Goal: Transaction & Acquisition: Book appointment/travel/reservation

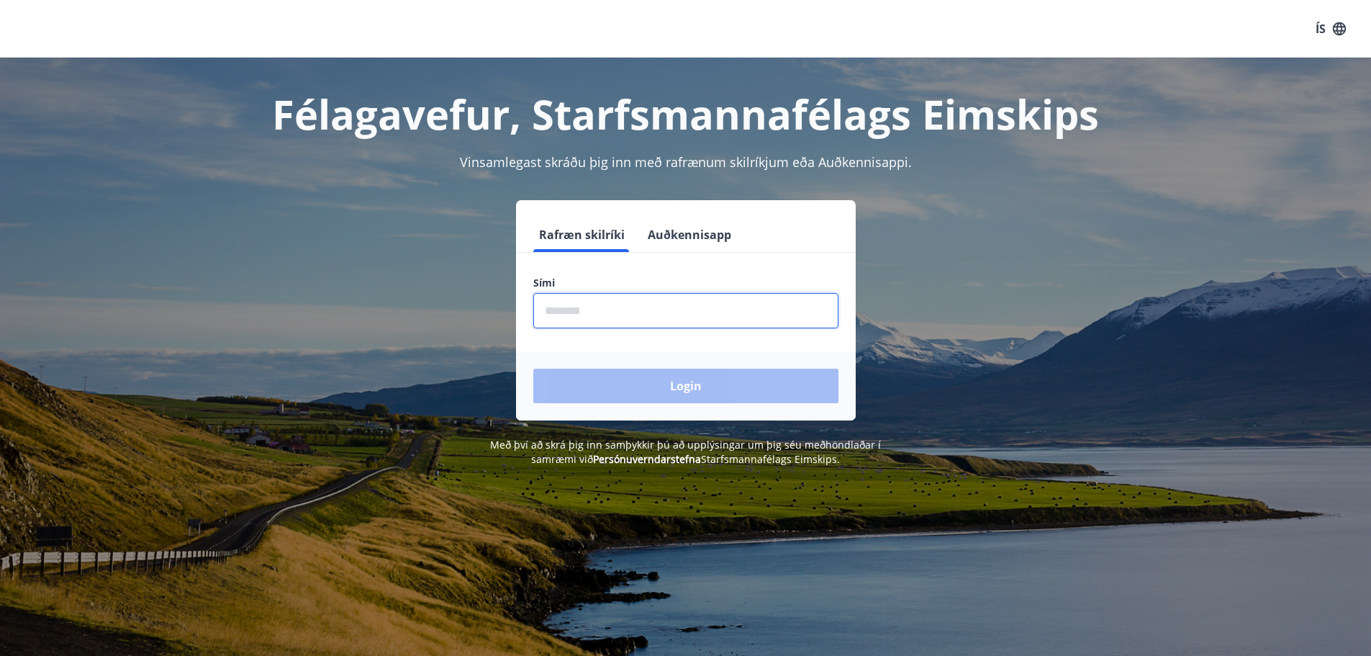
click at [548, 313] on input "phone" at bounding box center [685, 310] width 305 height 35
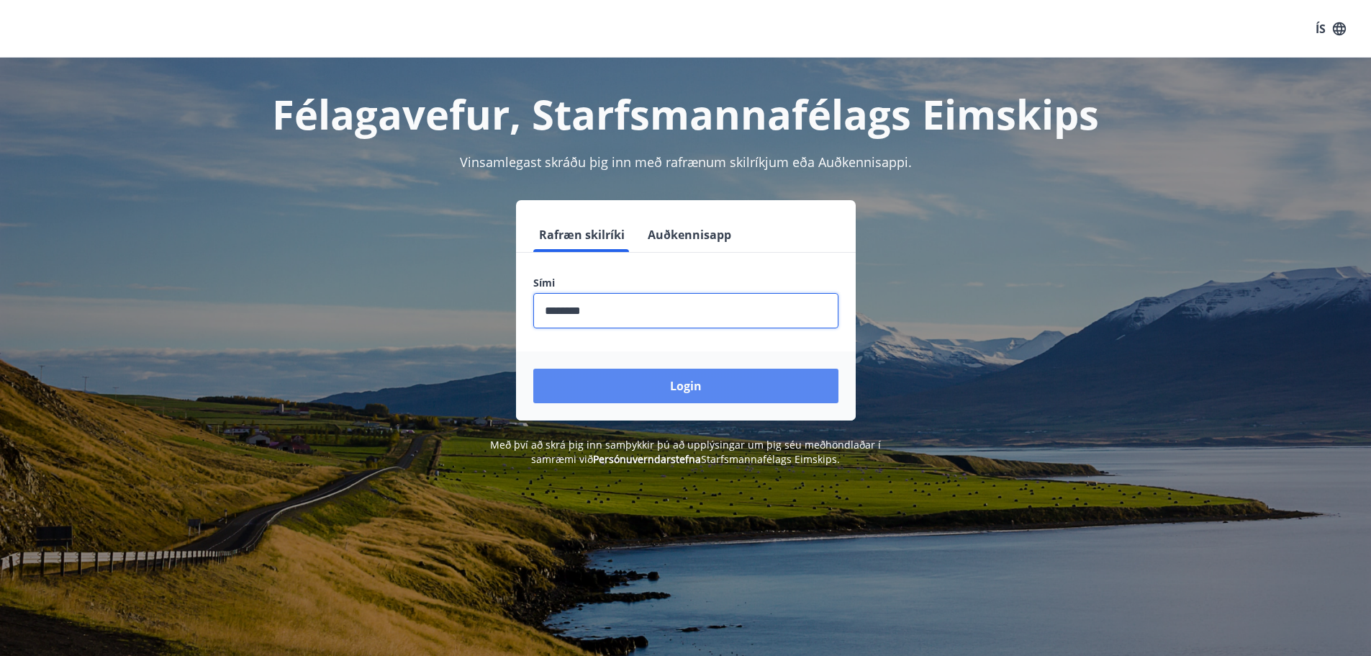
type input "********"
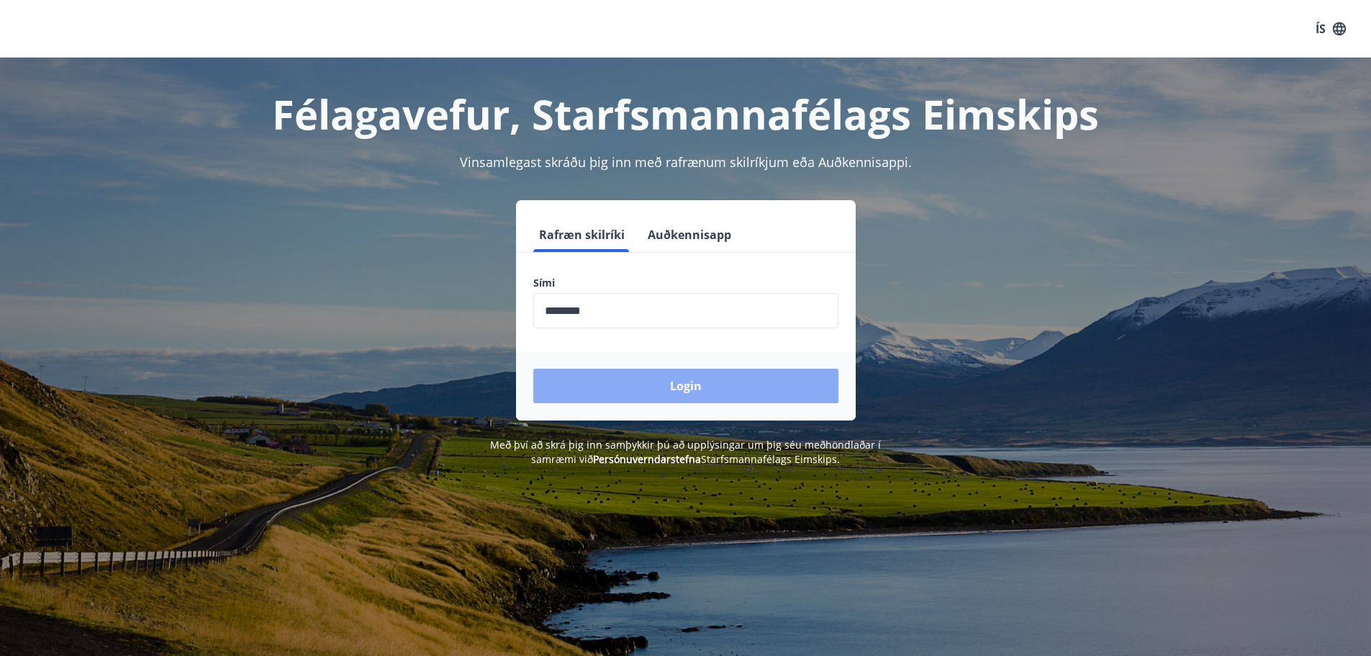
click at [682, 371] on button "Login" at bounding box center [685, 386] width 305 height 35
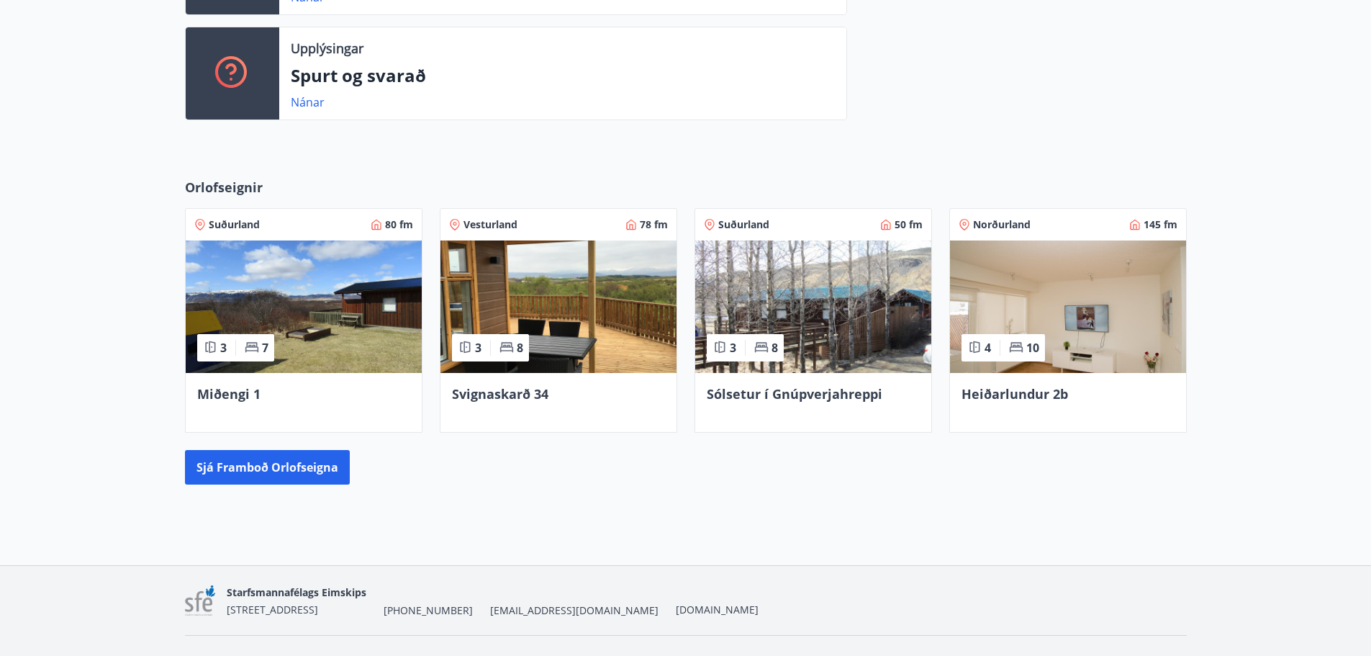
scroll to position [514, 0]
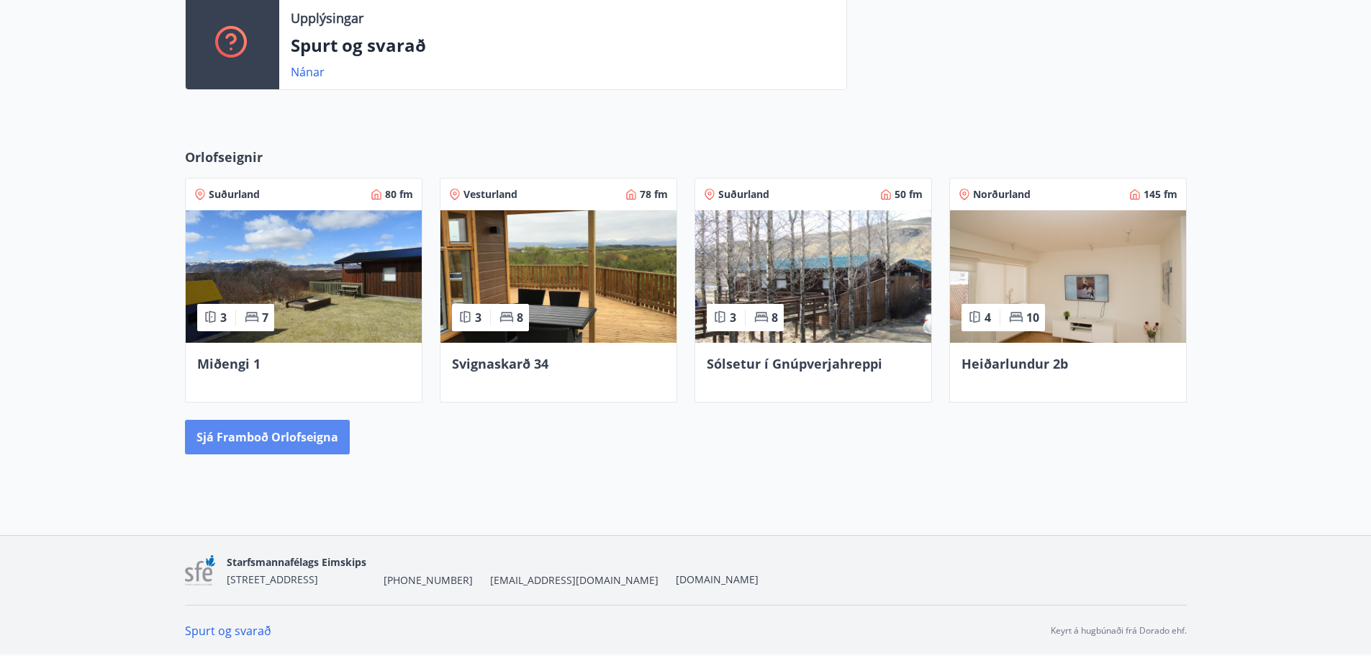
click at [260, 438] on button "Sjá framboð orlofseigna" at bounding box center [267, 437] width 165 height 35
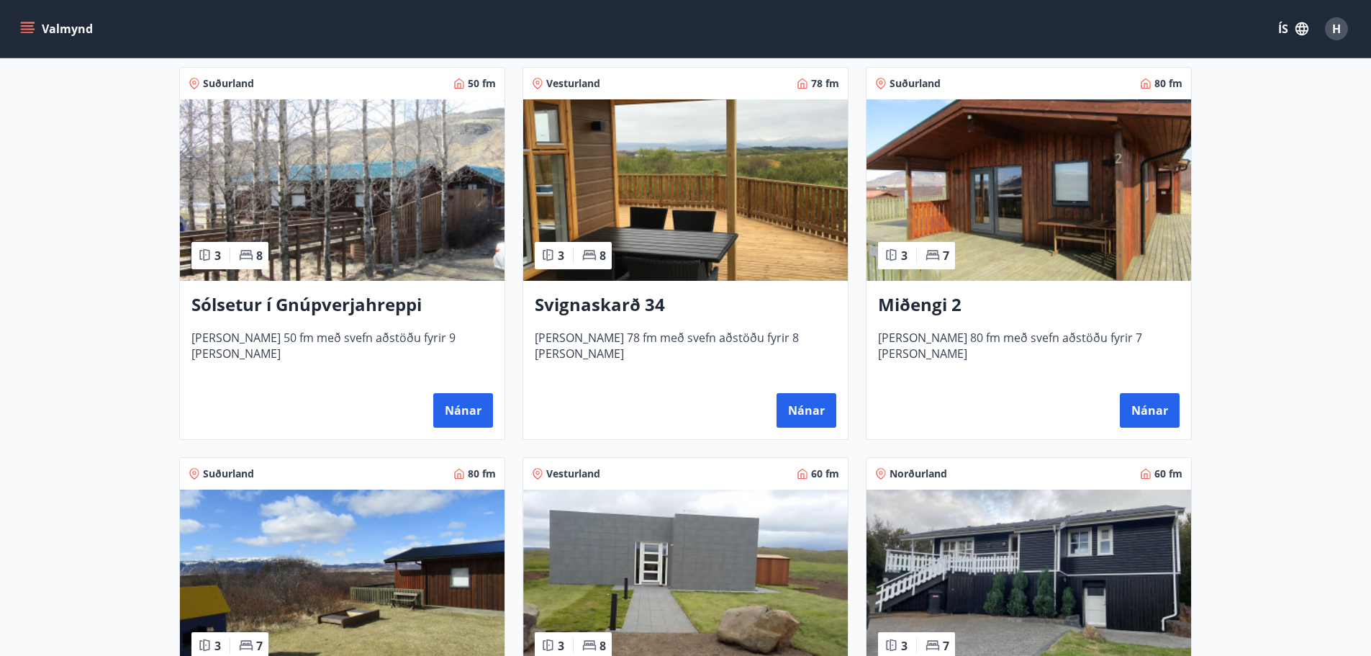
scroll to position [264, 0]
click at [1239, 254] on main "Framboð Svæði Allt Dagsetningar Veldu tímabil Svefnstæði +1 Sjá kort Suðurland …" at bounding box center [685, 511] width 1371 height 1437
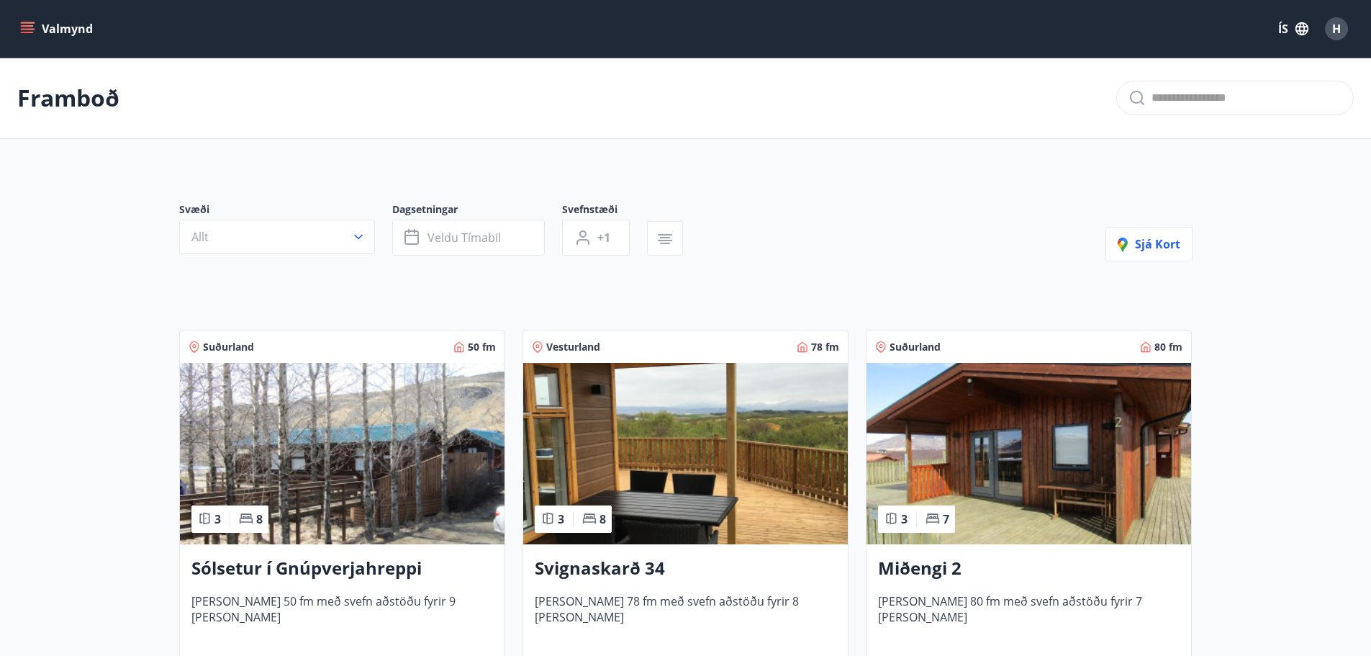
click at [26, 24] on icon "menu" at bounding box center [27, 29] width 14 height 14
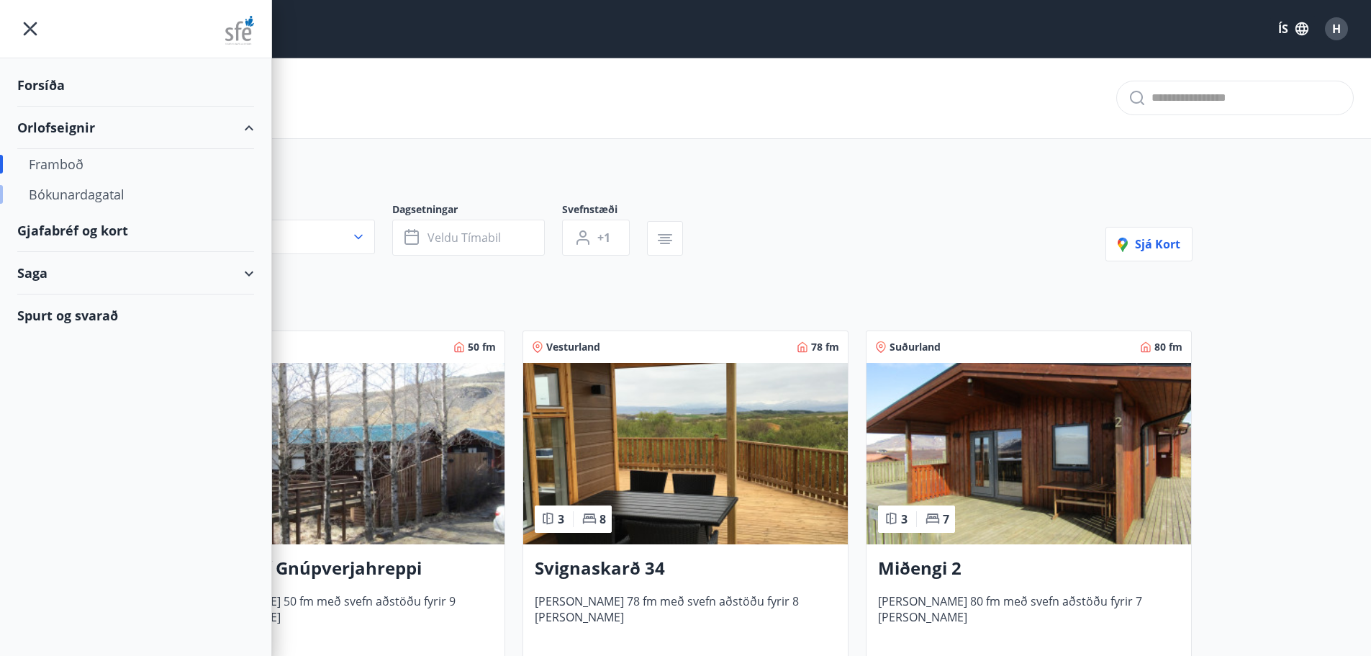
click at [89, 194] on div "Bókunardagatal" at bounding box center [136, 194] width 214 height 30
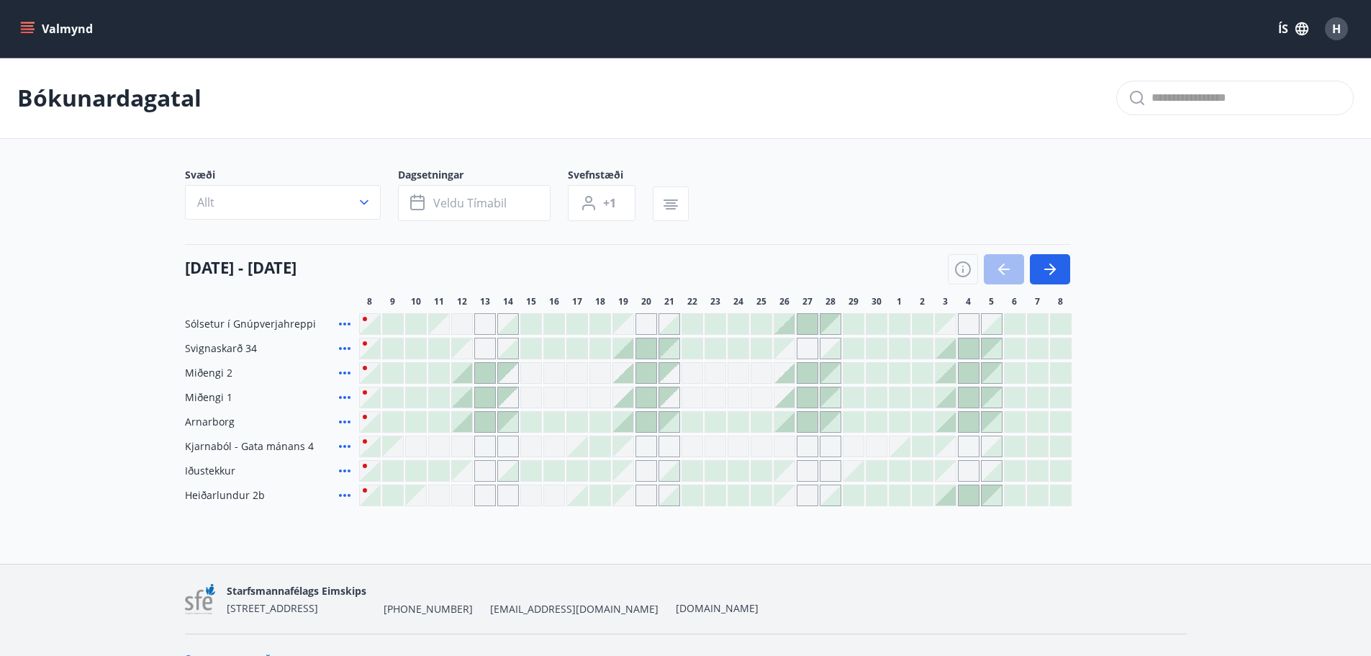
click at [1220, 410] on main "Bókunardagatal Svæði Allt Dagsetningar Veldu tímabil Svefnstæði +1 [DATE] - [DA…" at bounding box center [685, 282] width 1371 height 448
click at [482, 371] on div at bounding box center [485, 373] width 20 height 20
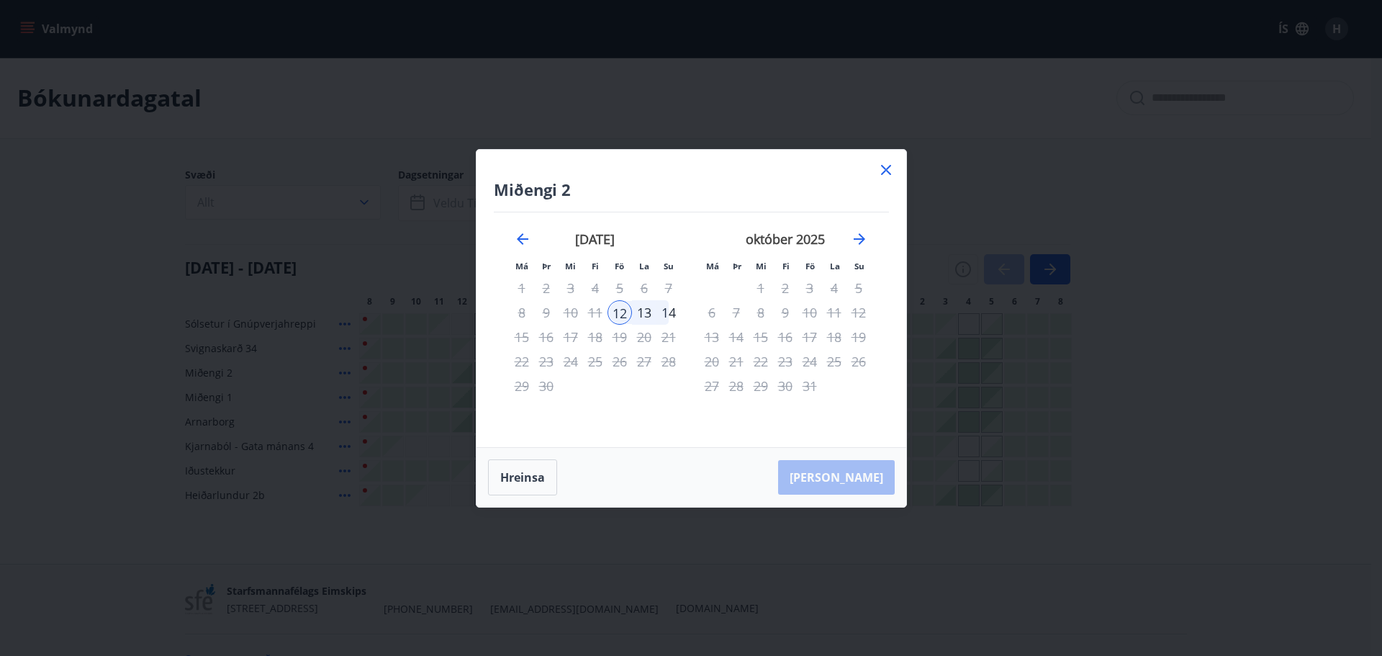
click at [883, 170] on icon at bounding box center [885, 169] width 17 height 17
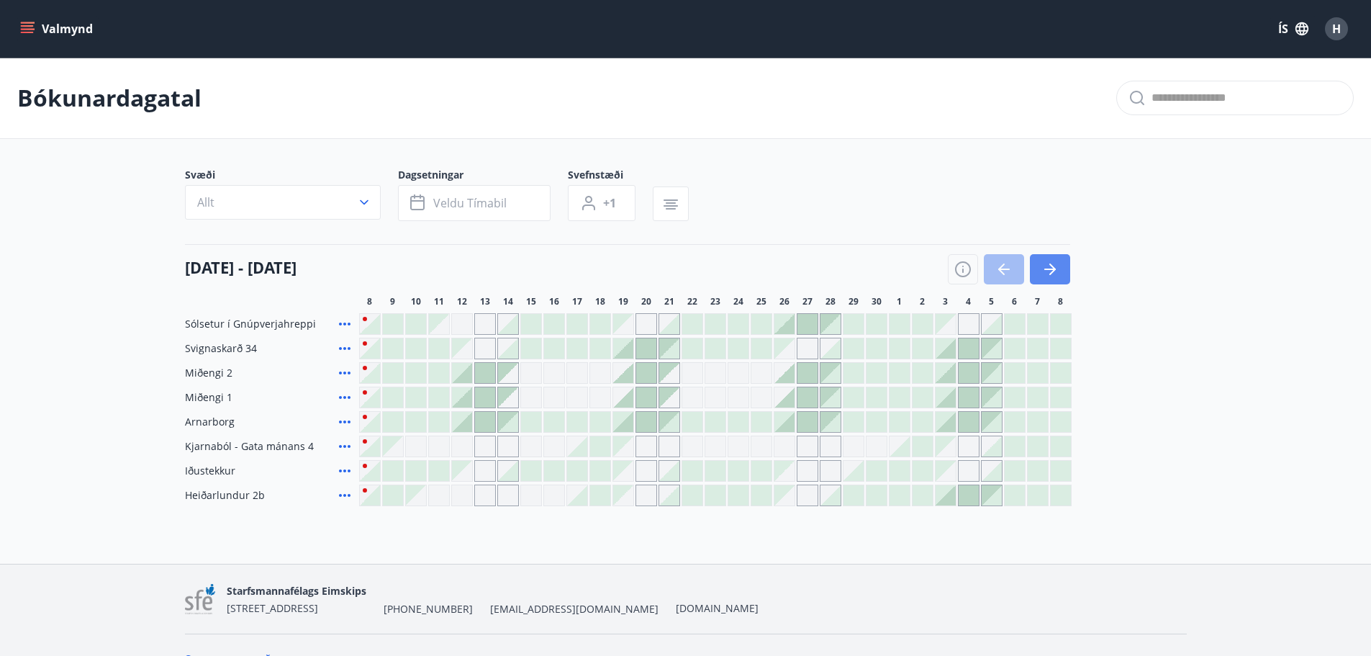
click at [1052, 272] on icon "button" at bounding box center [1052, 269] width 6 height 12
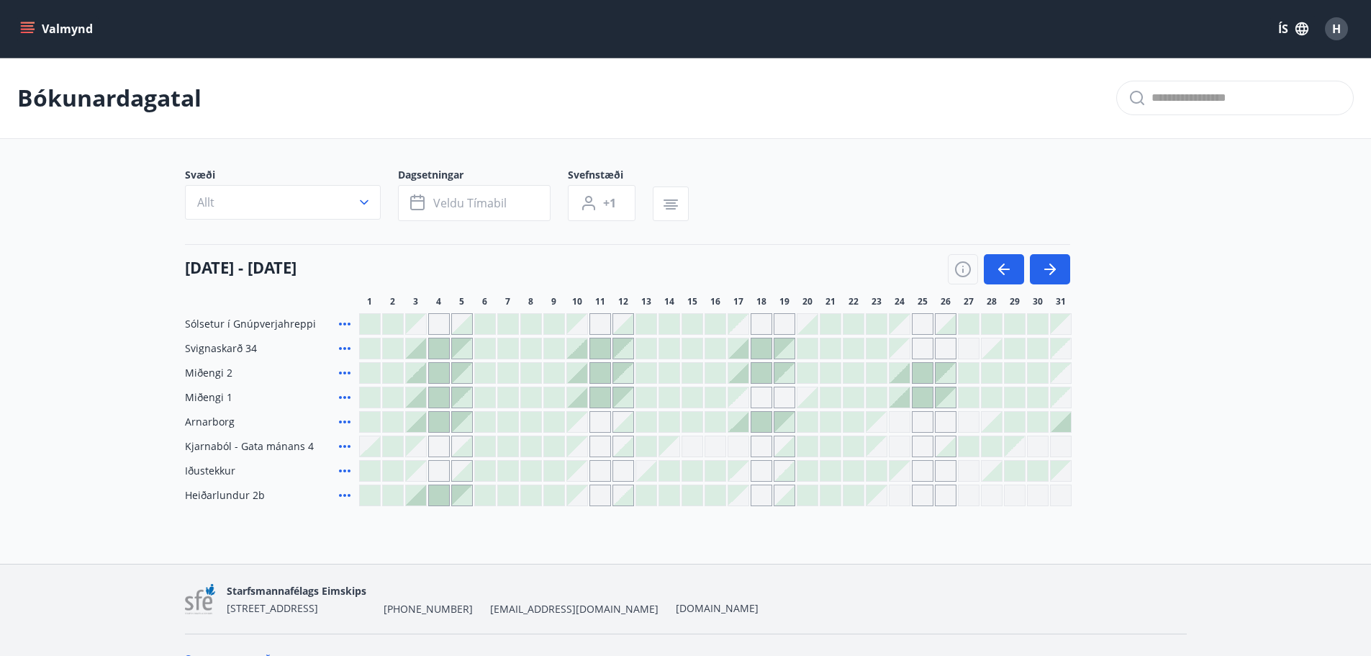
click at [71, 214] on main "Bókunardagatal Svæði Allt Dagsetningar Veldu tímabil Svefnstæði +1 [DATE] - [DA…" at bounding box center [685, 282] width 1371 height 448
click at [24, 21] on button "Valmynd" at bounding box center [57, 29] width 81 height 26
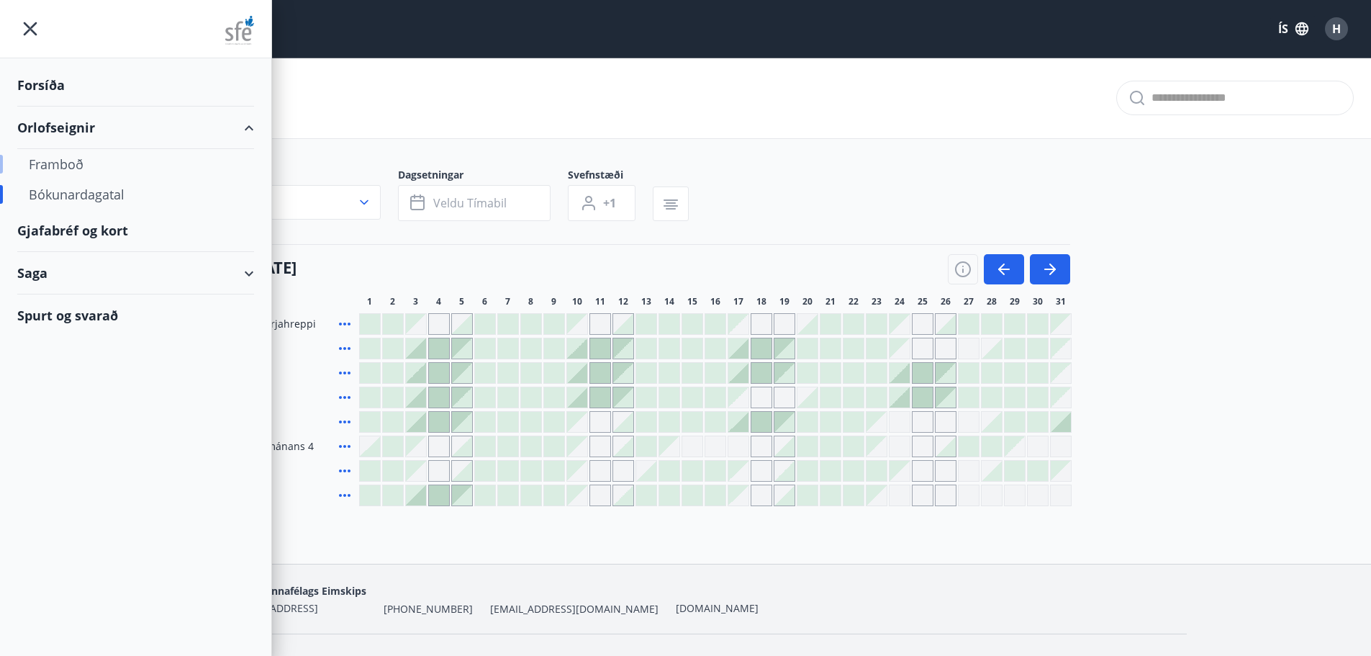
click at [58, 166] on div "Framboð" at bounding box center [136, 164] width 214 height 30
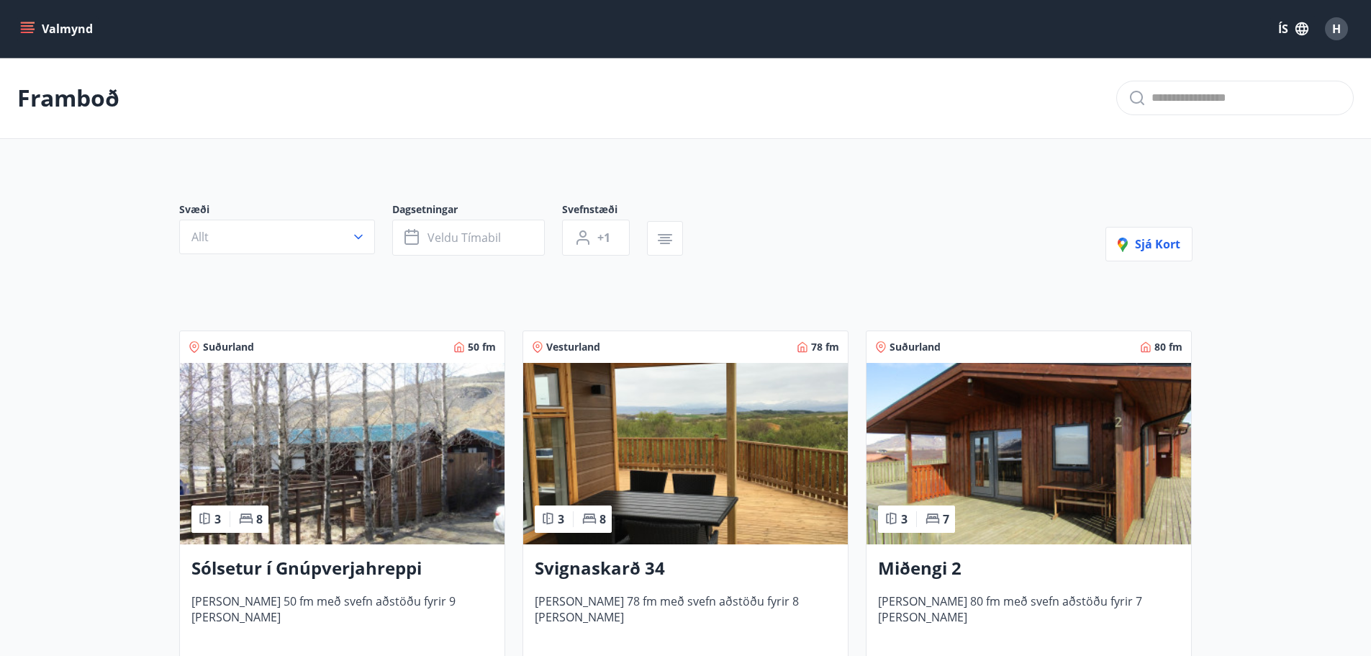
click at [283, 574] on h3 "Sólsetur í Gnúpverjahreppi" at bounding box center [342, 569] width 302 height 26
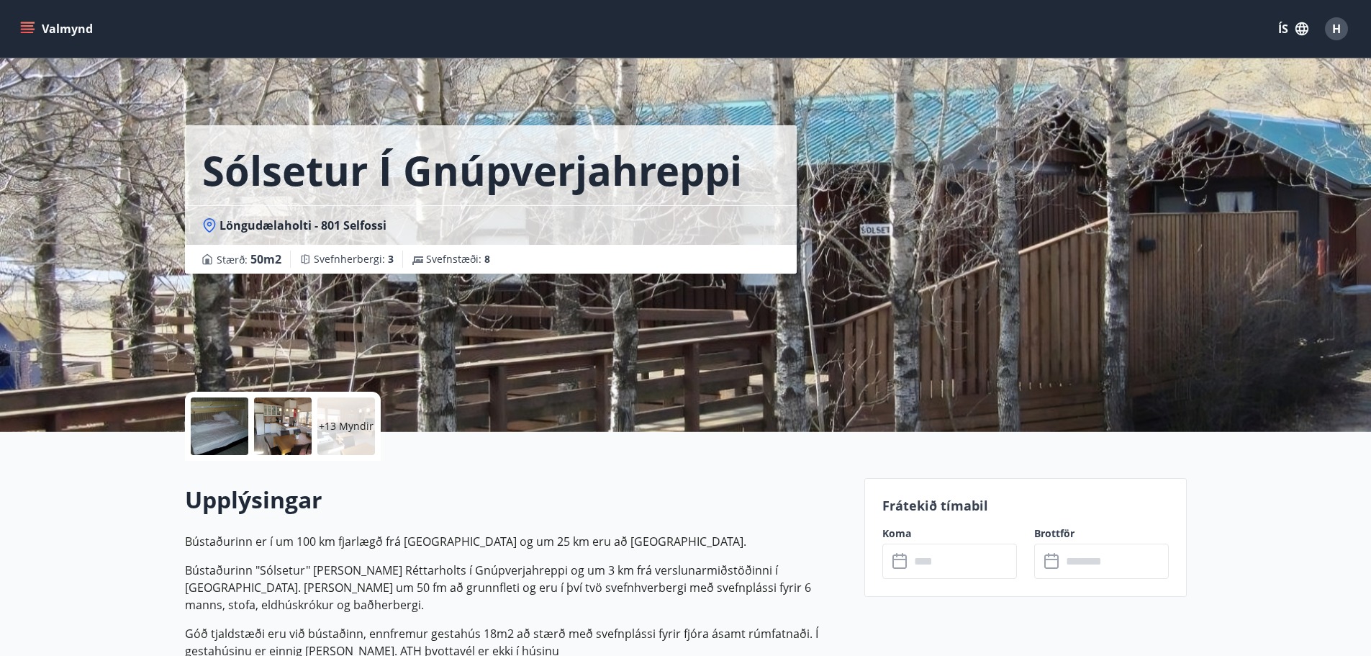
click at [352, 429] on p "+13 Myndir" at bounding box center [346, 426] width 55 height 14
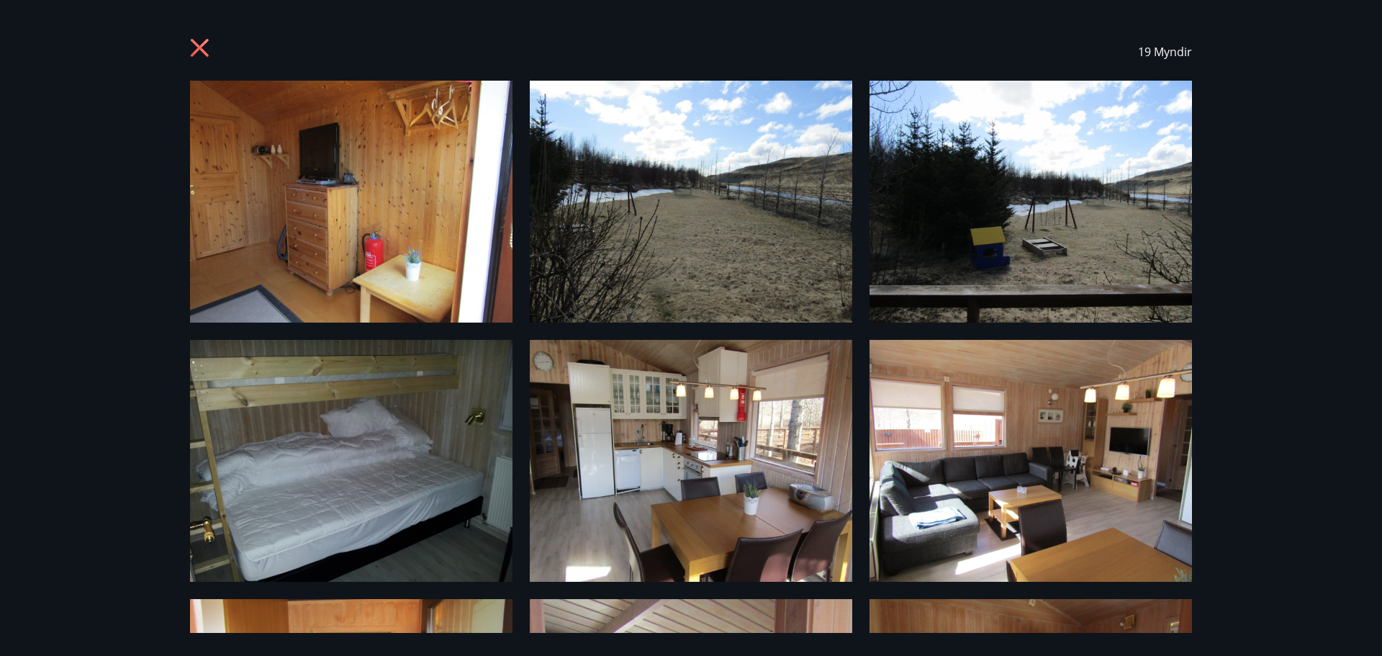
click at [1323, 231] on div "19 Myndir" at bounding box center [691, 328] width 1382 height 656
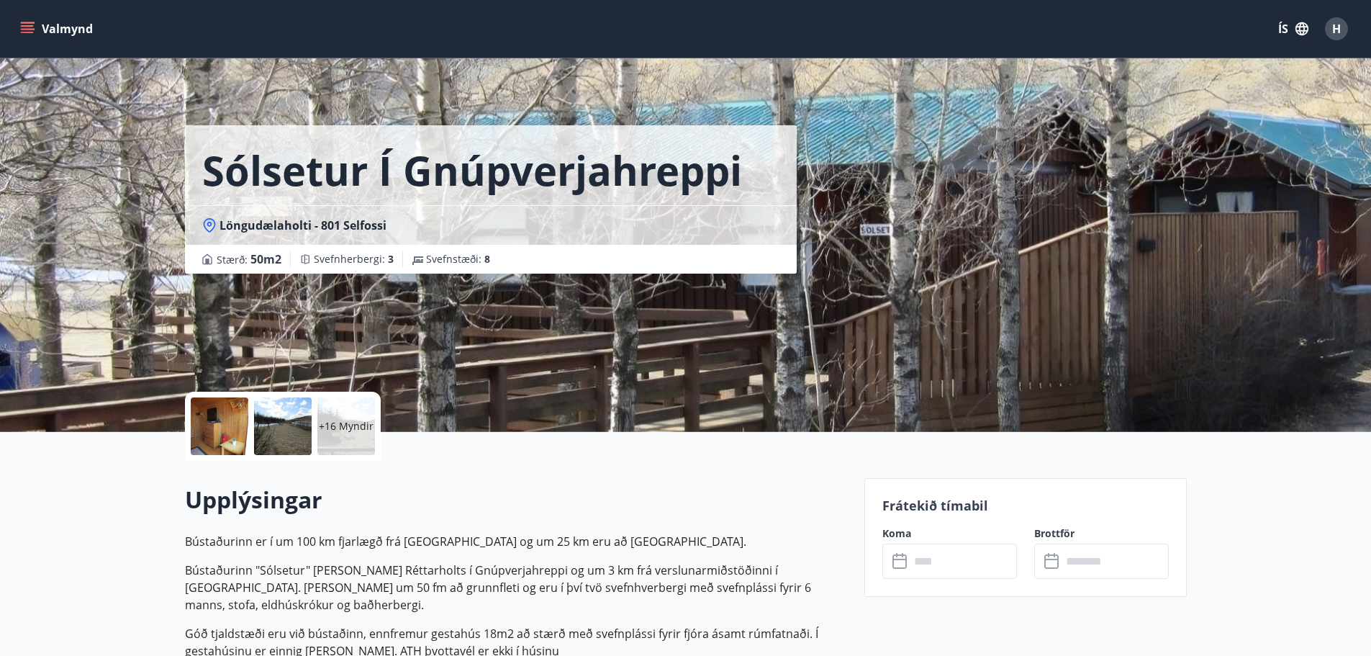
click at [342, 430] on p "+16 Myndir" at bounding box center [346, 426] width 55 height 14
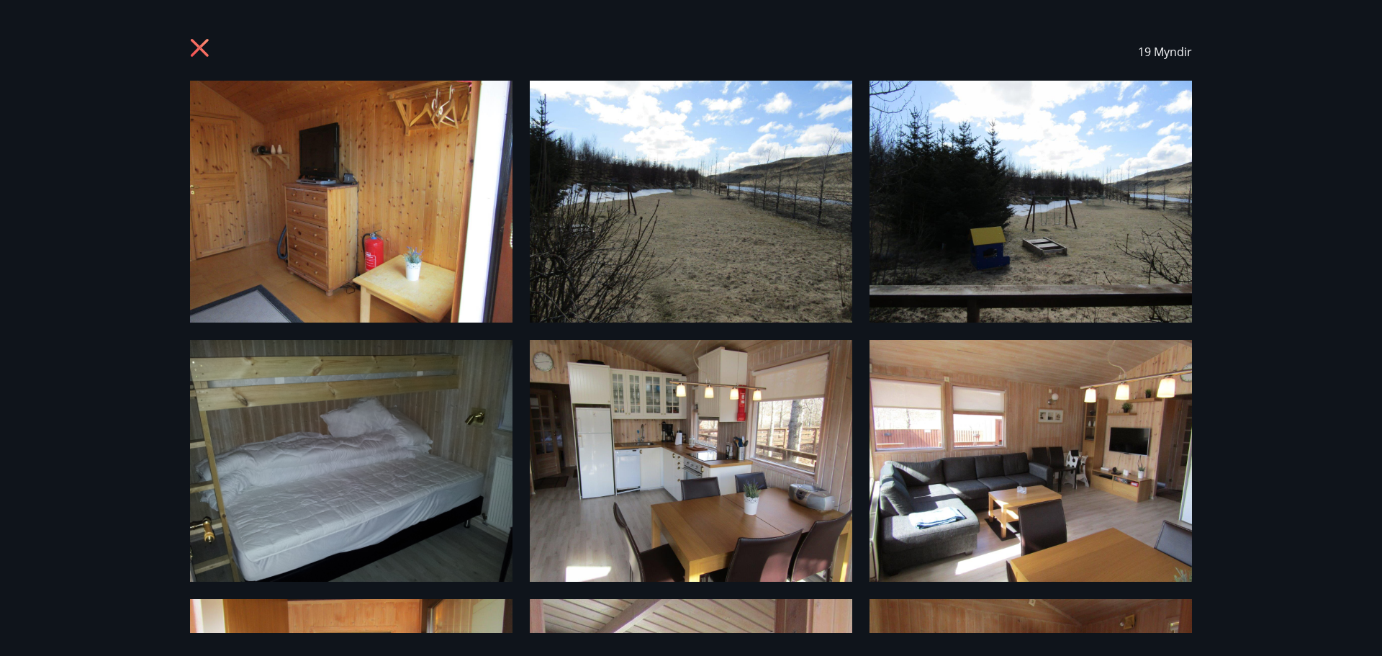
click at [357, 234] on img at bounding box center [351, 202] width 322 height 242
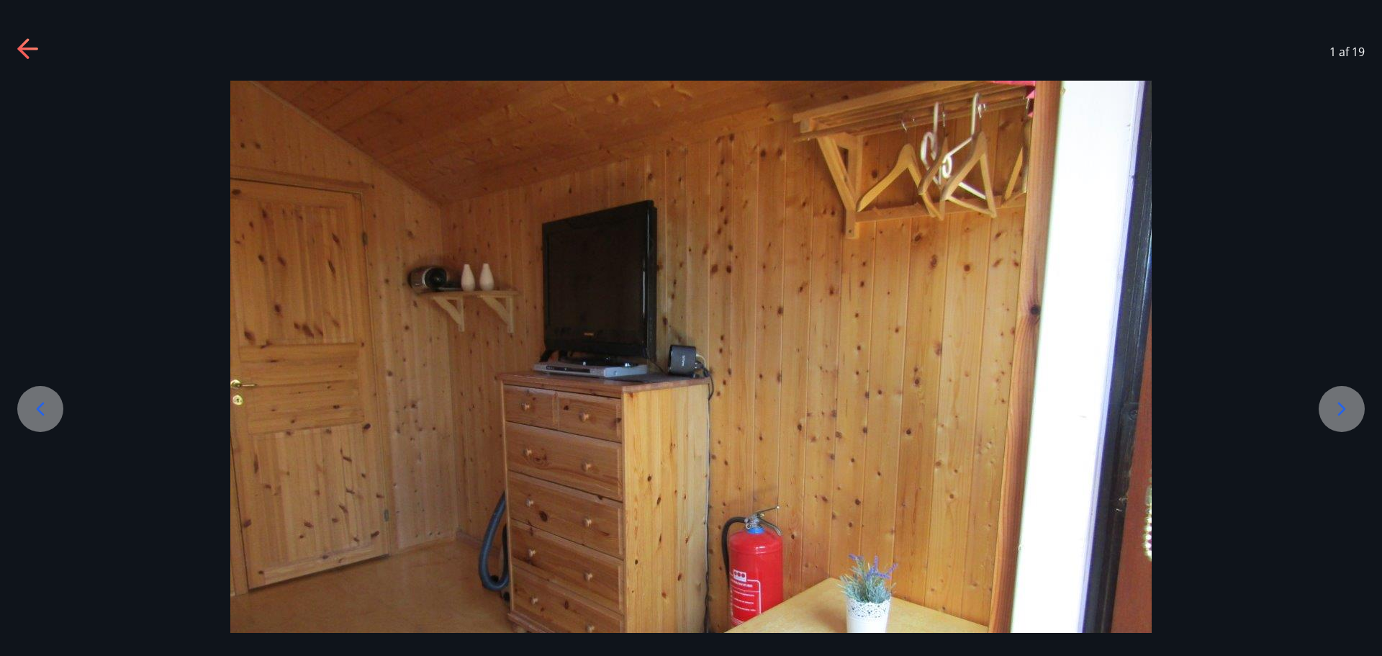
click at [1340, 408] on icon at bounding box center [1341, 408] width 23 height 23
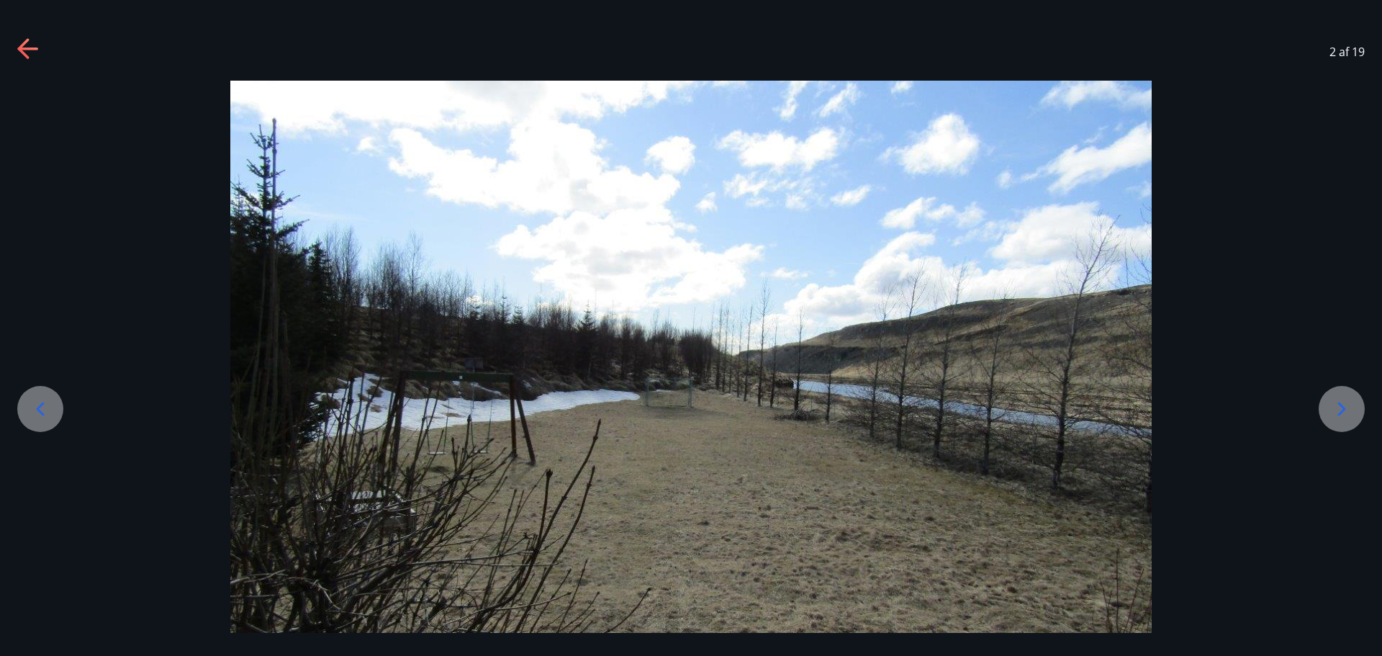
click at [1340, 408] on icon at bounding box center [1341, 408] width 23 height 23
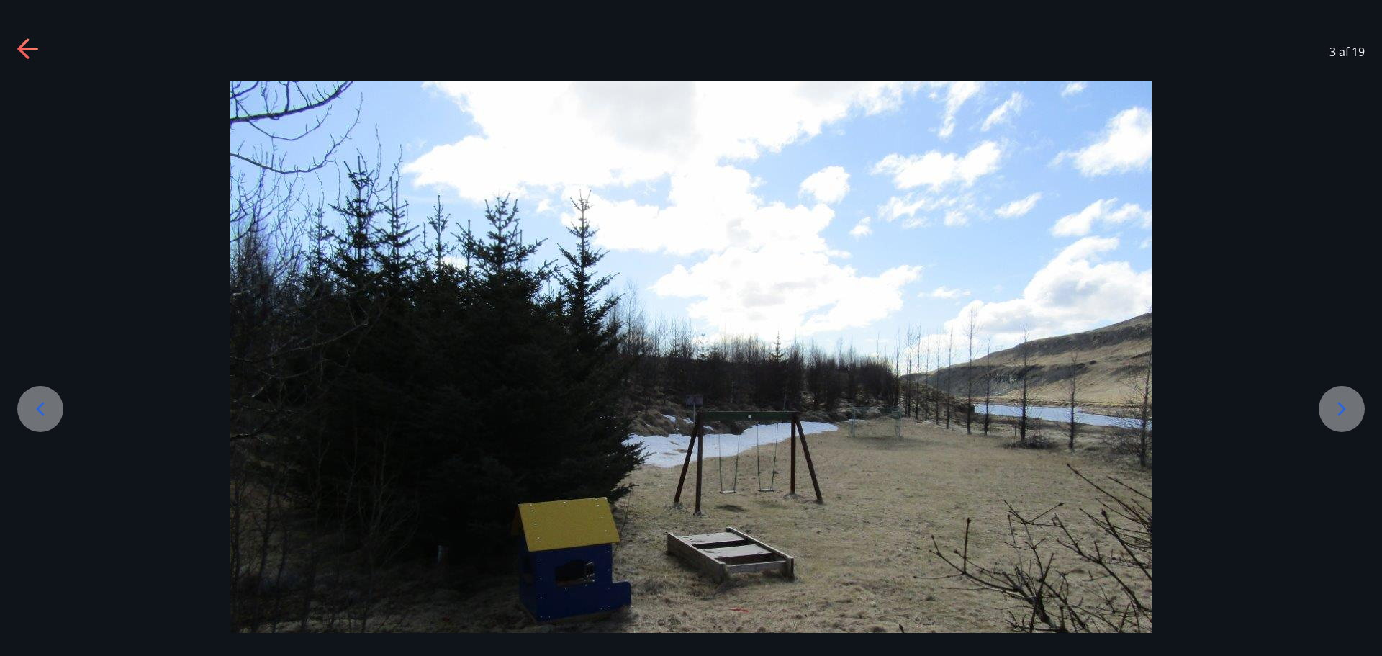
click at [1340, 408] on icon at bounding box center [1341, 408] width 23 height 23
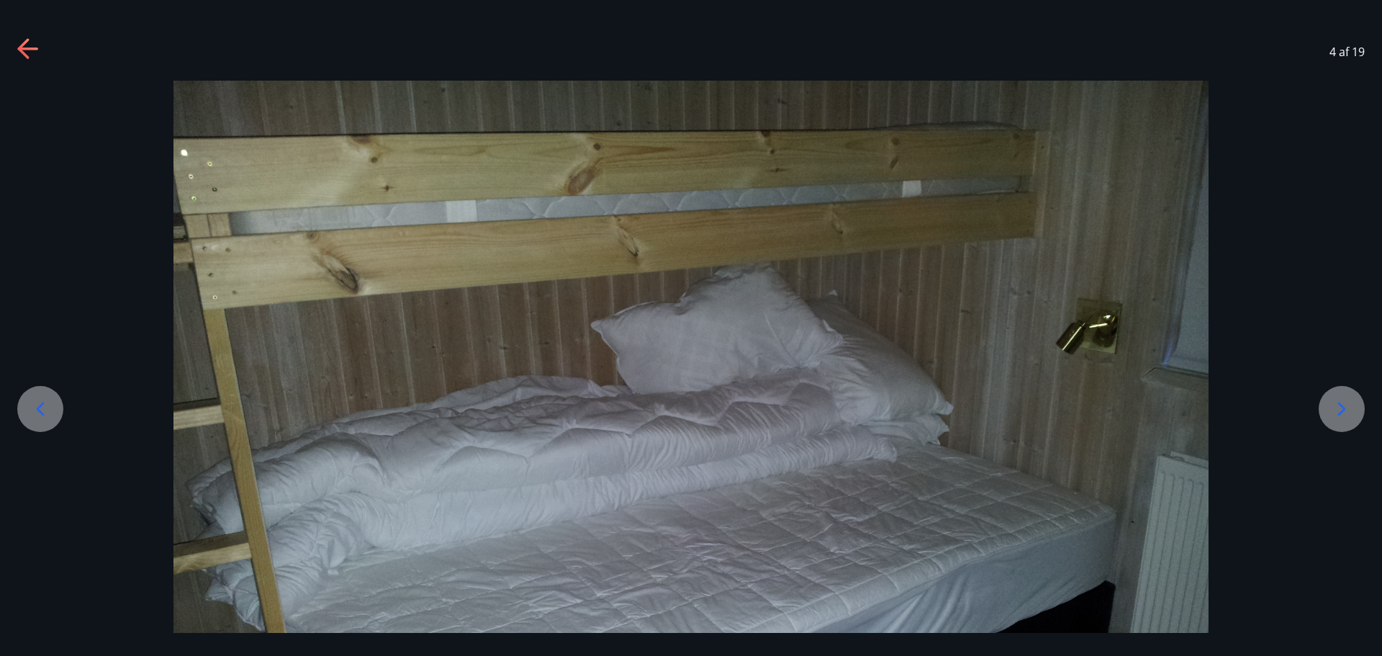
click at [1340, 408] on icon at bounding box center [1341, 408] width 23 height 23
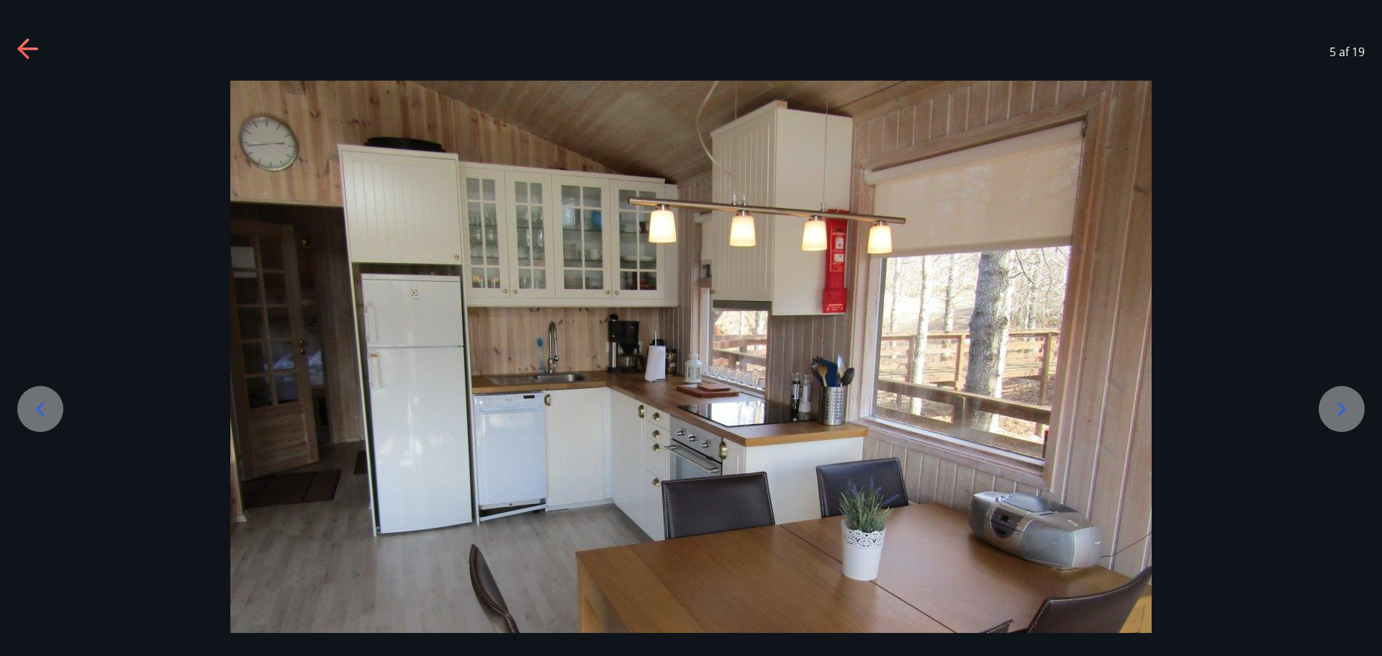
click at [1340, 408] on icon at bounding box center [1341, 408] width 23 height 23
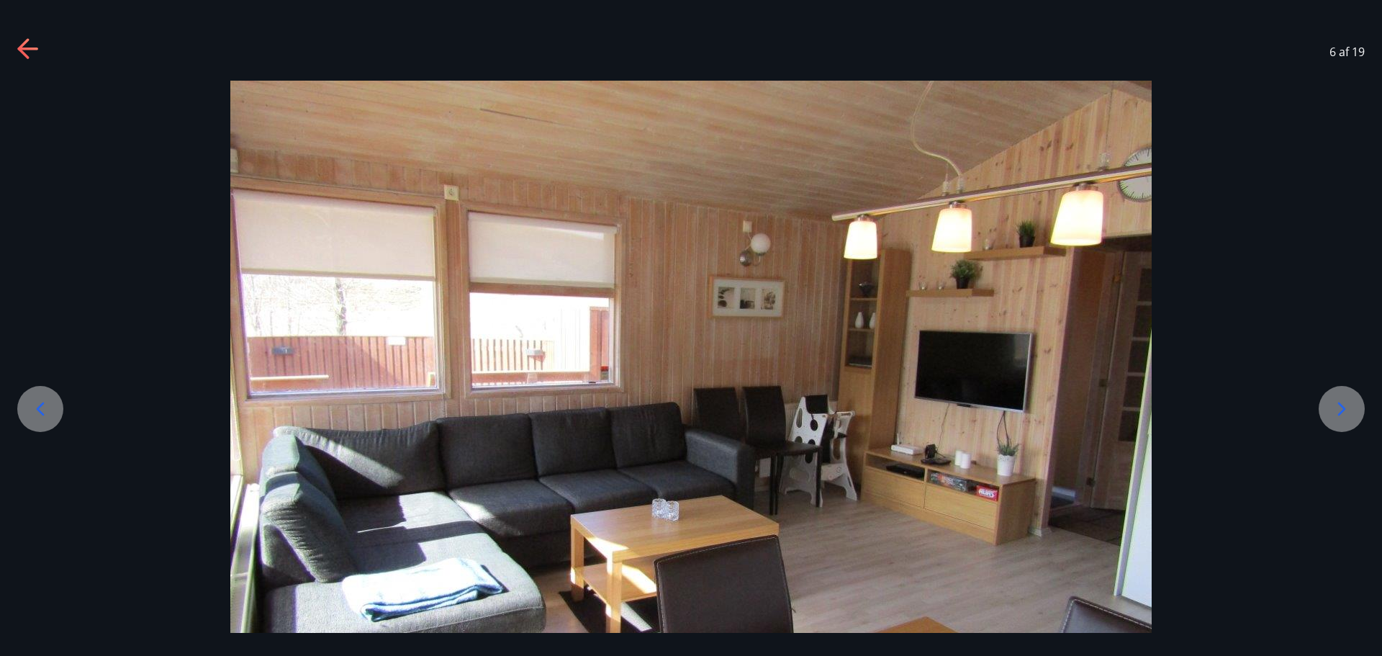
click at [40, 409] on icon at bounding box center [40, 408] width 23 height 23
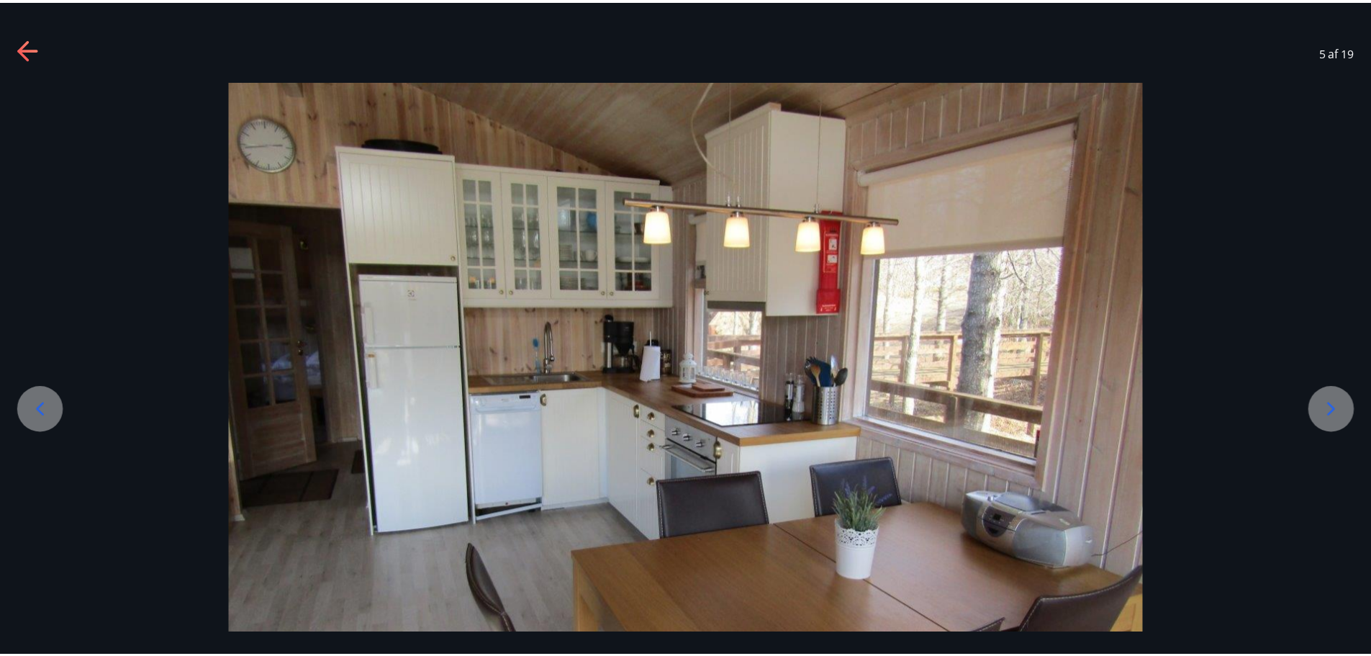
scroll to position [139, 0]
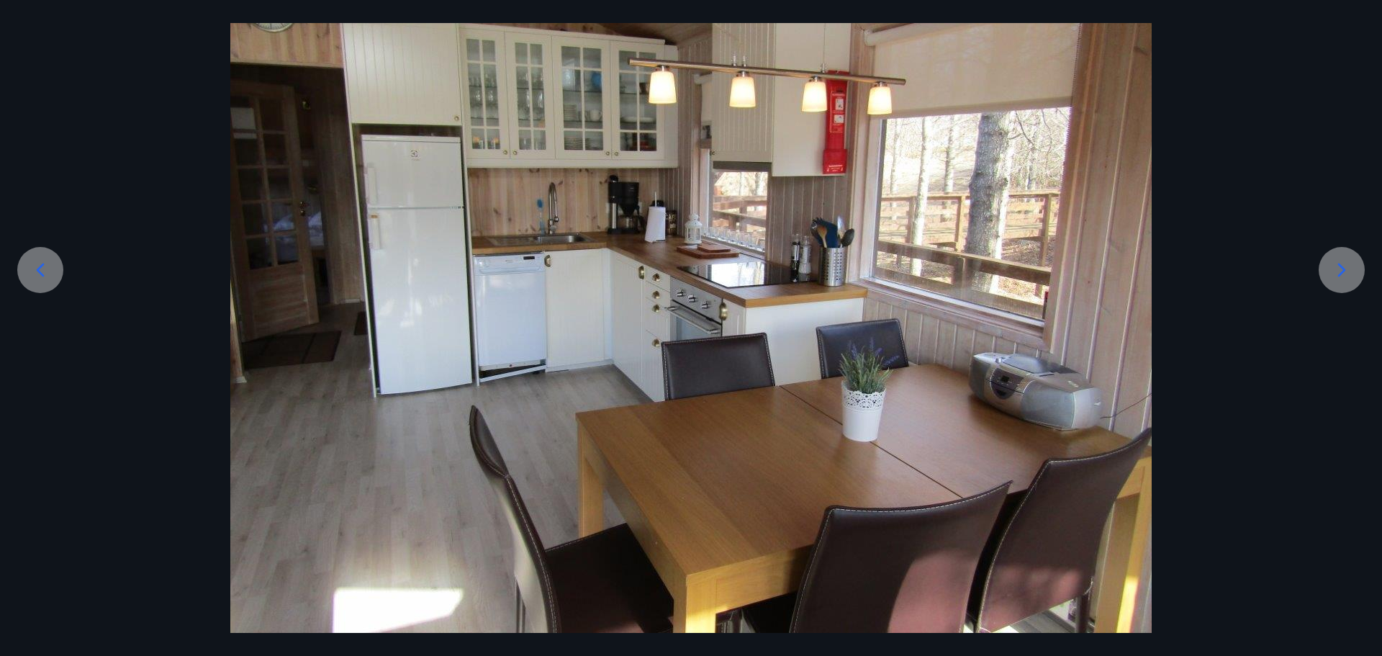
click at [1337, 268] on icon at bounding box center [1341, 269] width 23 height 23
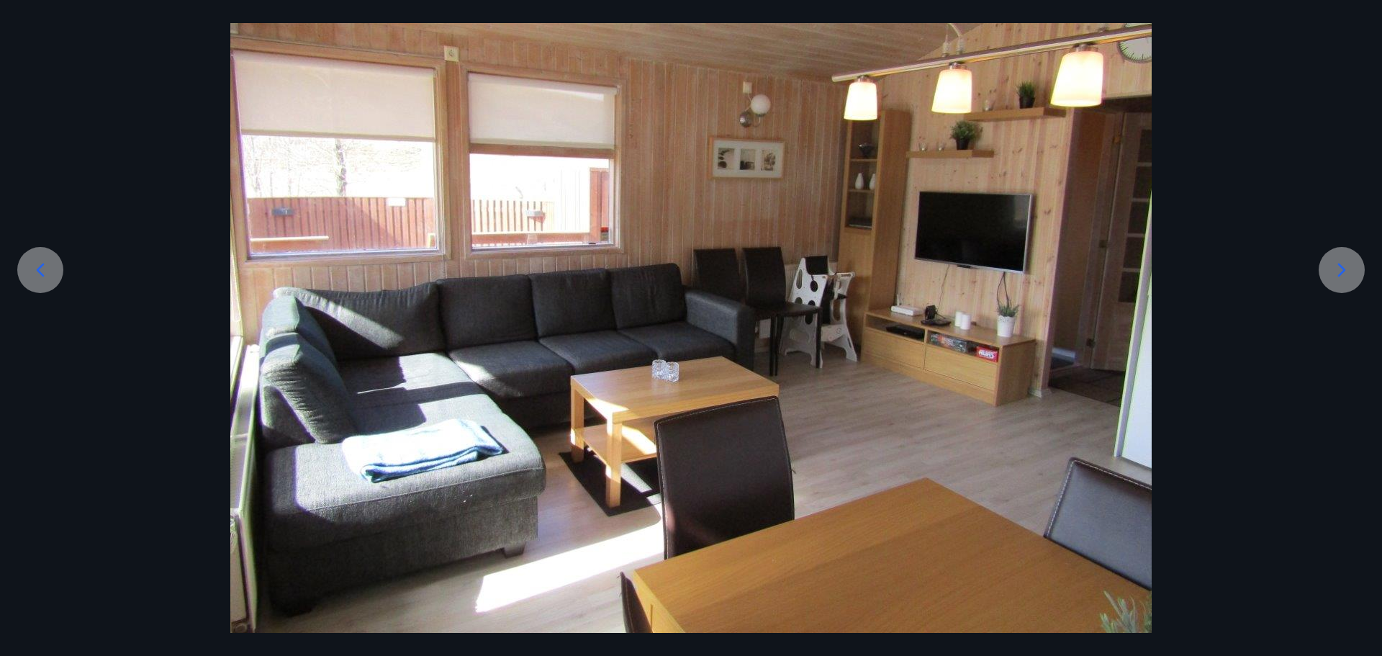
click at [1337, 268] on icon at bounding box center [1341, 269] width 23 height 23
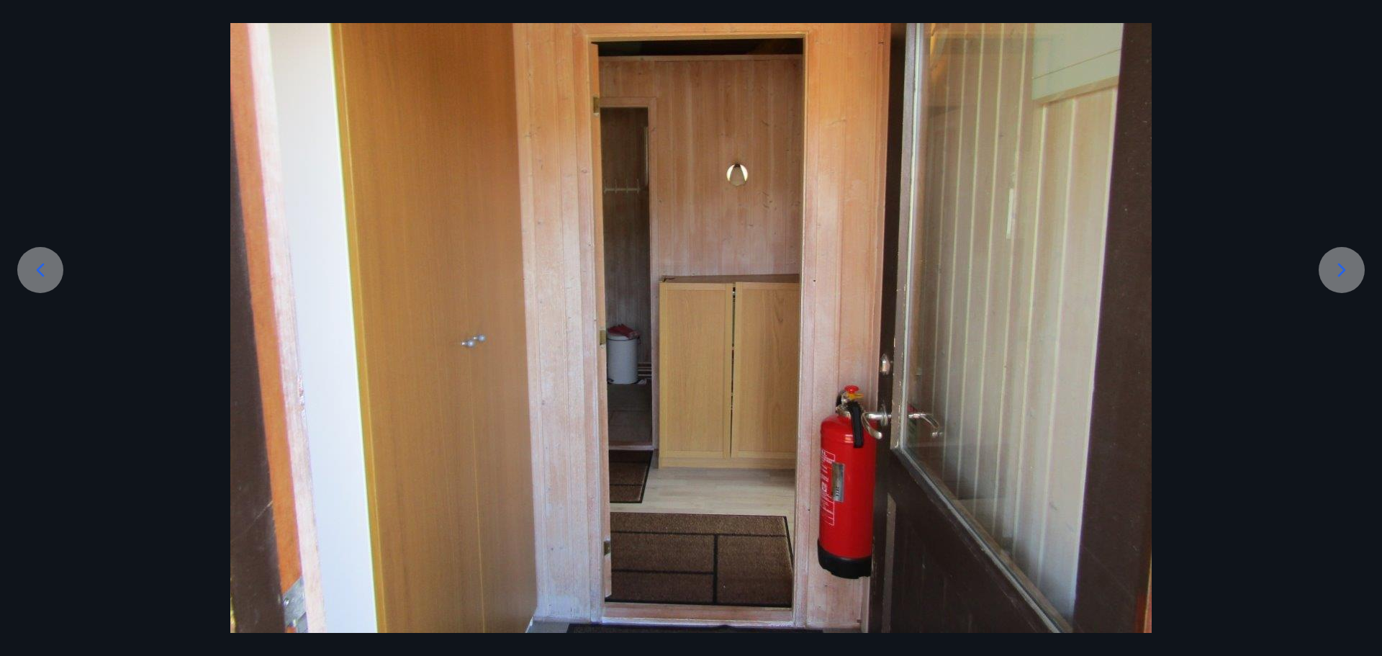
click at [1337, 268] on icon at bounding box center [1341, 269] width 23 height 23
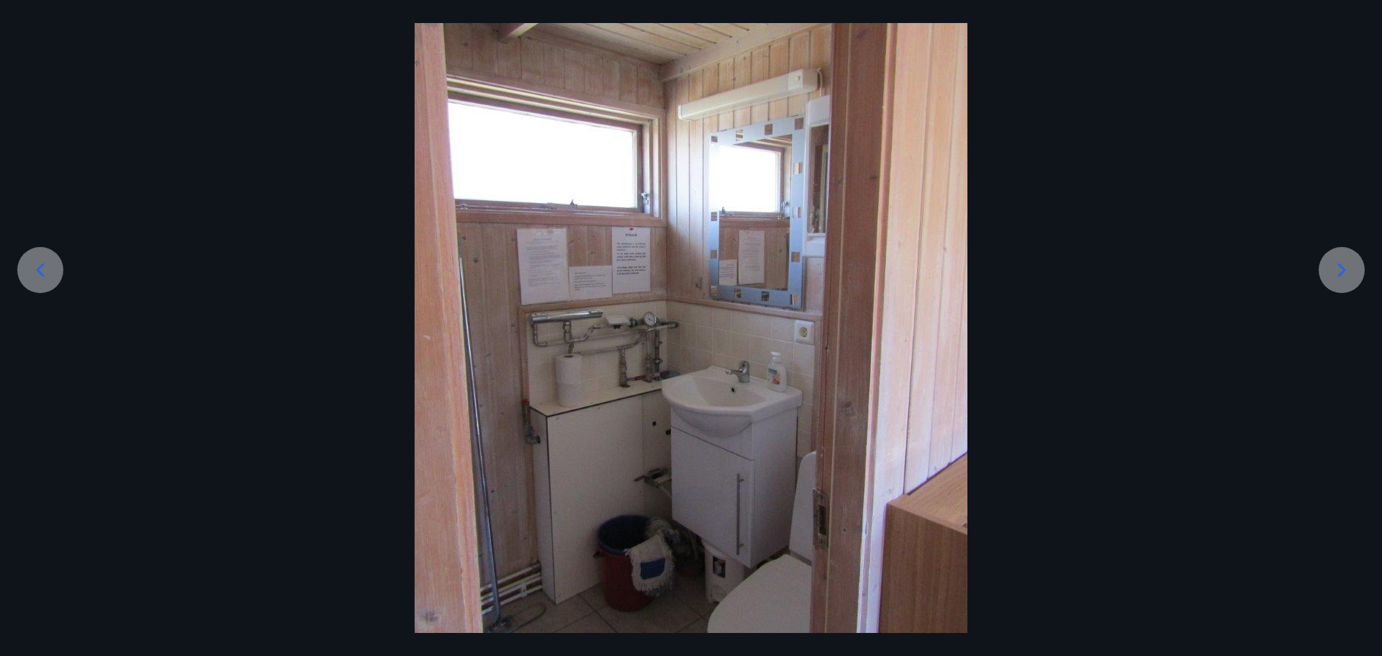
click at [1337, 268] on icon at bounding box center [1341, 269] width 23 height 23
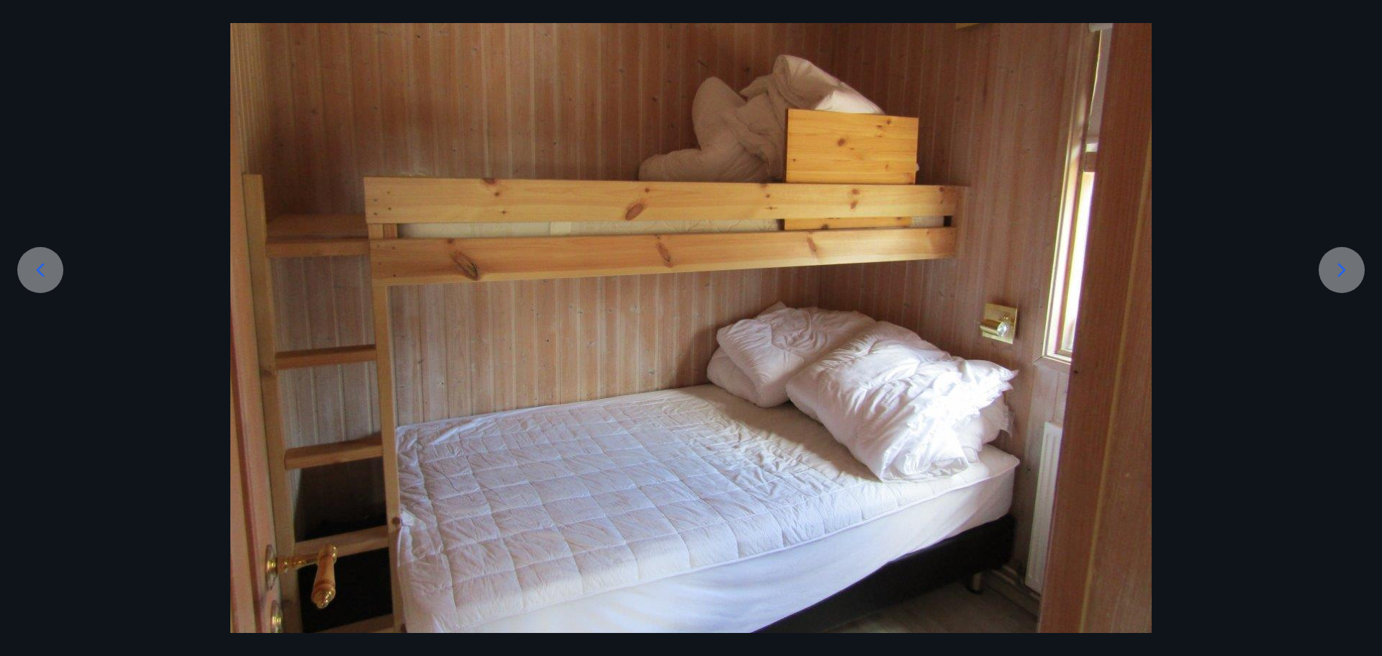
click at [1337, 268] on icon at bounding box center [1341, 269] width 23 height 23
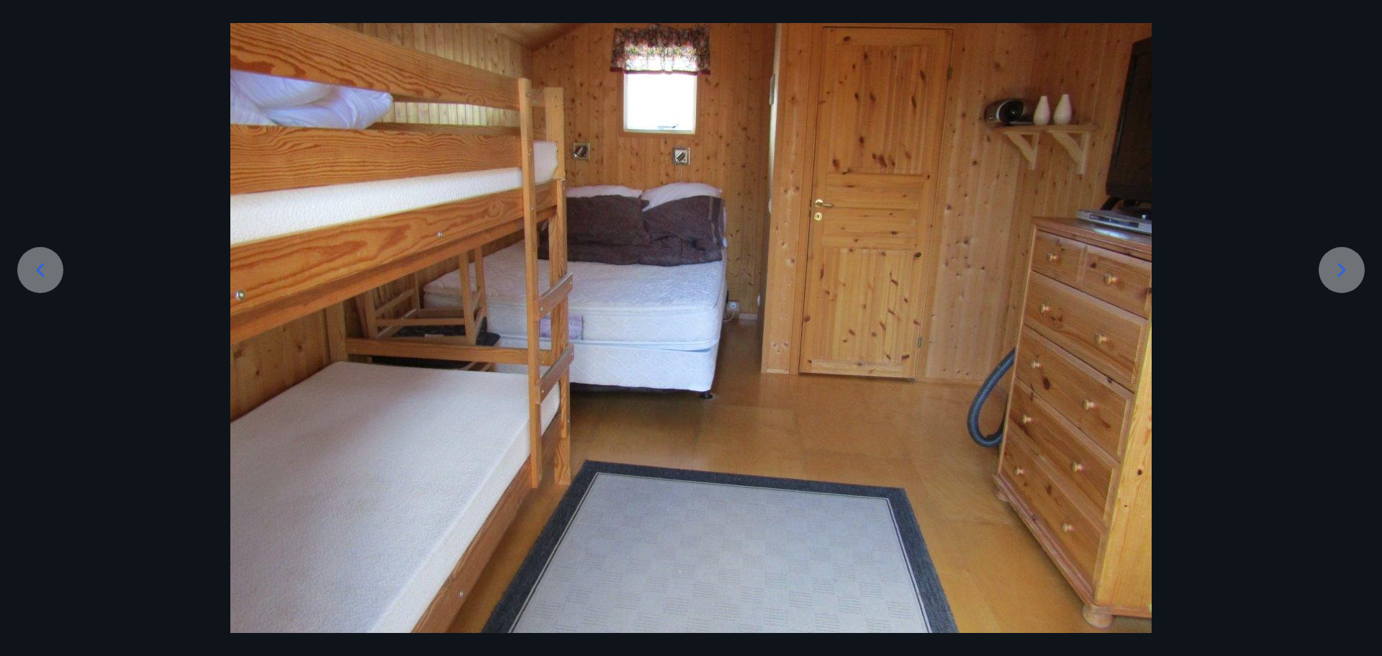
click at [1337, 268] on icon at bounding box center [1341, 269] width 23 height 23
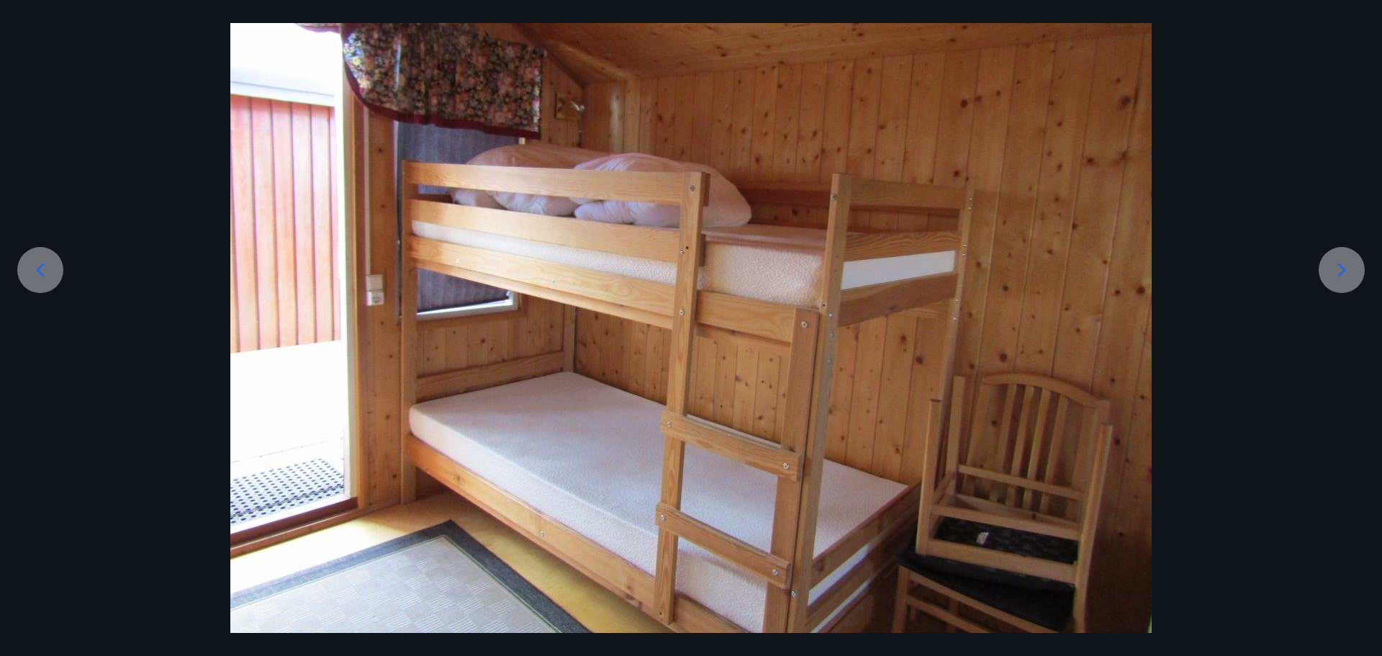
click at [1345, 266] on icon at bounding box center [1341, 269] width 23 height 23
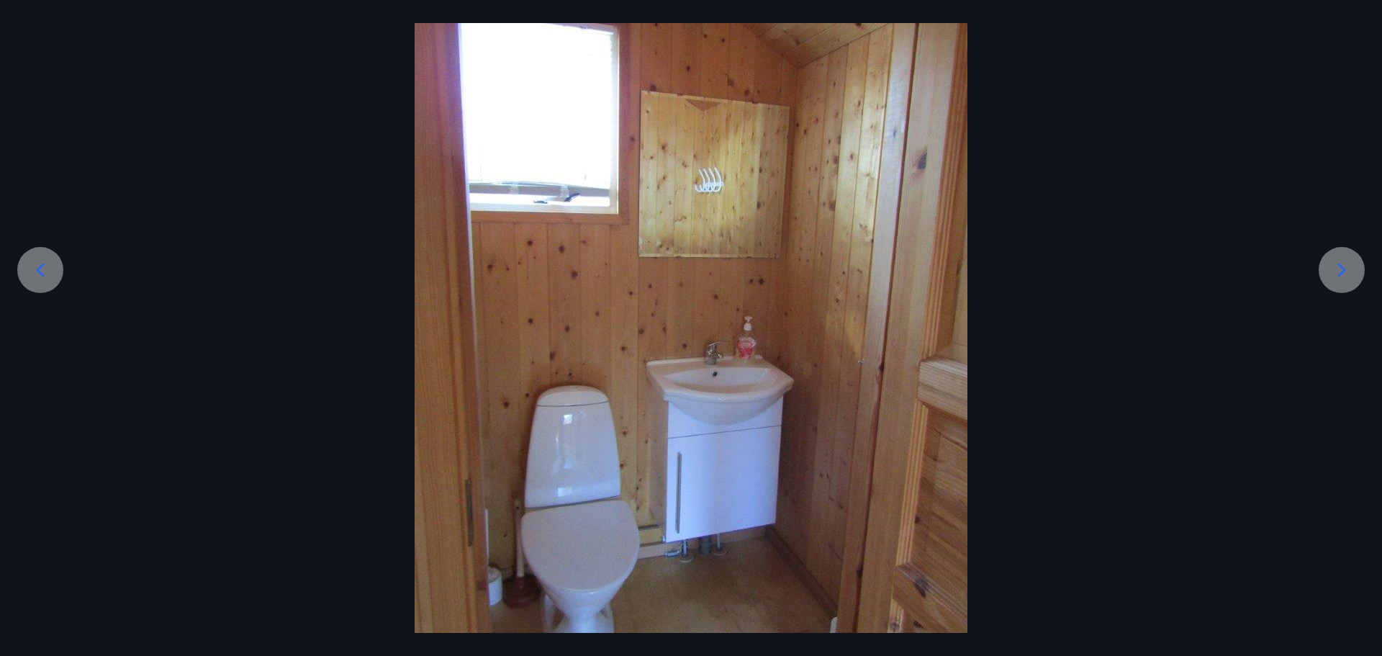
click at [1345, 266] on icon at bounding box center [1341, 269] width 23 height 23
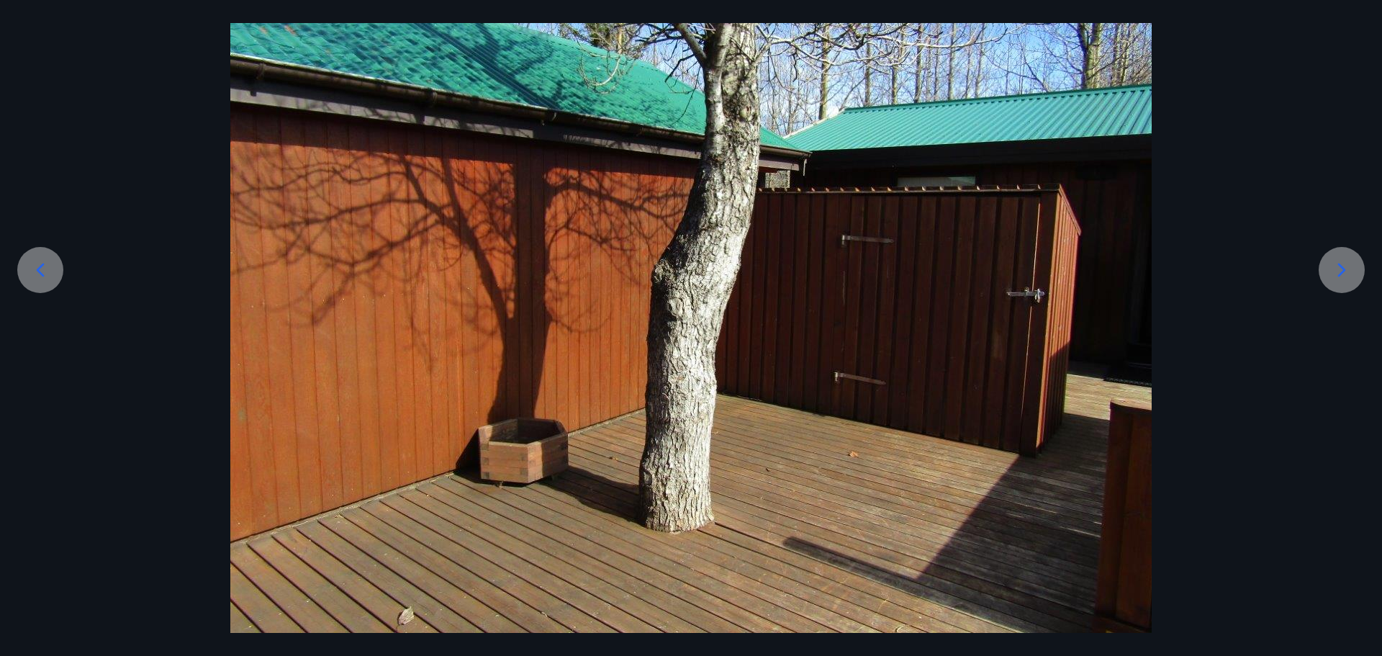
click at [1345, 266] on icon at bounding box center [1341, 269] width 23 height 23
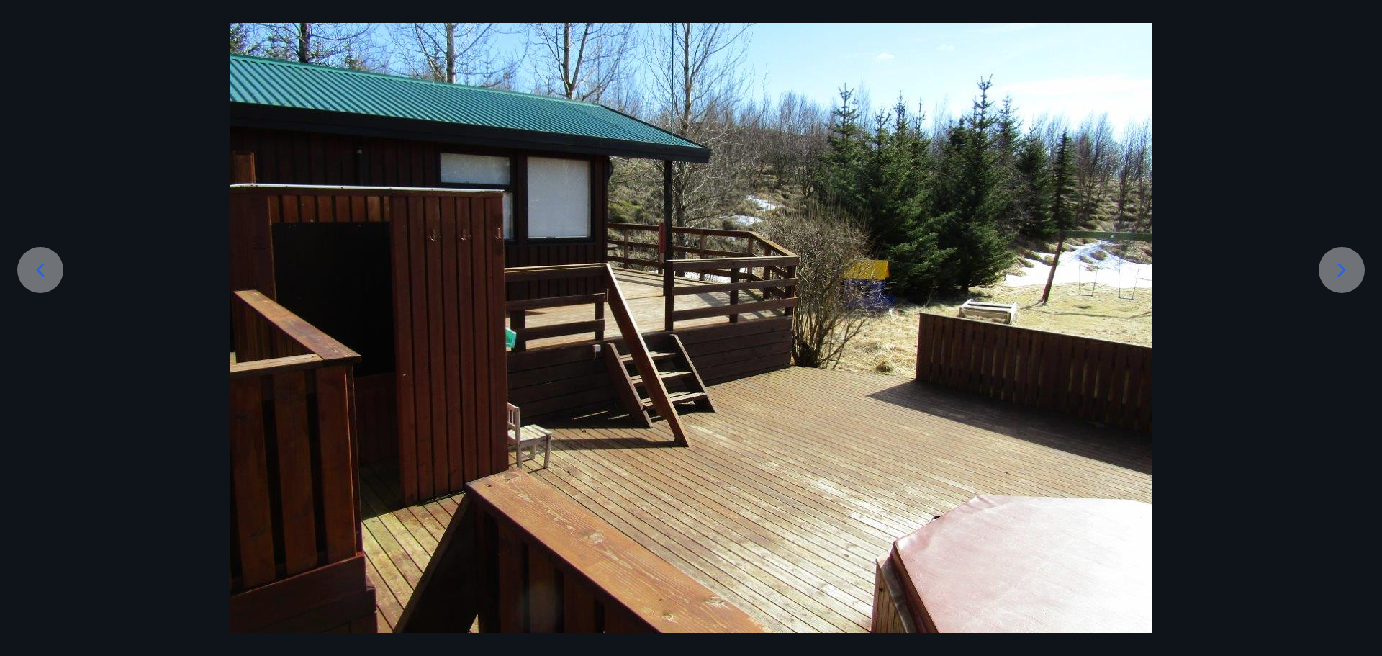
click at [1345, 266] on icon at bounding box center [1341, 269] width 23 height 23
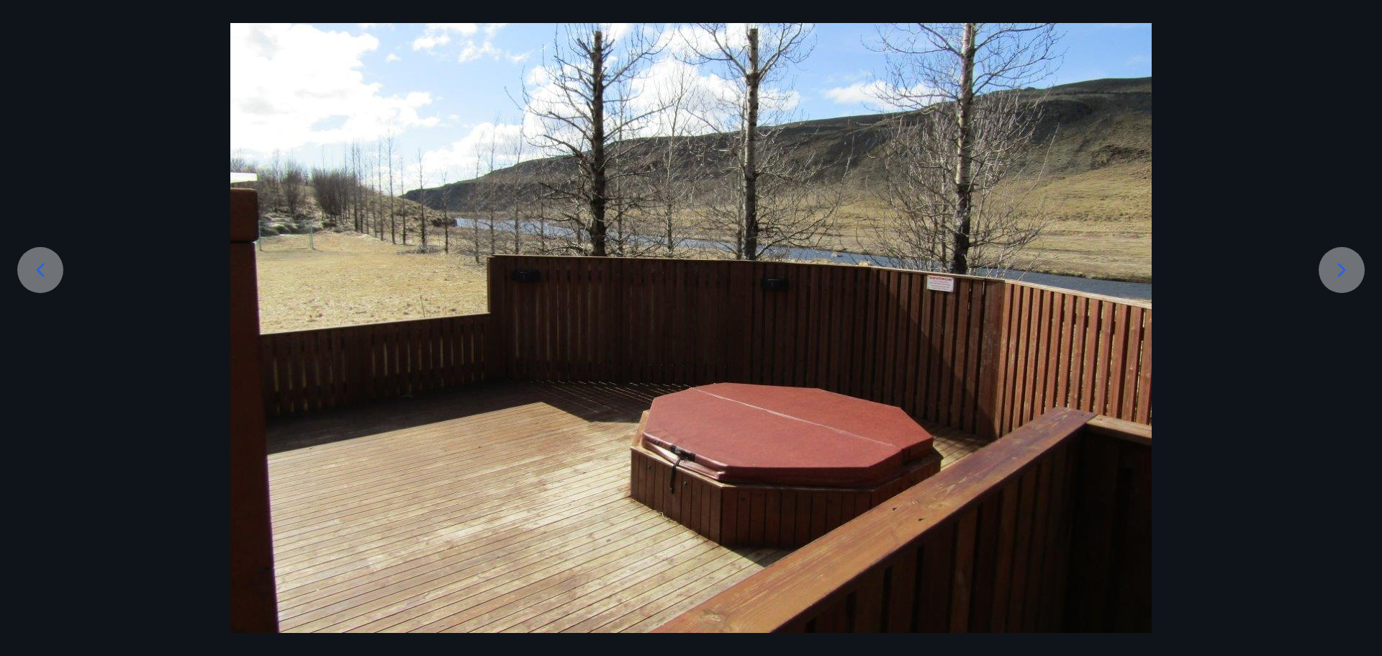
click at [1345, 266] on icon at bounding box center [1341, 269] width 23 height 23
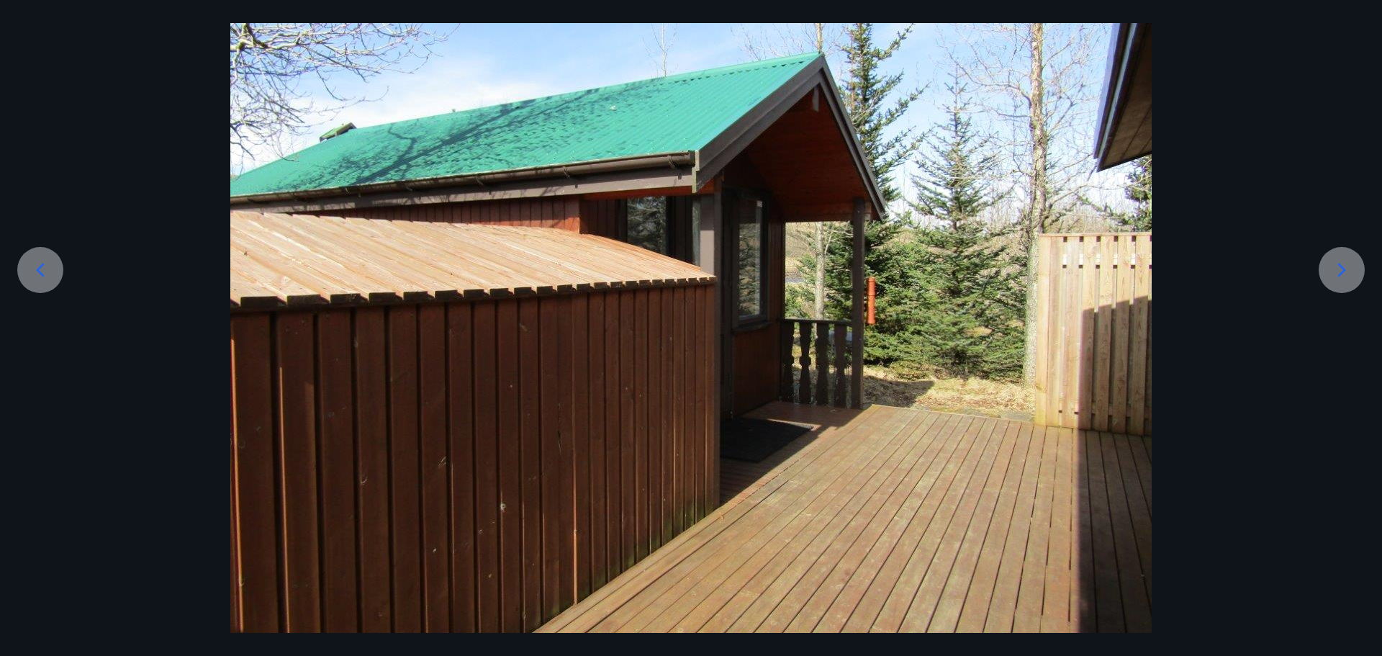
click at [1345, 266] on icon at bounding box center [1341, 269] width 23 height 23
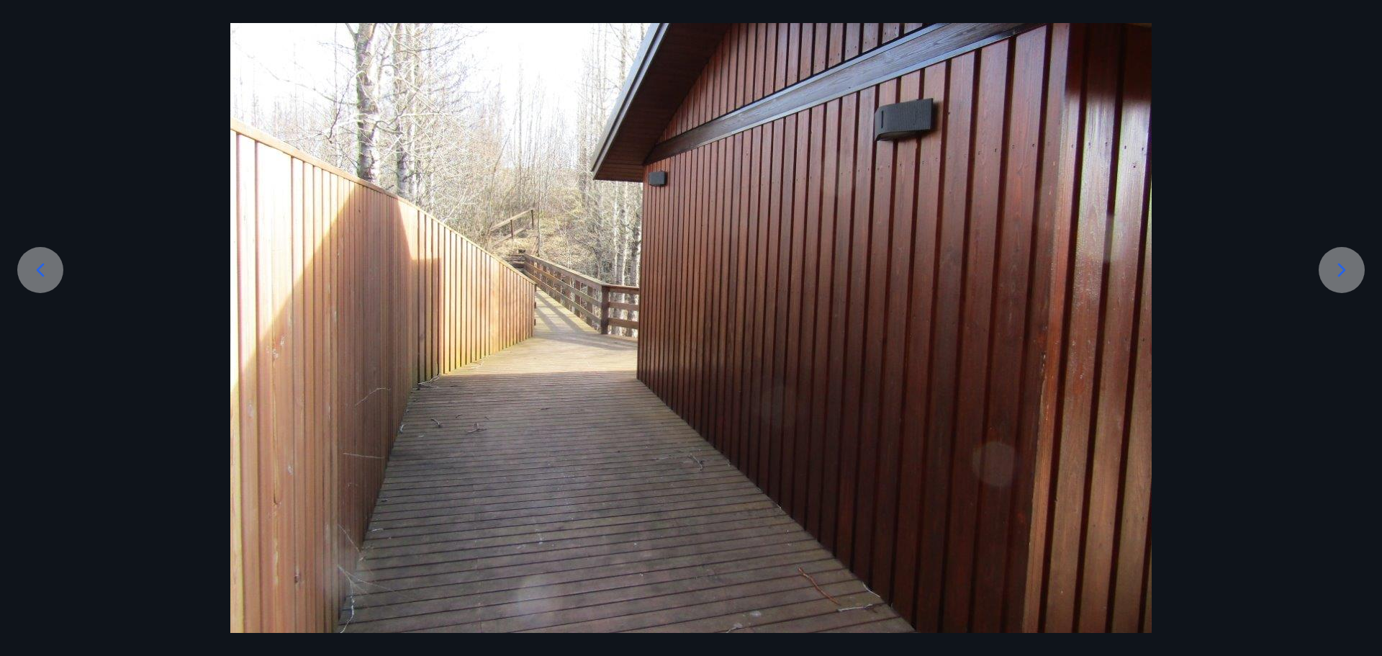
click at [1345, 266] on icon at bounding box center [1341, 269] width 23 height 23
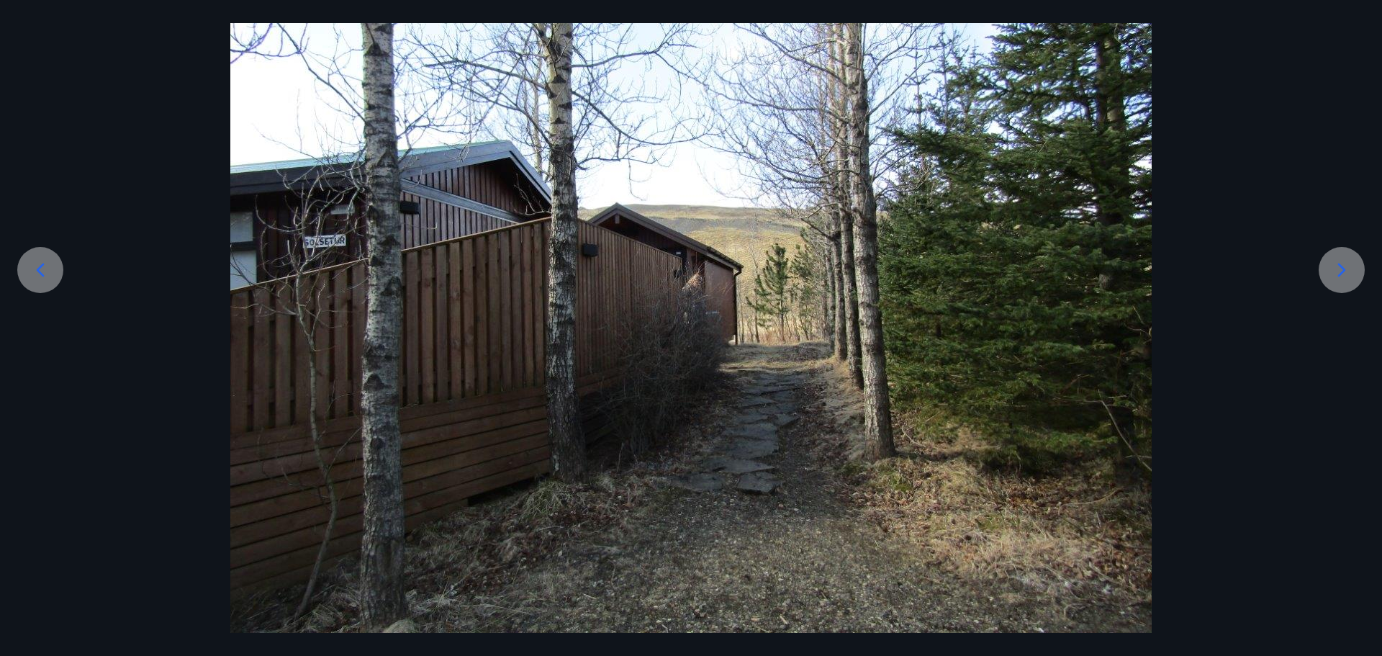
click at [1345, 266] on icon at bounding box center [1341, 269] width 23 height 23
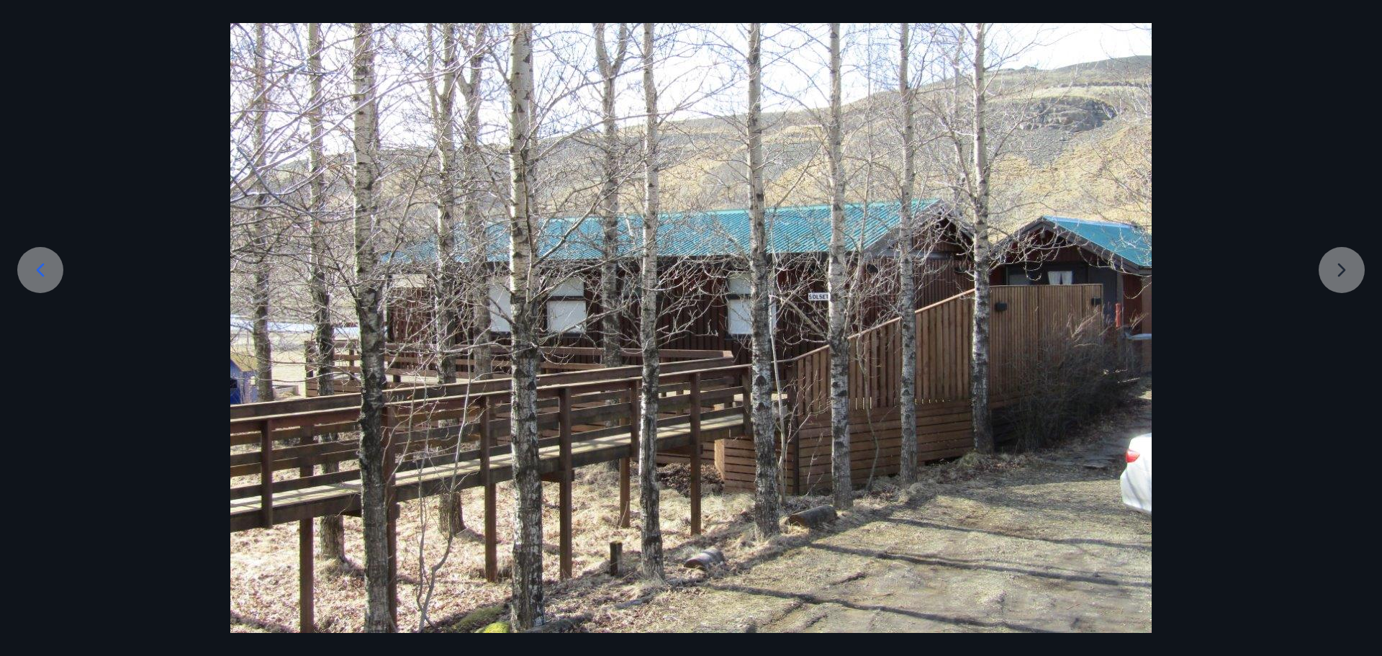
click at [1345, 266] on div at bounding box center [691, 287] width 1382 height 691
click at [1341, 265] on div at bounding box center [691, 287] width 1382 height 691
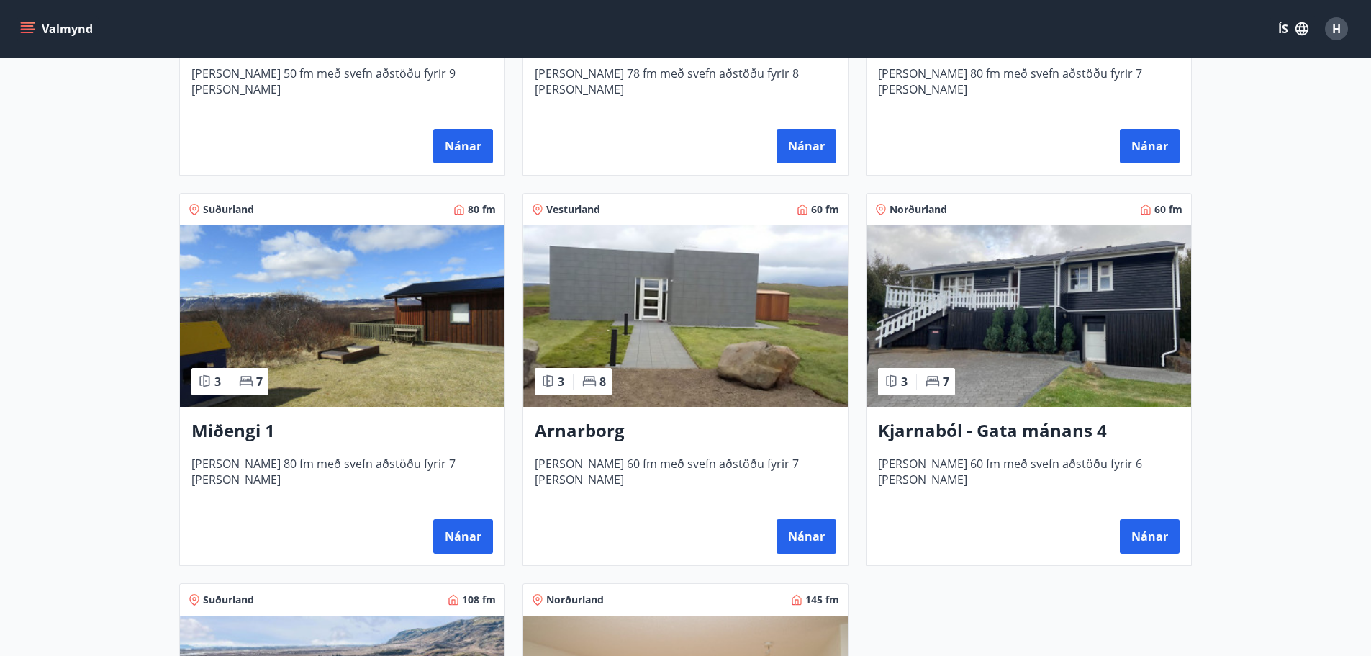
scroll to position [264, 0]
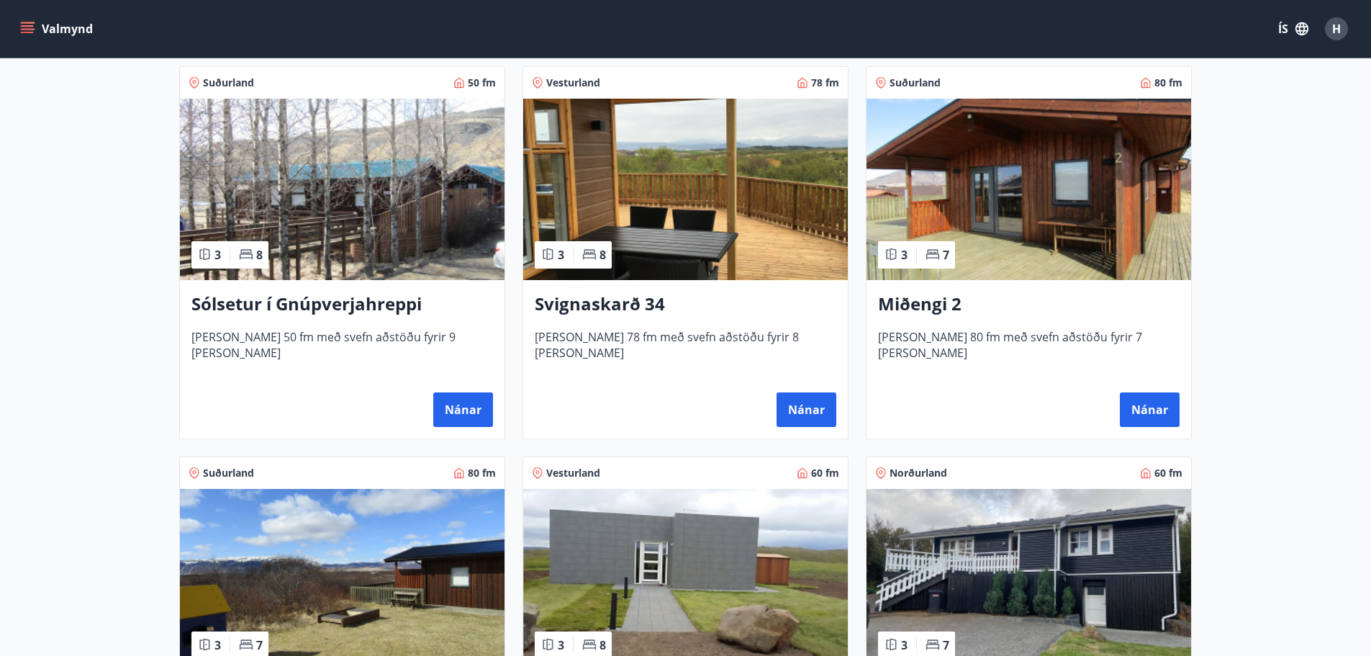
click at [947, 307] on h3 "Miðengi 2" at bounding box center [1029, 305] width 302 height 26
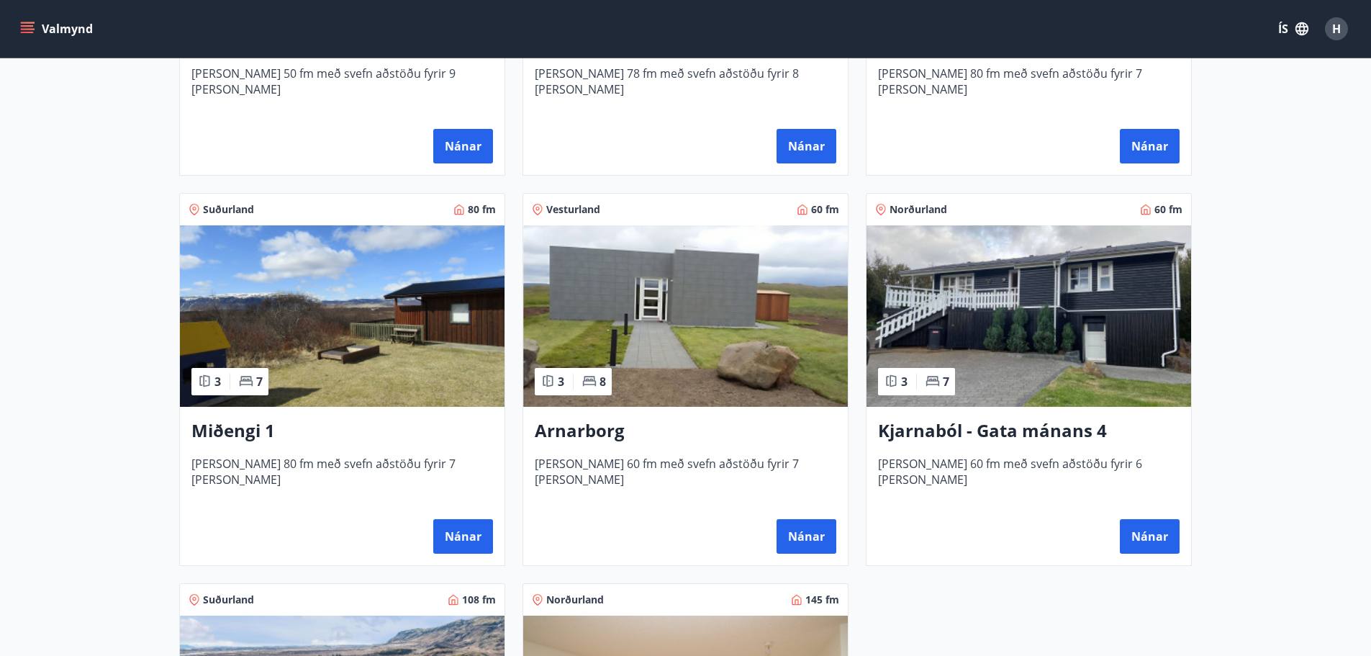
click at [331, 379] on img at bounding box center [342, 315] width 325 height 181
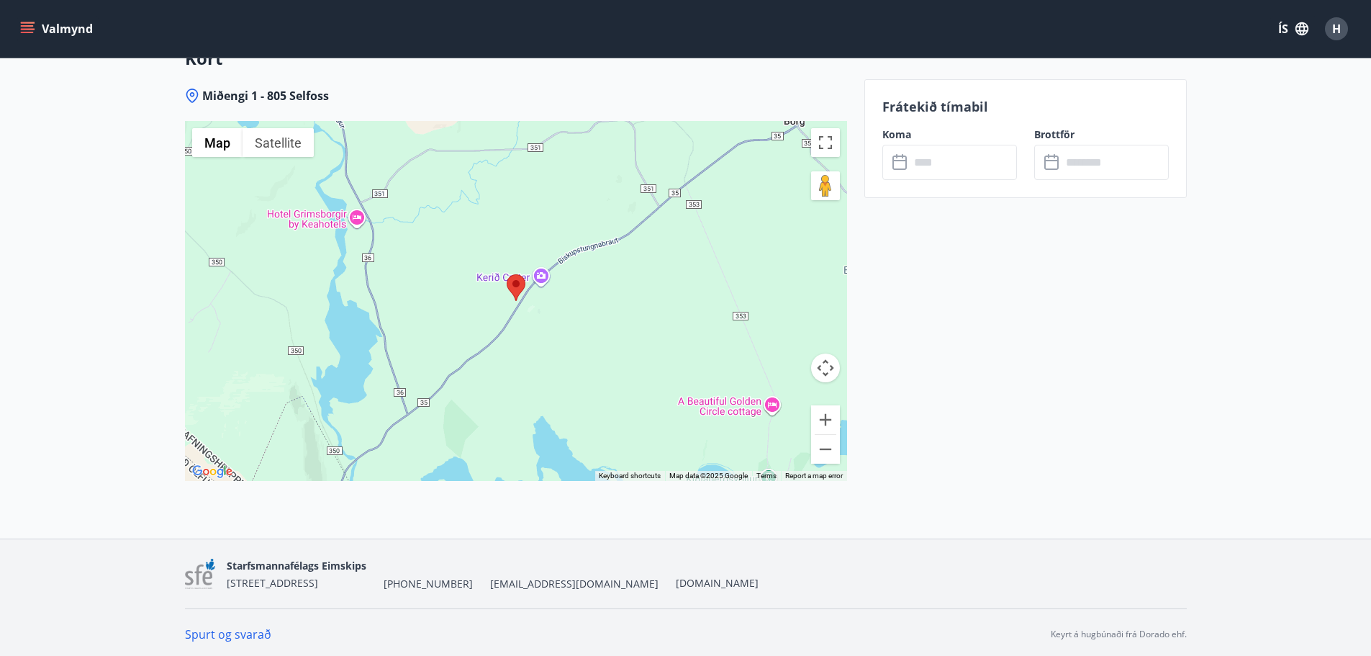
scroll to position [264, 0]
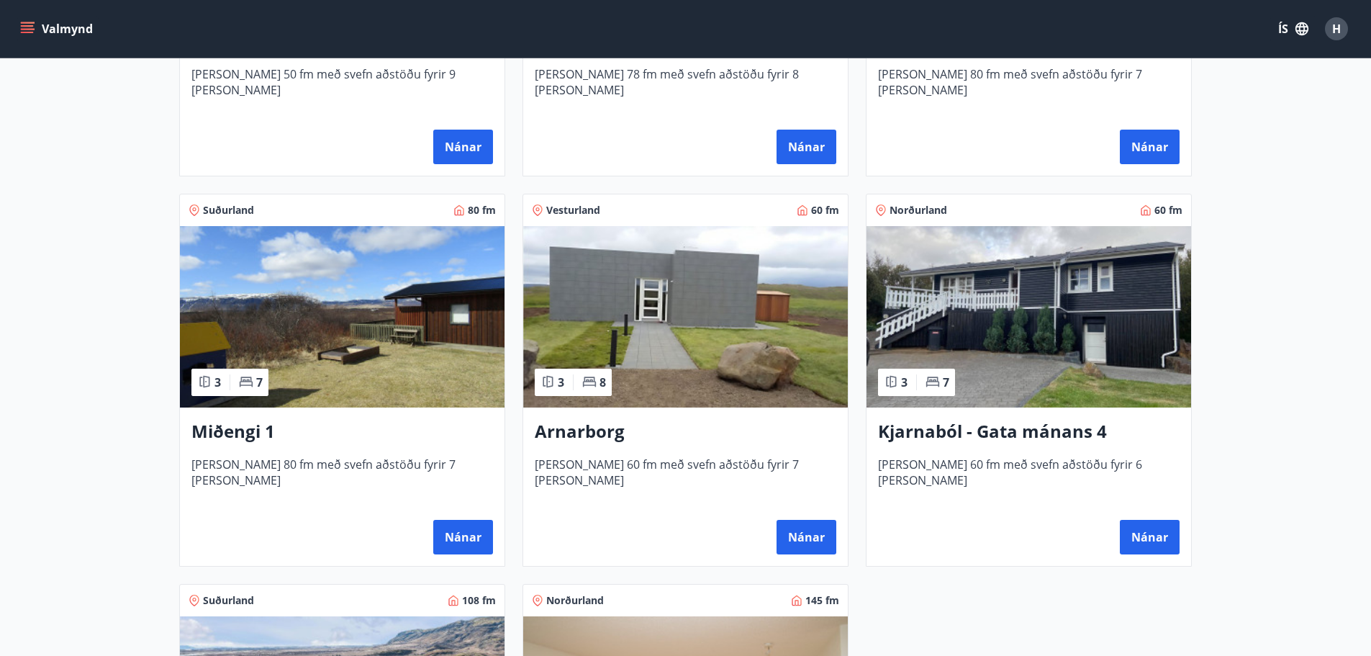
scroll to position [528, 0]
click at [1027, 302] on img at bounding box center [1029, 315] width 325 height 181
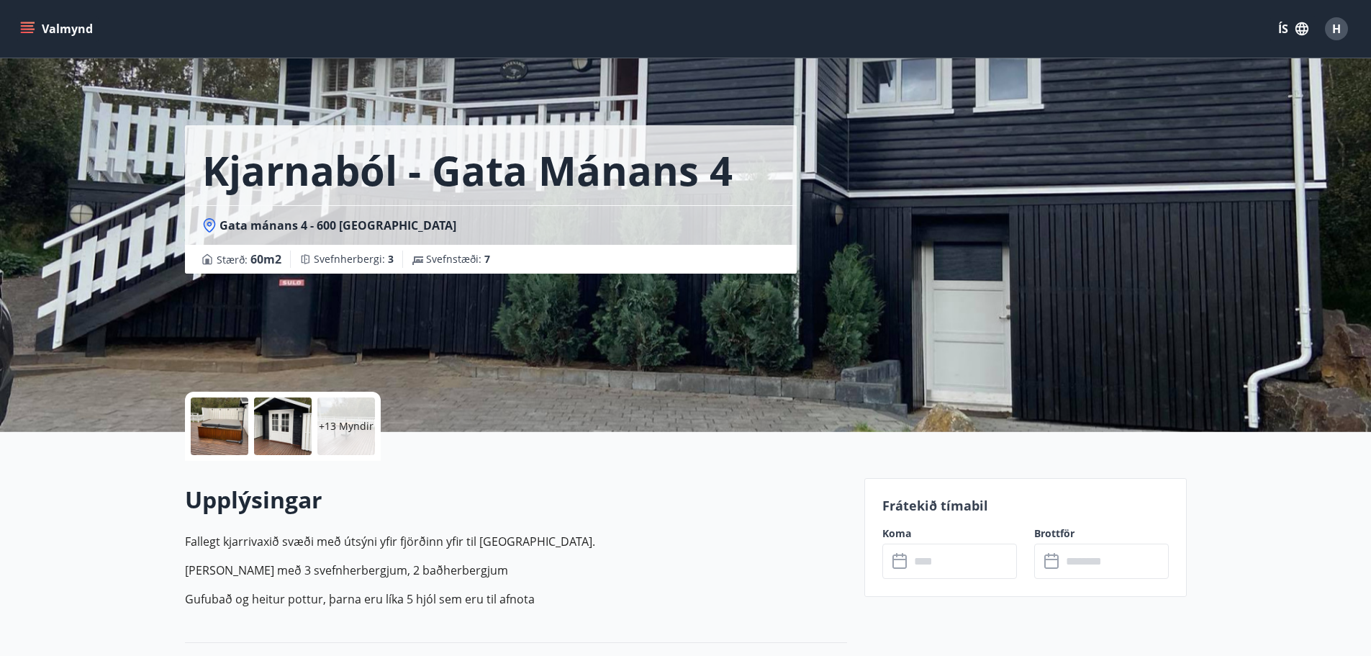
click at [193, 425] on div at bounding box center [220, 426] width 58 height 58
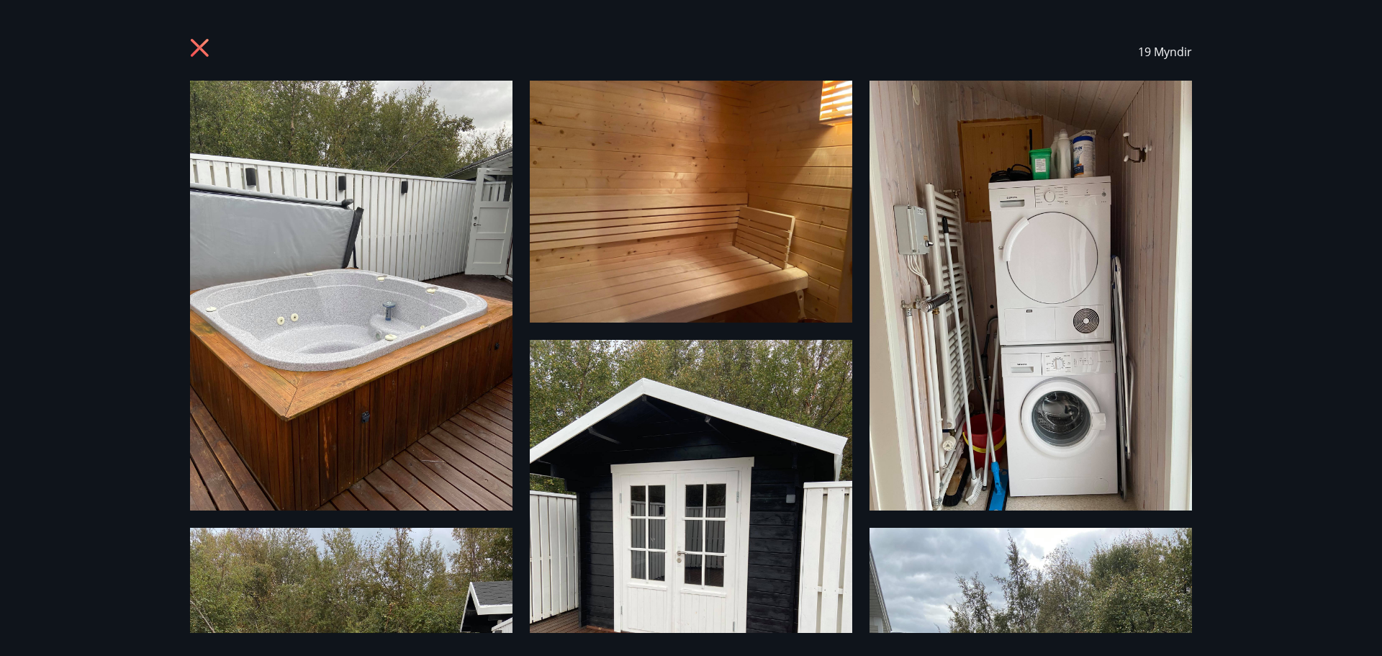
click at [292, 307] on img at bounding box center [351, 296] width 322 height 430
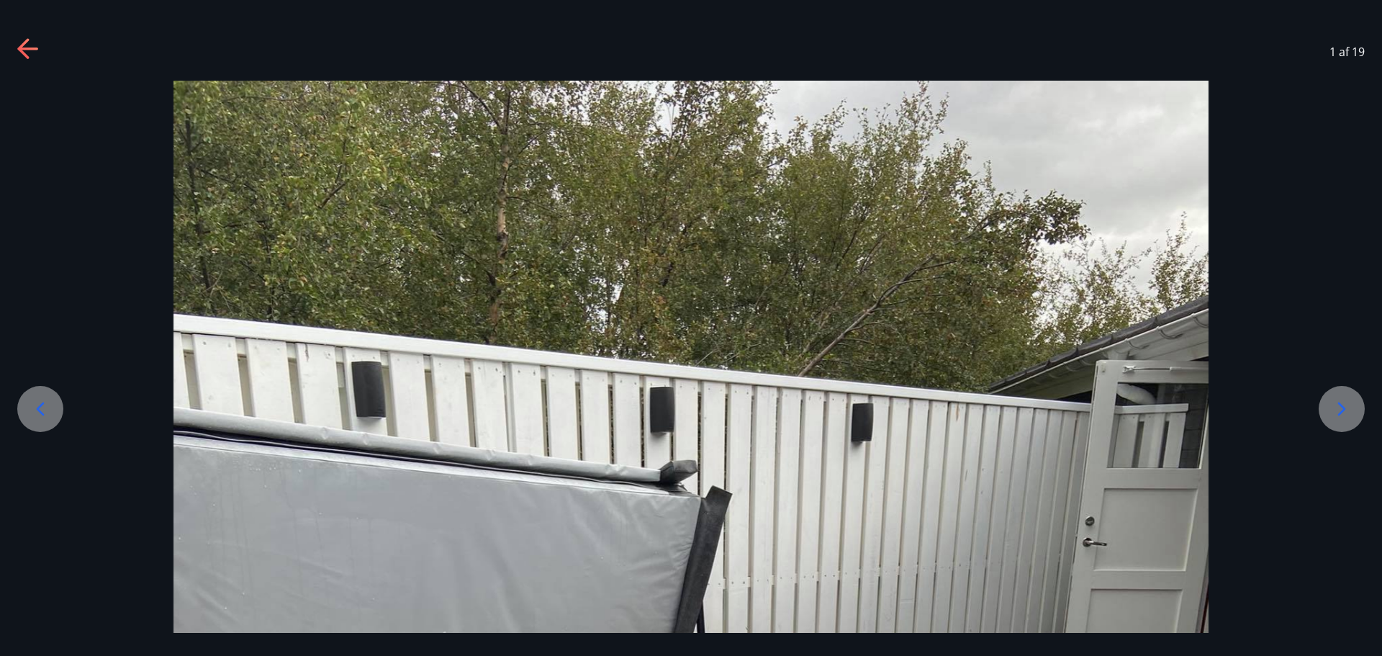
scroll to position [264, 0]
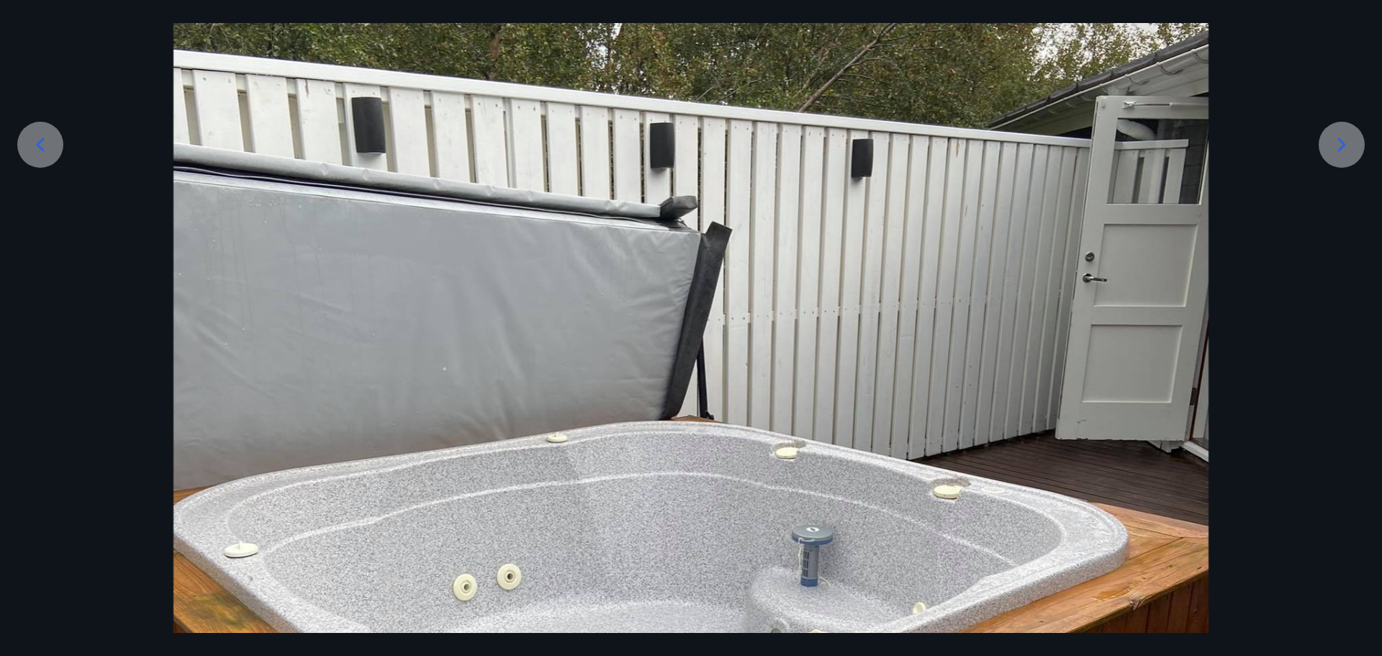
click at [1342, 152] on icon at bounding box center [1341, 144] width 23 height 23
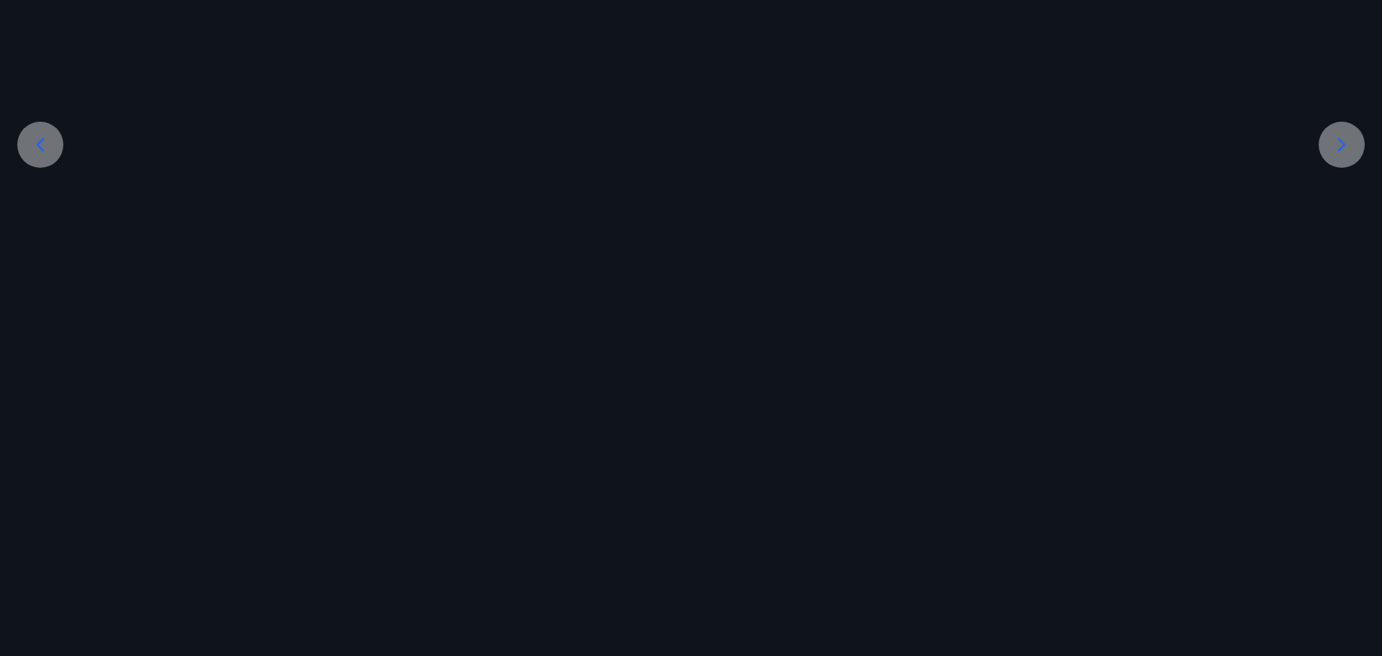
scroll to position [225, 0]
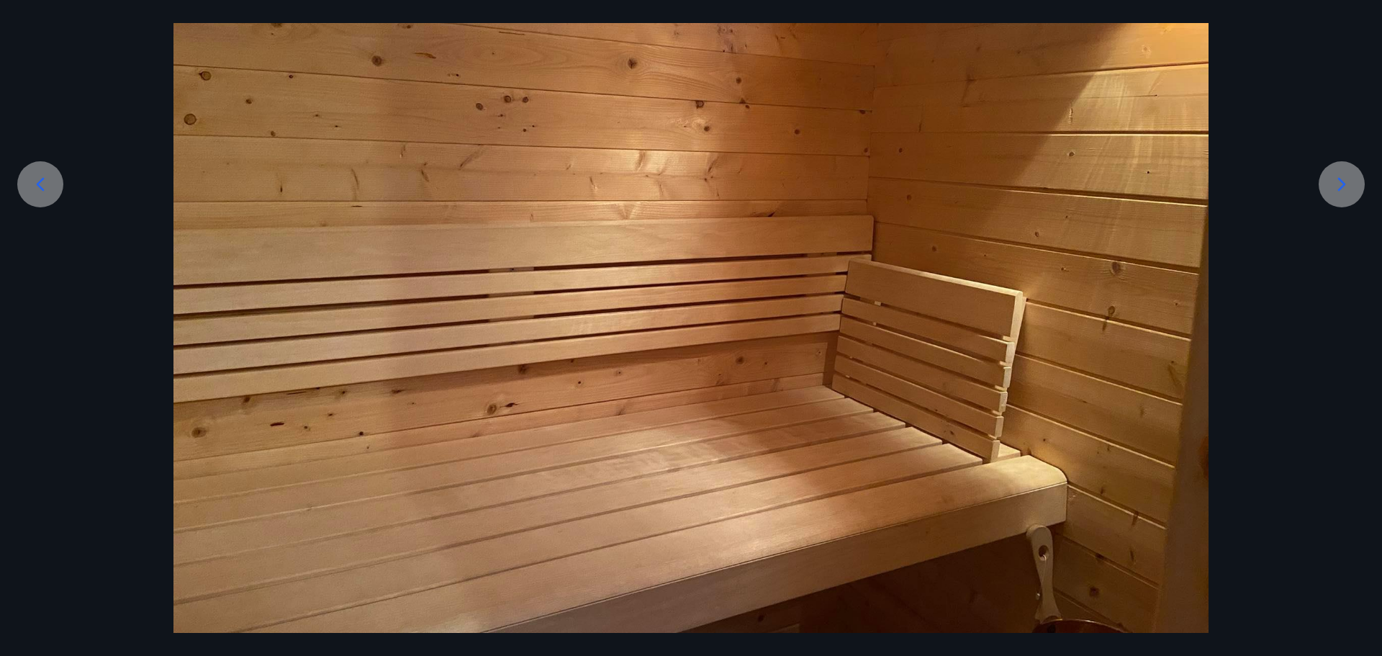
click at [1345, 185] on icon at bounding box center [1341, 184] width 23 height 23
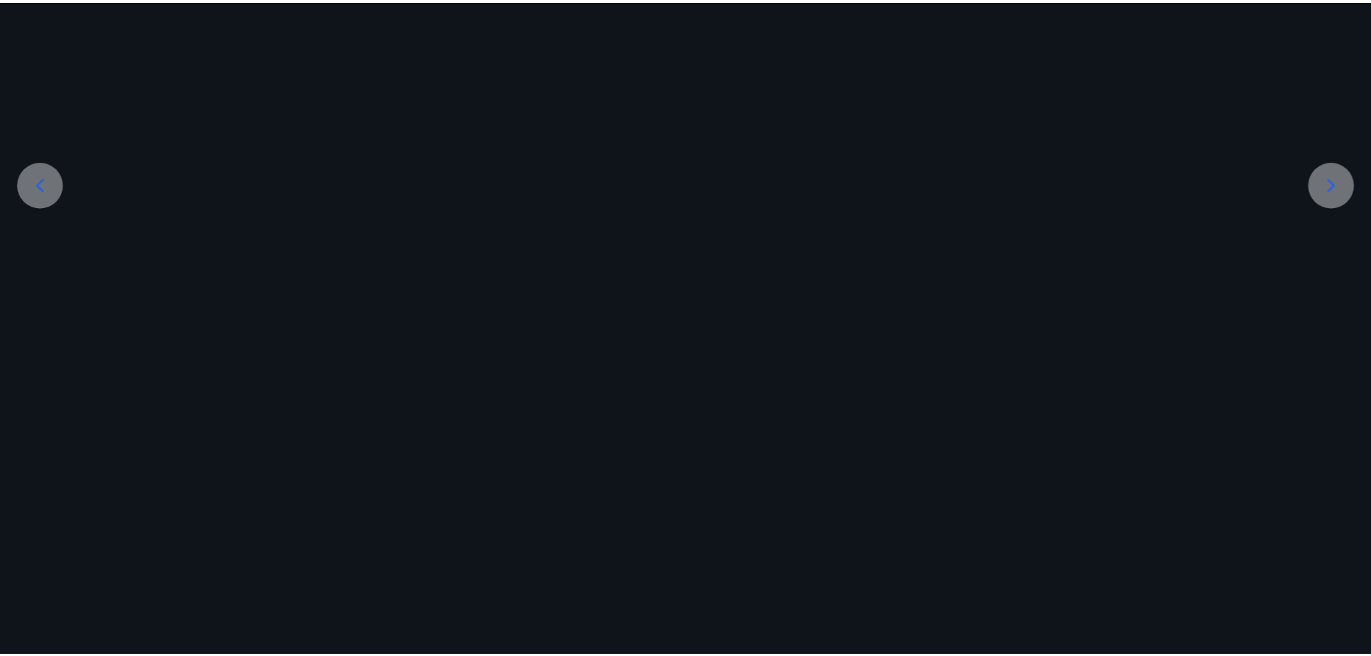
scroll to position [264, 0]
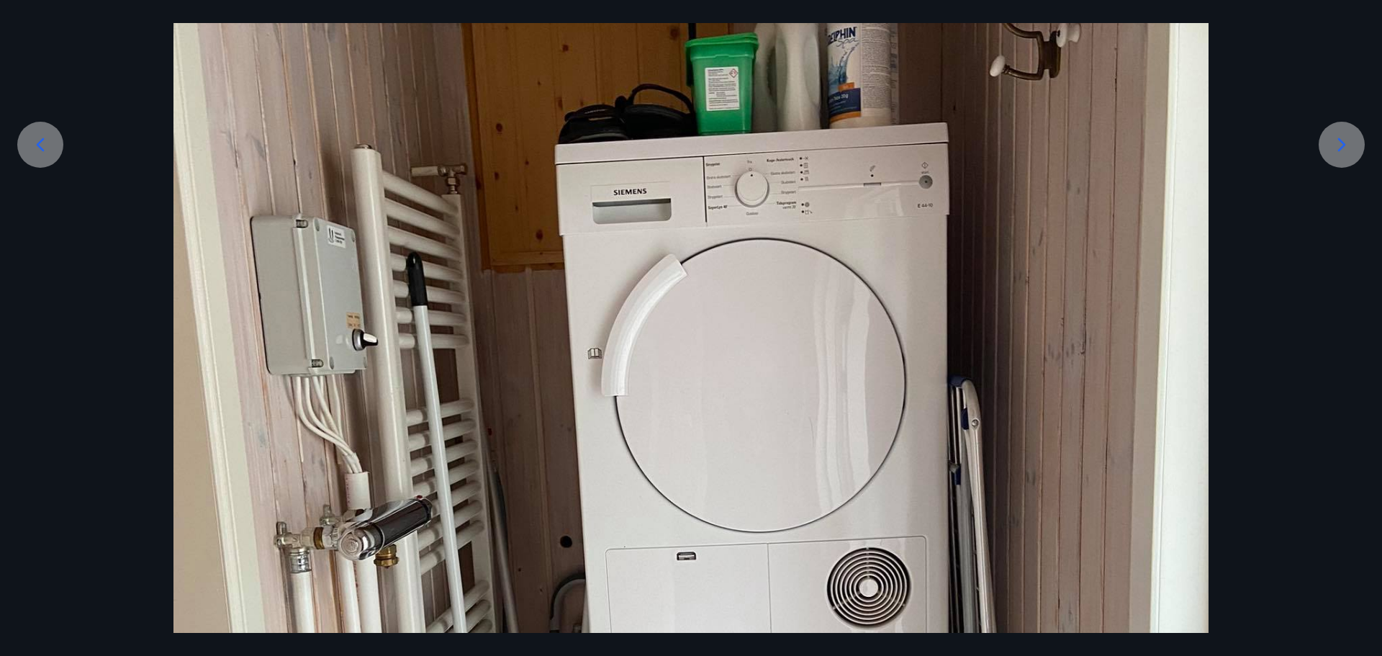
click at [1340, 145] on icon at bounding box center [1341, 144] width 23 height 23
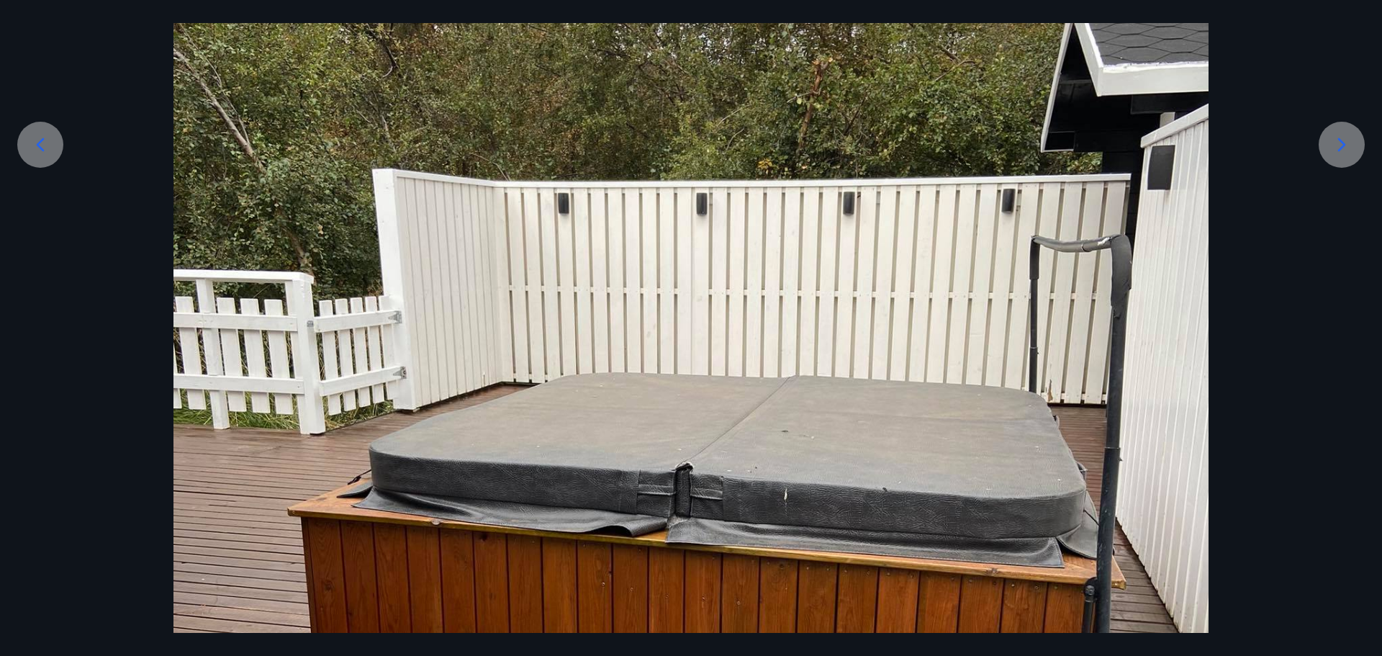
click at [1340, 145] on icon at bounding box center [1341, 144] width 23 height 23
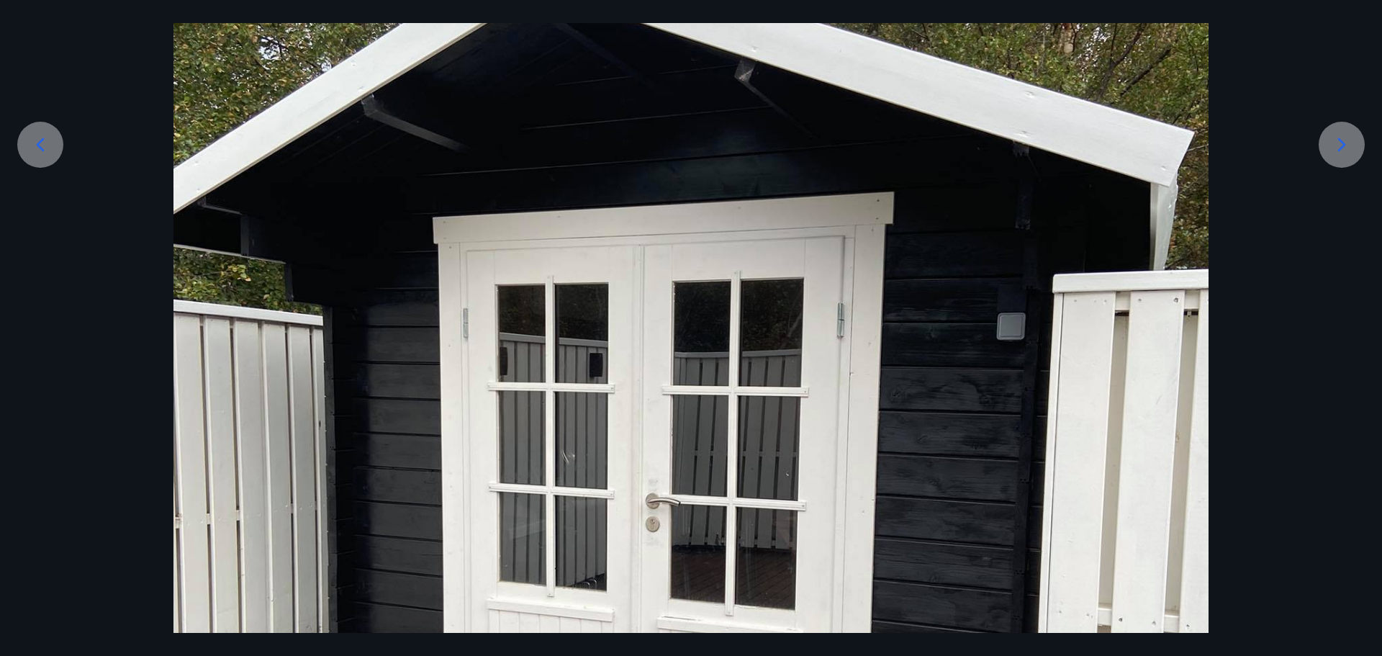
click at [1344, 141] on icon at bounding box center [1341, 144] width 23 height 23
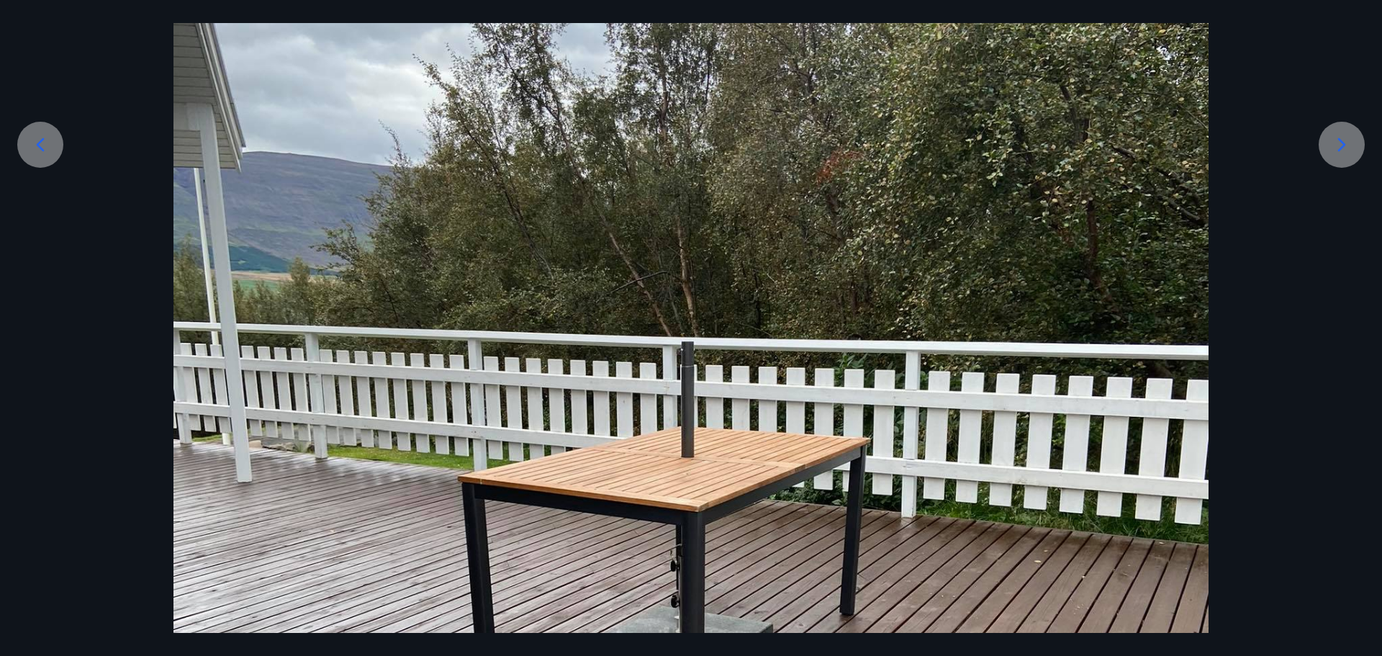
click at [1344, 141] on icon at bounding box center [1341, 144] width 23 height 23
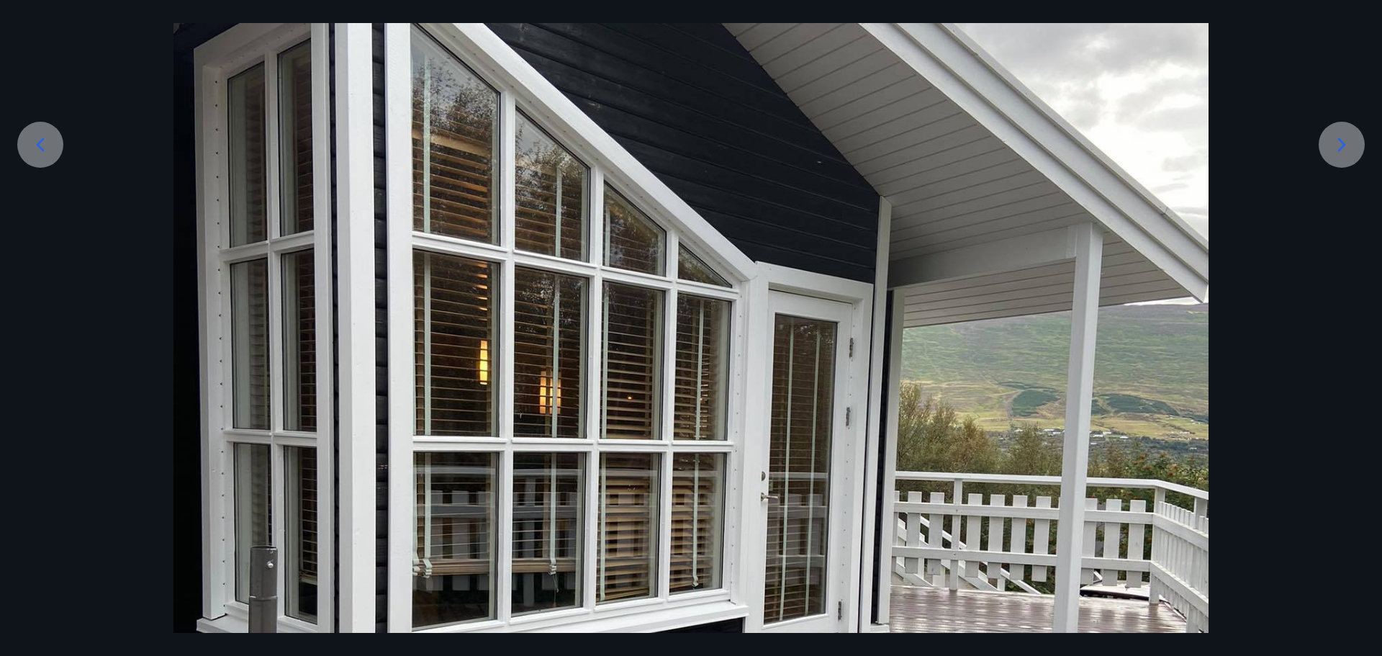
click at [1344, 141] on icon at bounding box center [1341, 144] width 23 height 23
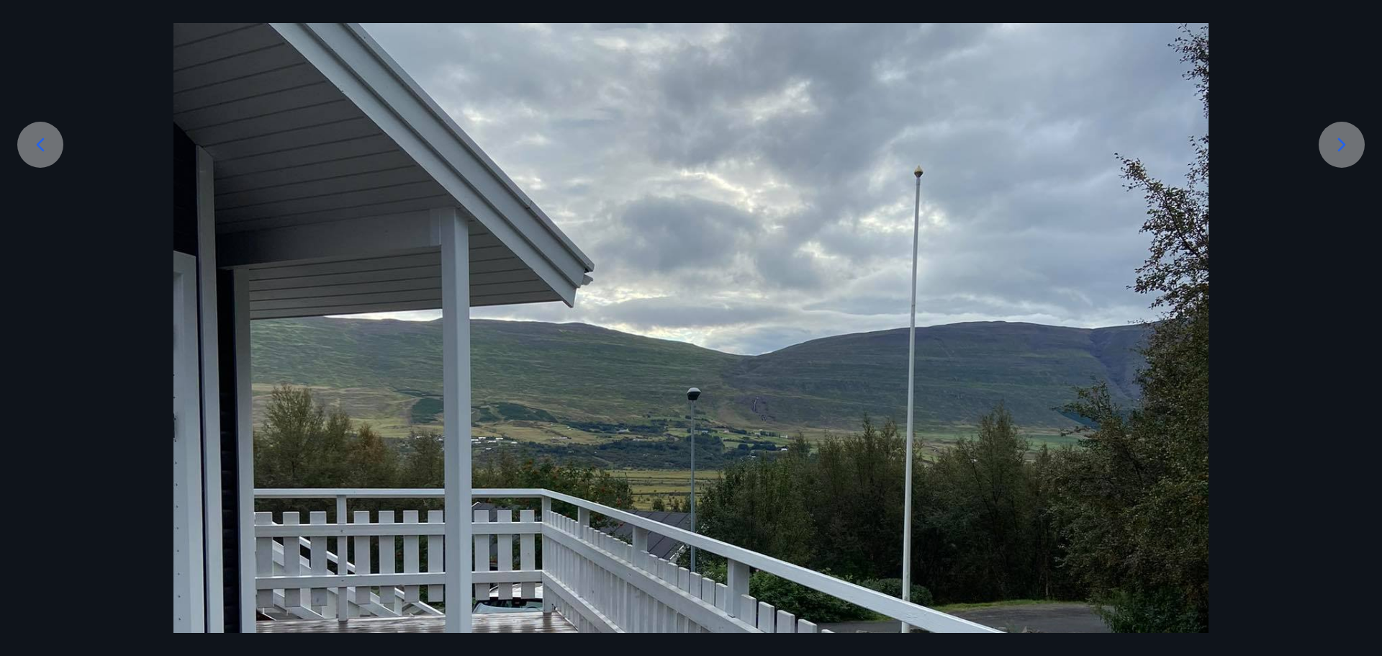
click at [1344, 141] on icon at bounding box center [1341, 144] width 23 height 23
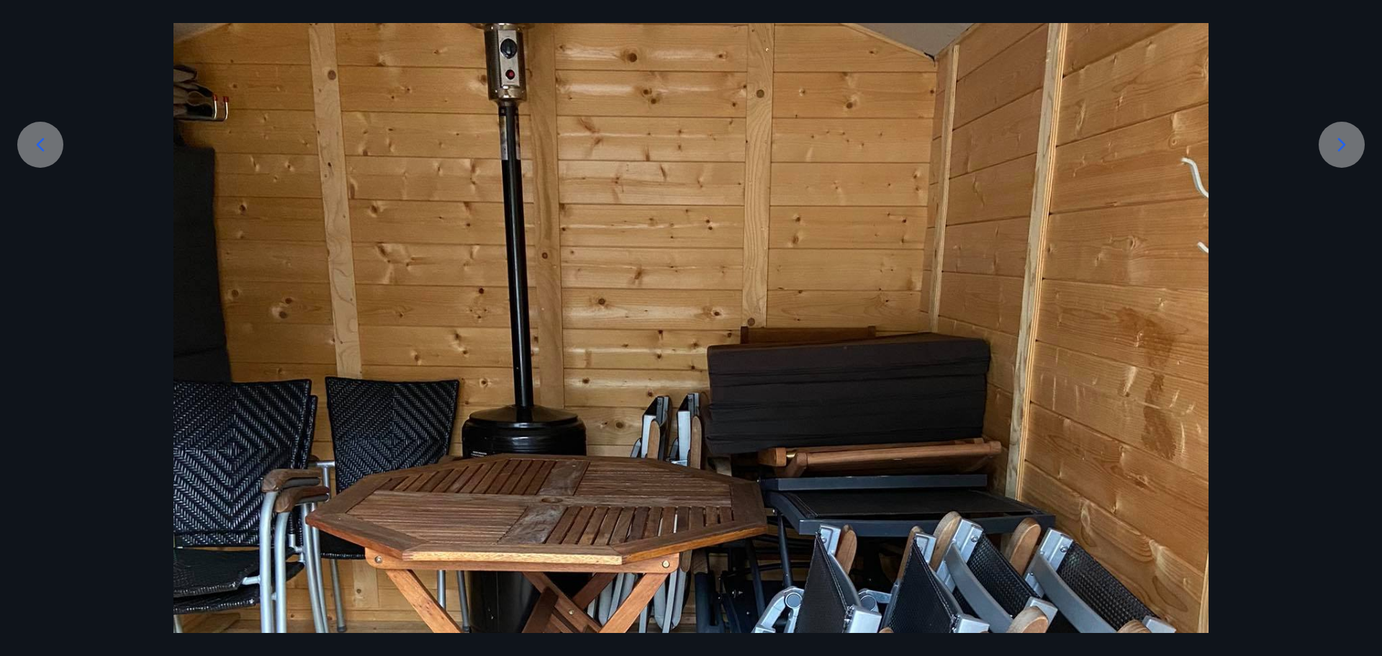
click at [1344, 141] on icon at bounding box center [1341, 144] width 23 height 23
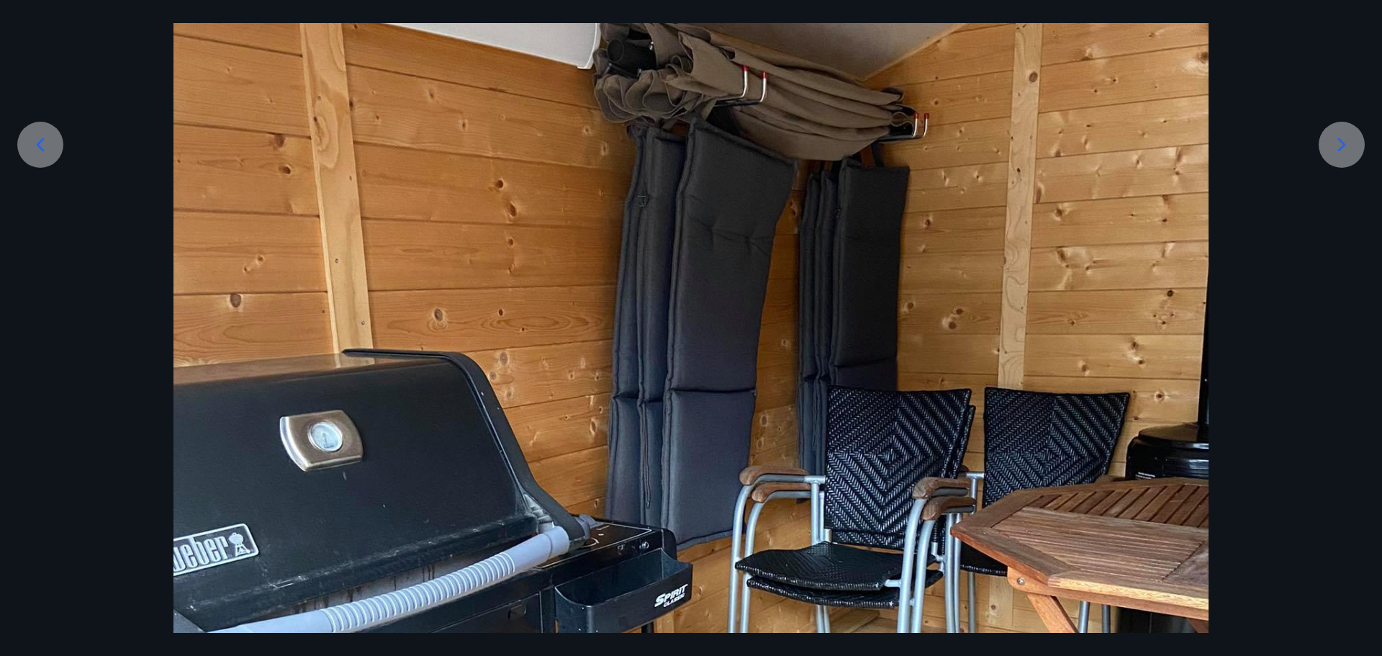
click at [1344, 141] on icon at bounding box center [1341, 144] width 23 height 23
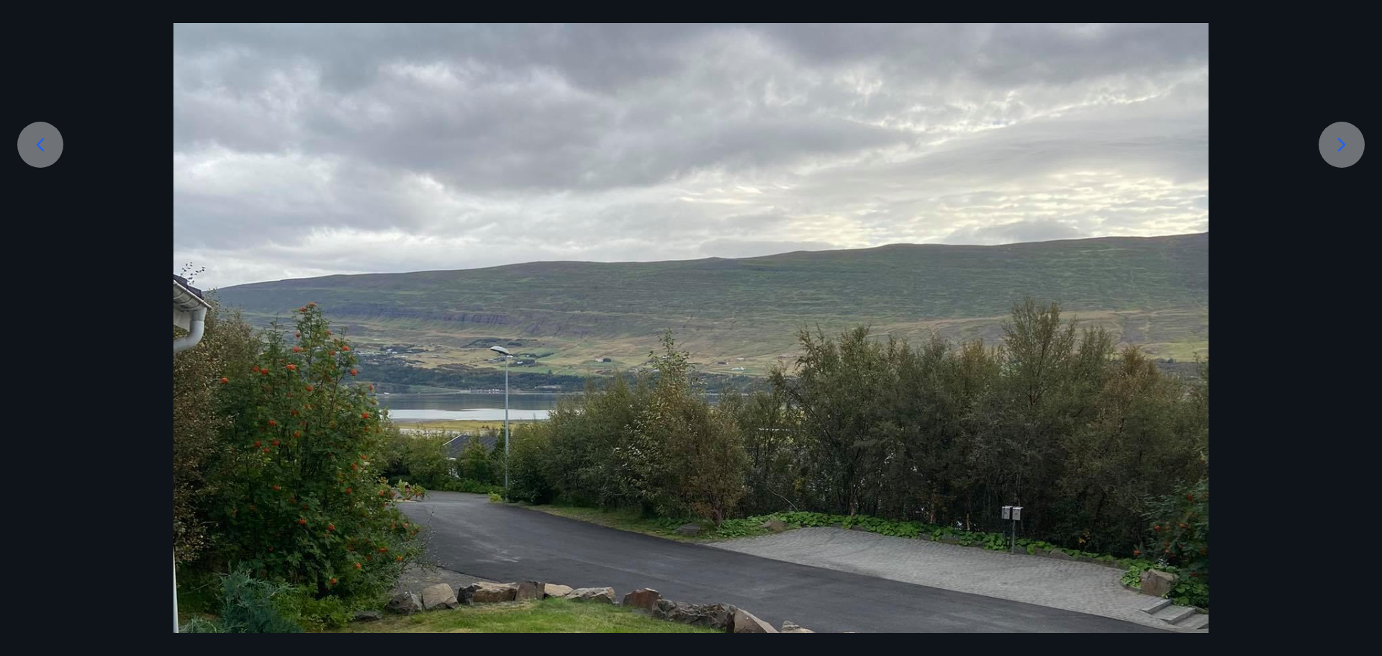
click at [1344, 141] on icon at bounding box center [1341, 144] width 23 height 23
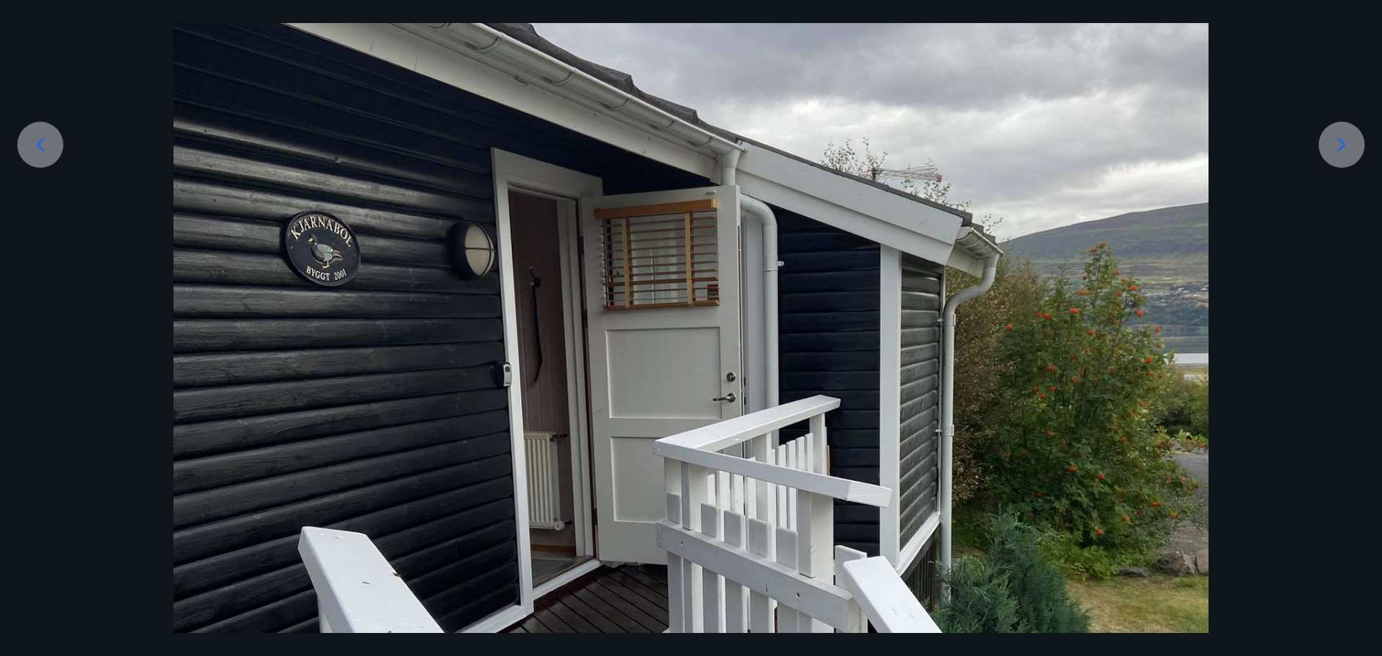
click at [1344, 141] on icon at bounding box center [1341, 144] width 23 height 23
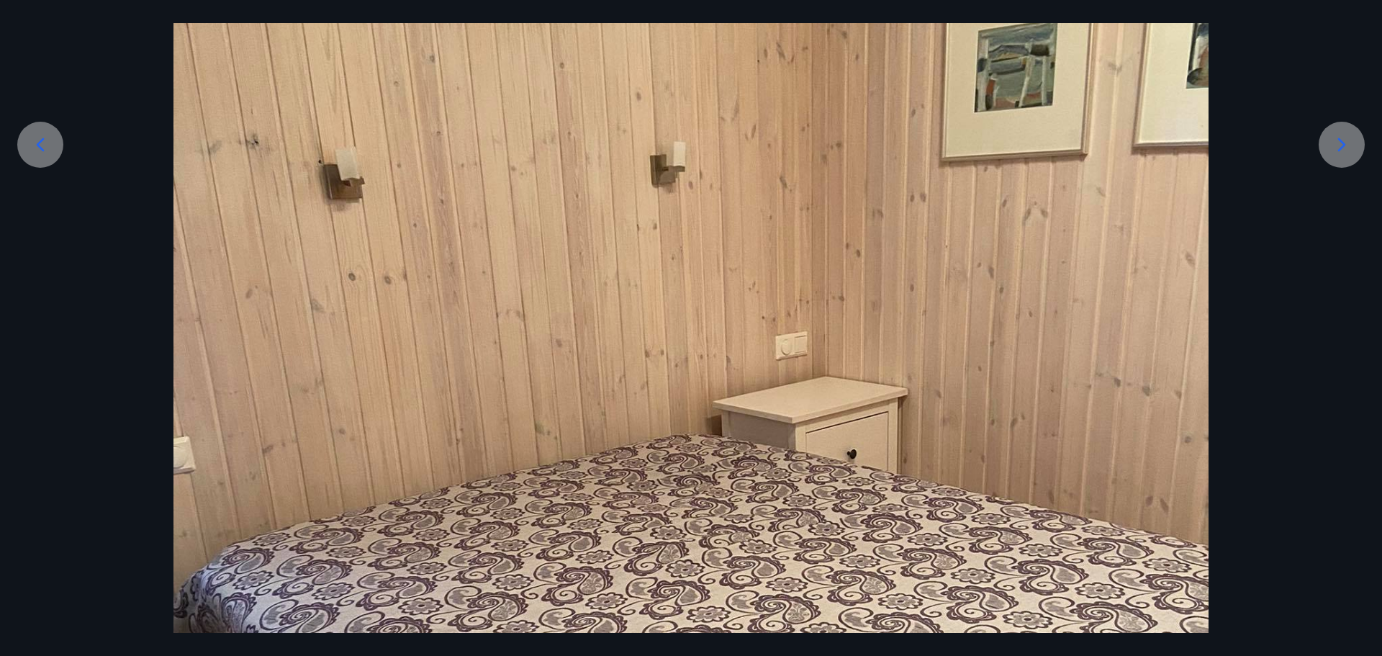
click at [1344, 141] on icon at bounding box center [1341, 144] width 23 height 23
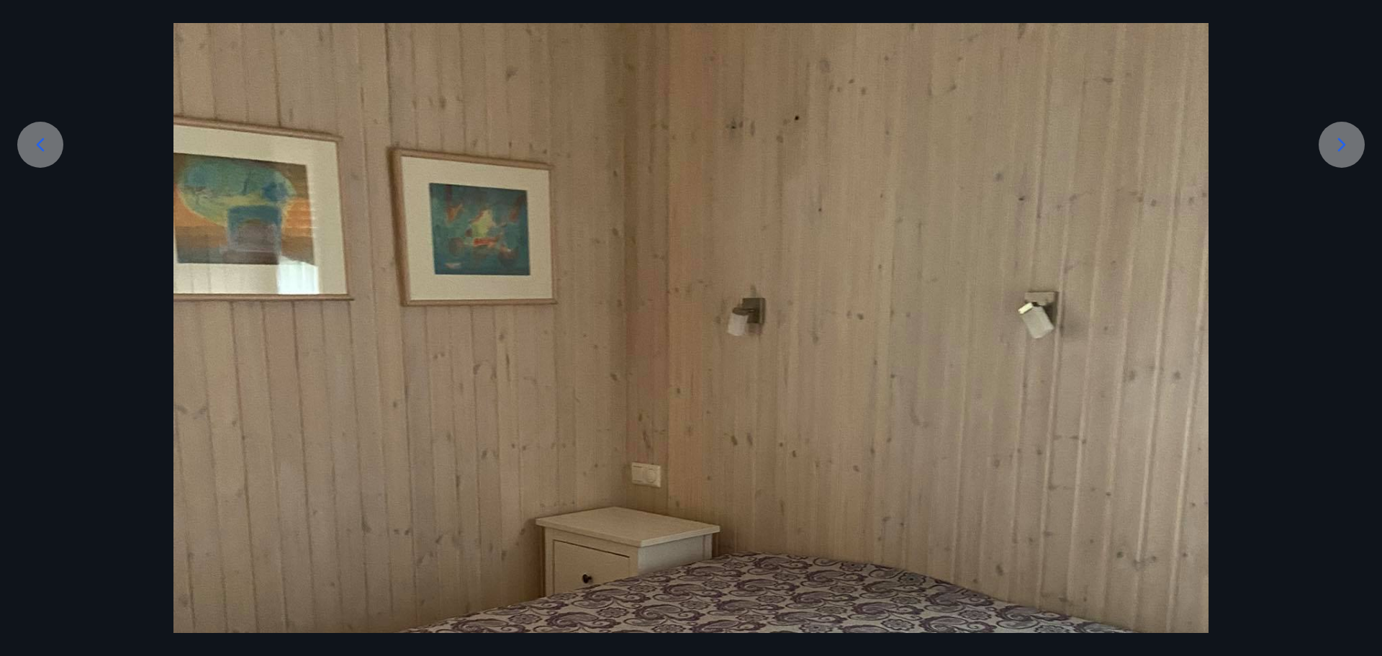
click at [1344, 141] on icon at bounding box center [1341, 144] width 23 height 23
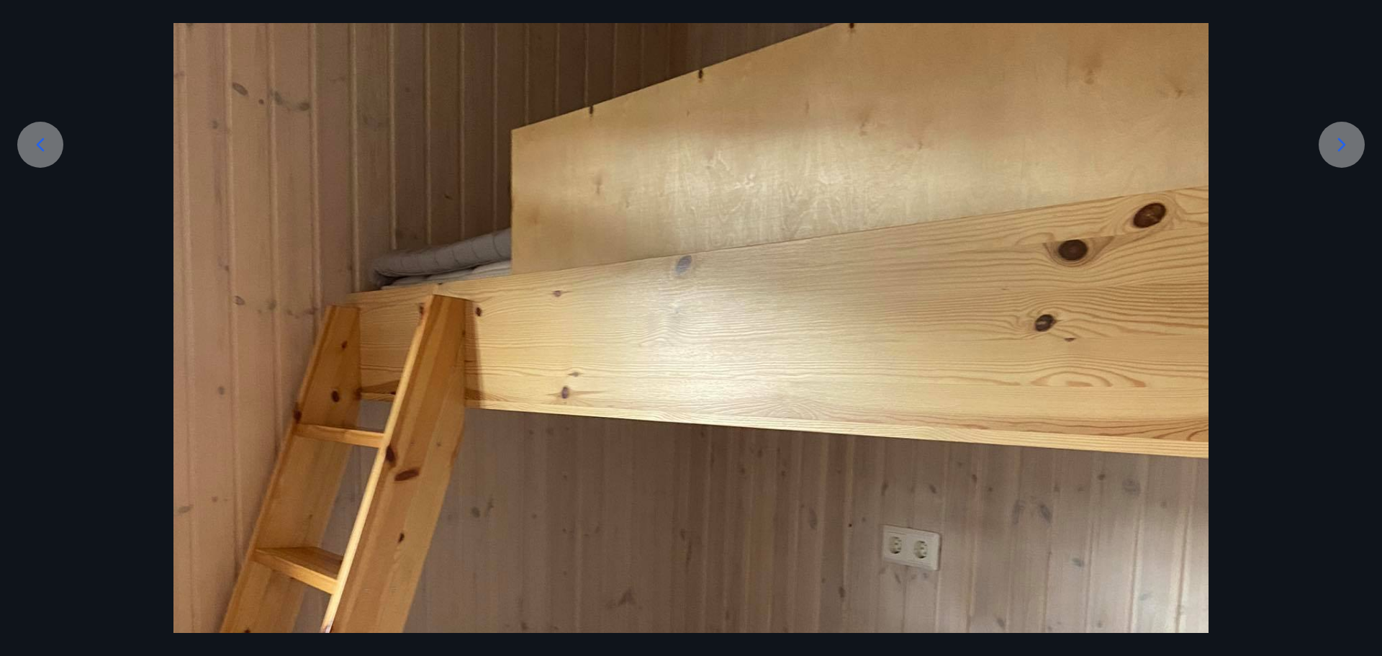
click at [1344, 141] on icon at bounding box center [1341, 144] width 23 height 23
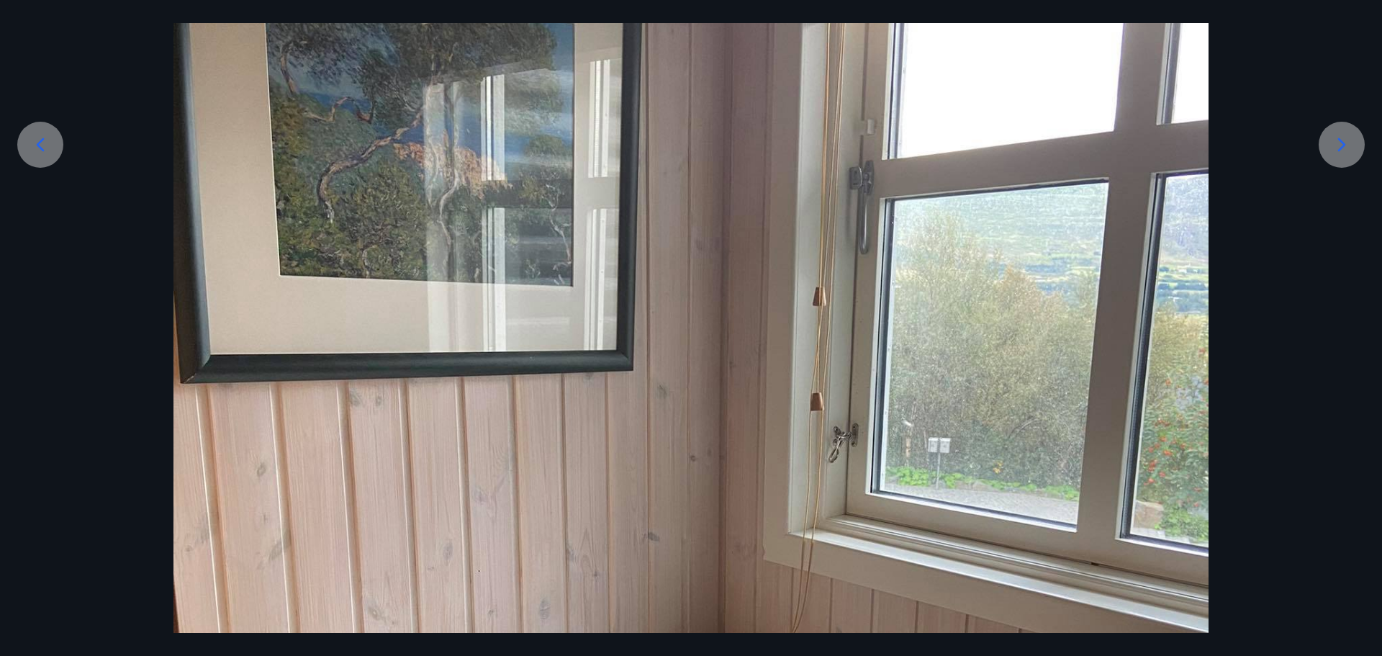
click at [1344, 141] on icon at bounding box center [1341, 144] width 23 height 23
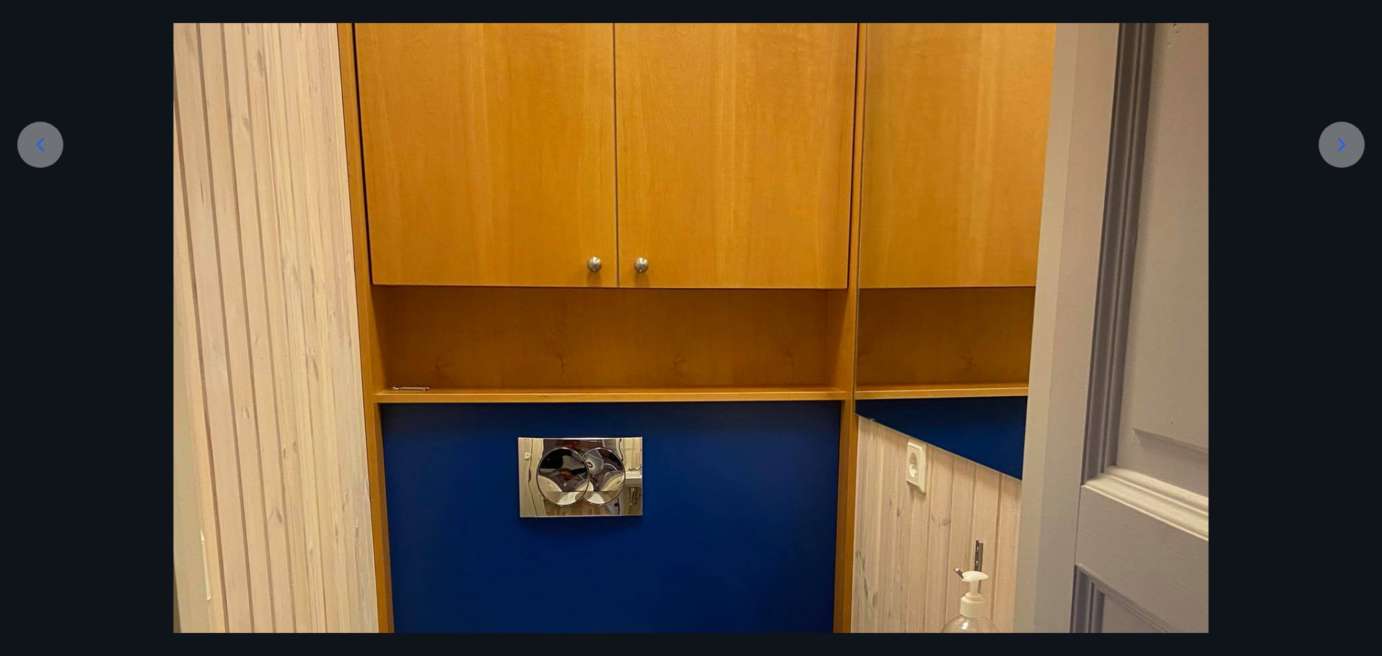
click at [1344, 141] on icon at bounding box center [1341, 144] width 23 height 23
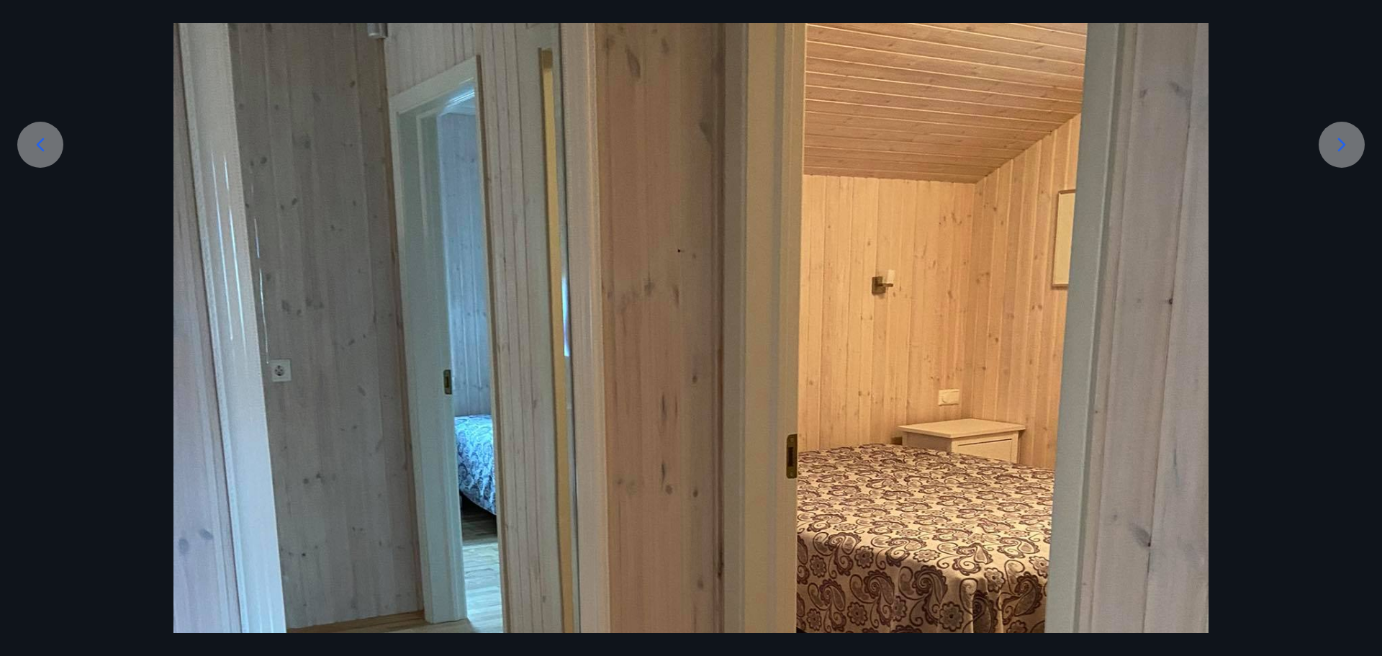
click at [1344, 141] on icon at bounding box center [1341, 144] width 23 height 23
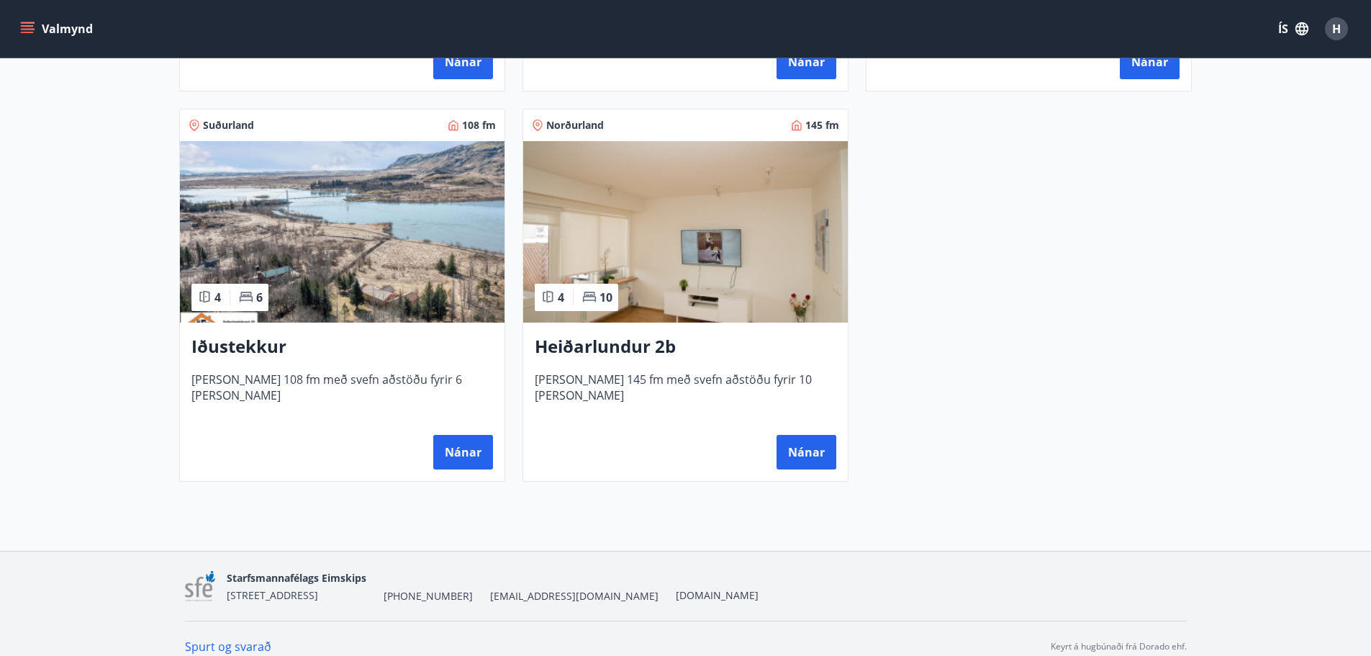
scroll to position [1018, 0]
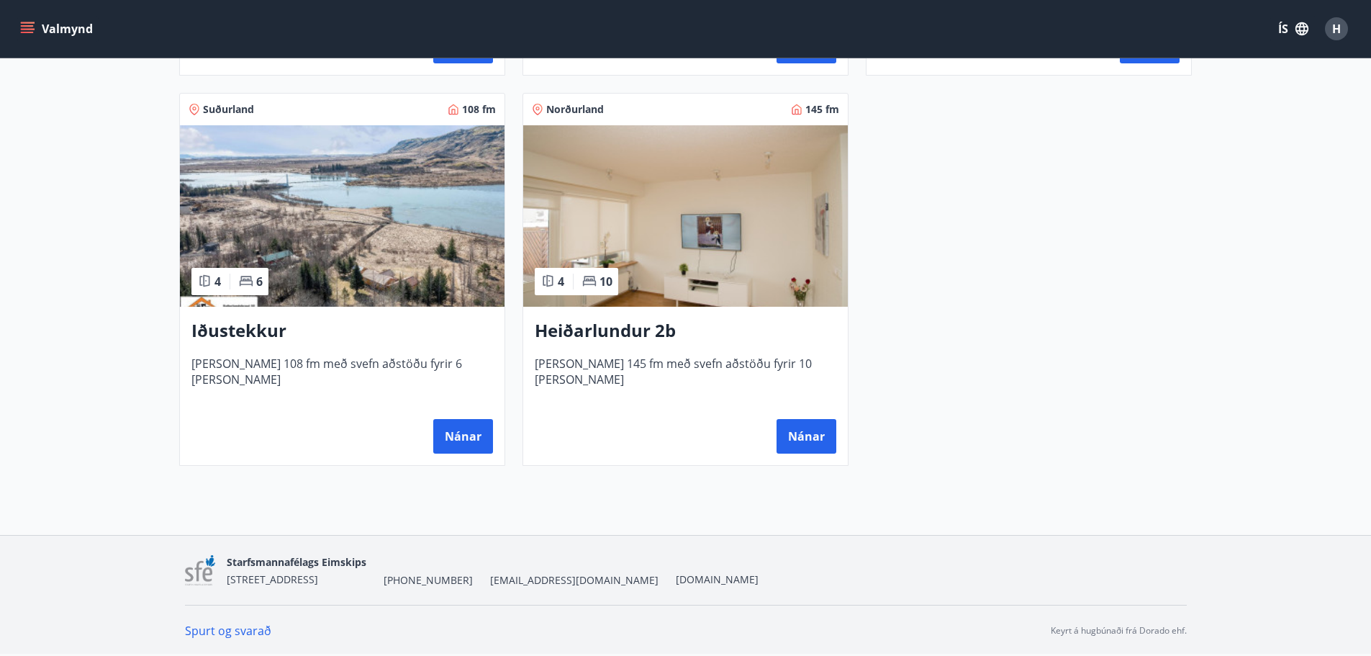
click at [375, 238] on img at bounding box center [342, 215] width 325 height 181
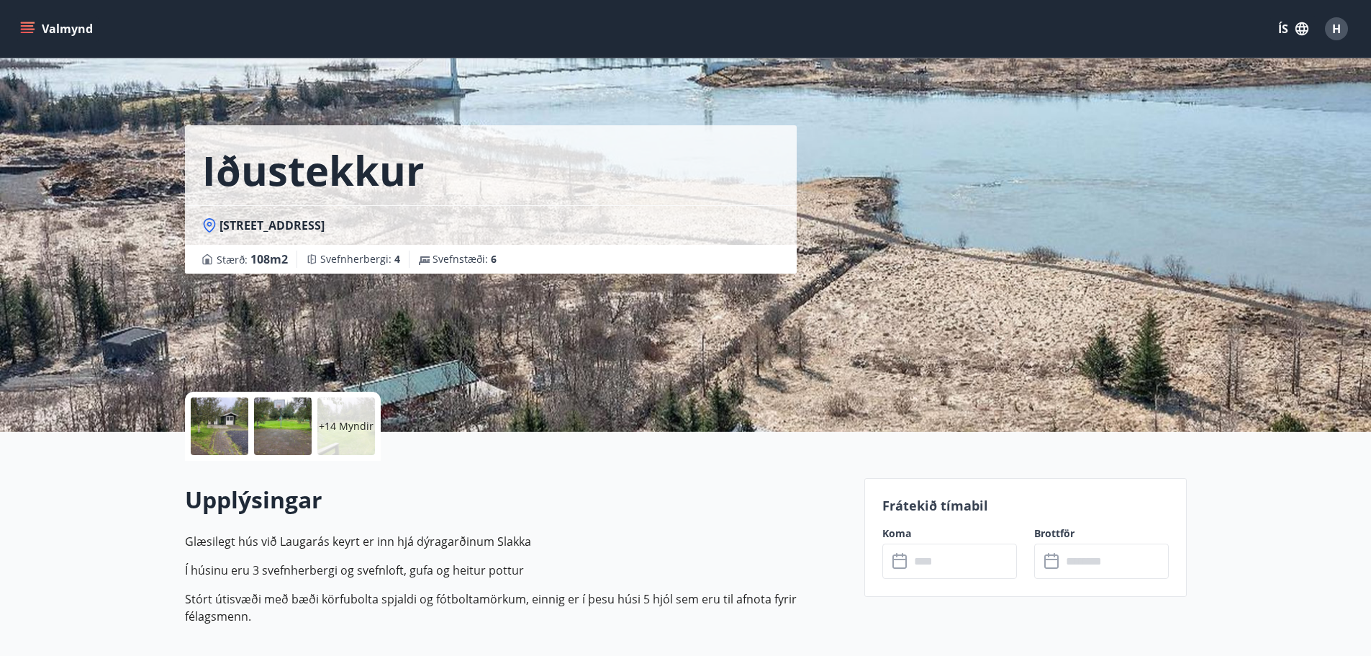
click at [1322, 417] on div "Iðustekkur Skyrklettagata 10 - 806 Selfoss Stærð : 108 m2 [GEOGRAPHIC_DATA] : 4…" at bounding box center [685, 216] width 1371 height 432
click at [216, 409] on div at bounding box center [220, 426] width 58 height 58
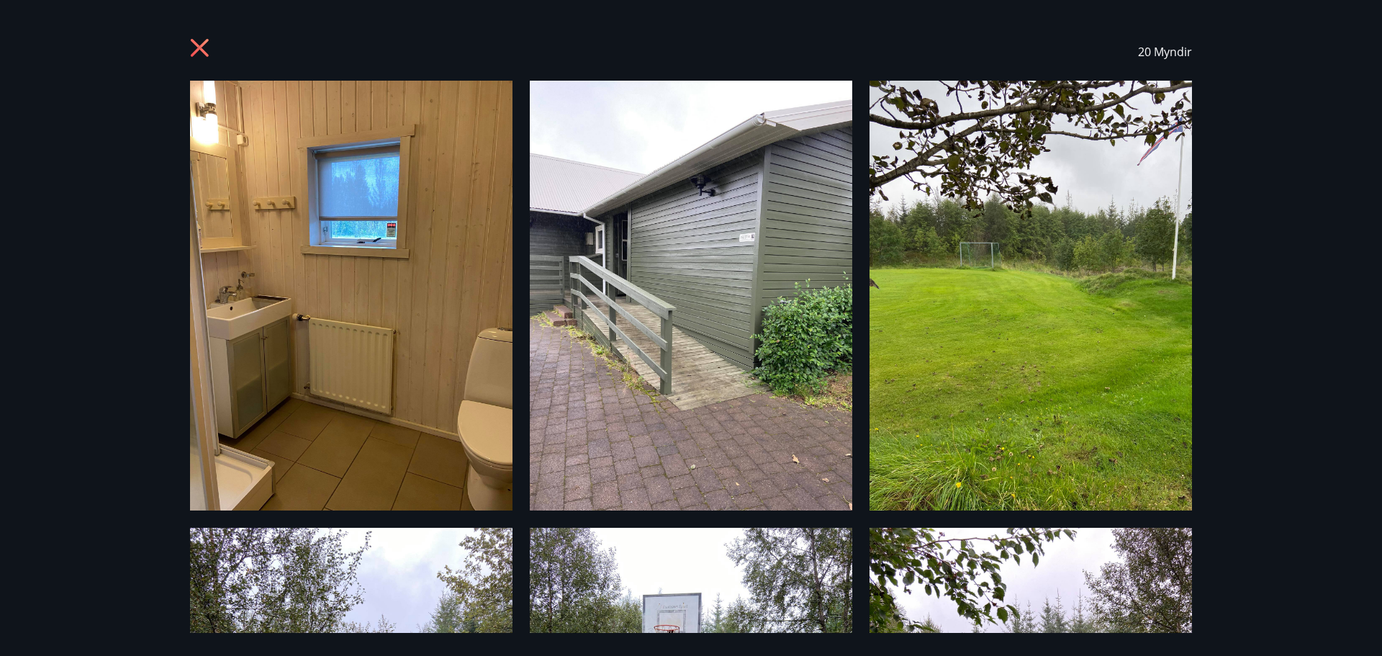
click at [351, 348] on img at bounding box center [351, 296] width 322 height 430
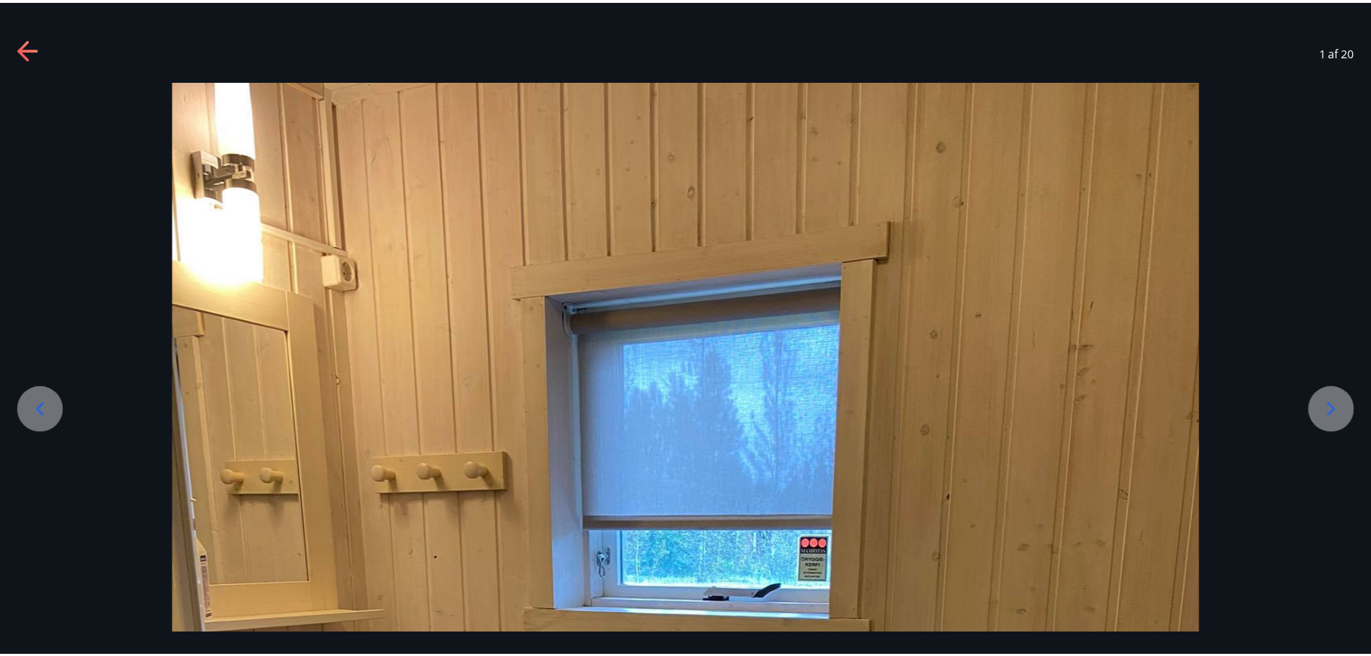
scroll to position [264, 0]
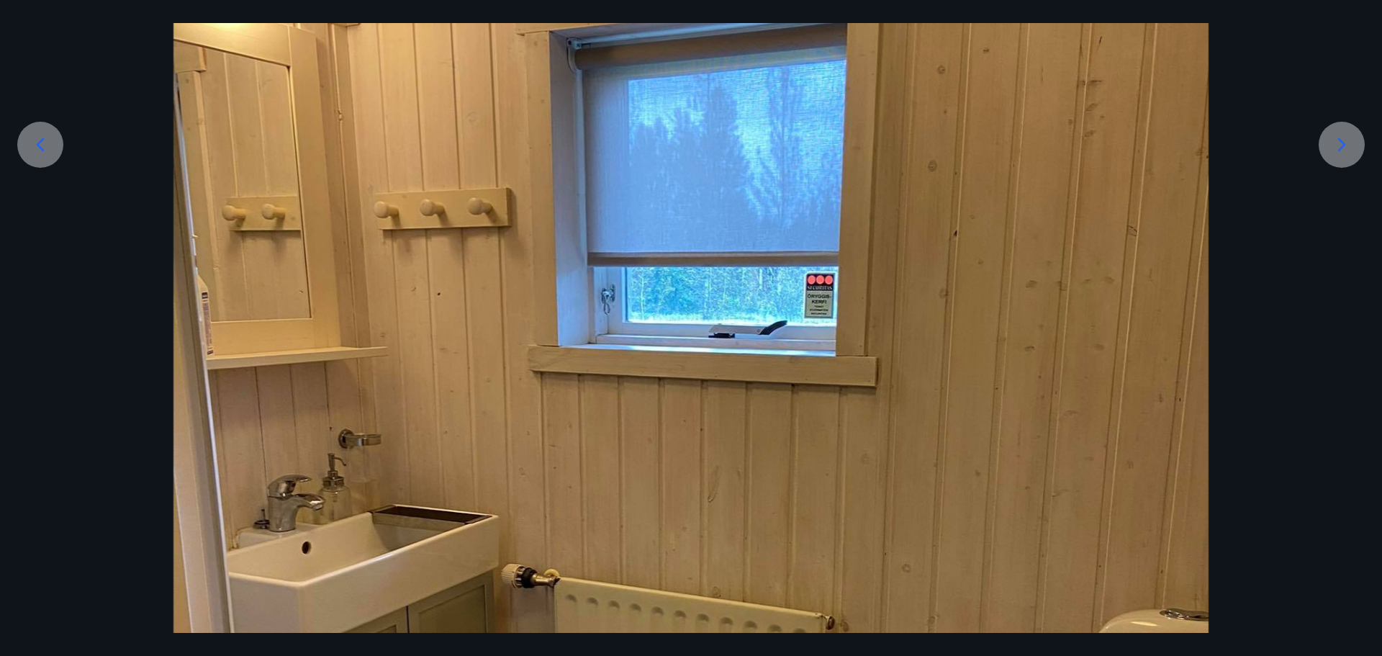
click at [1349, 140] on icon at bounding box center [1341, 144] width 23 height 23
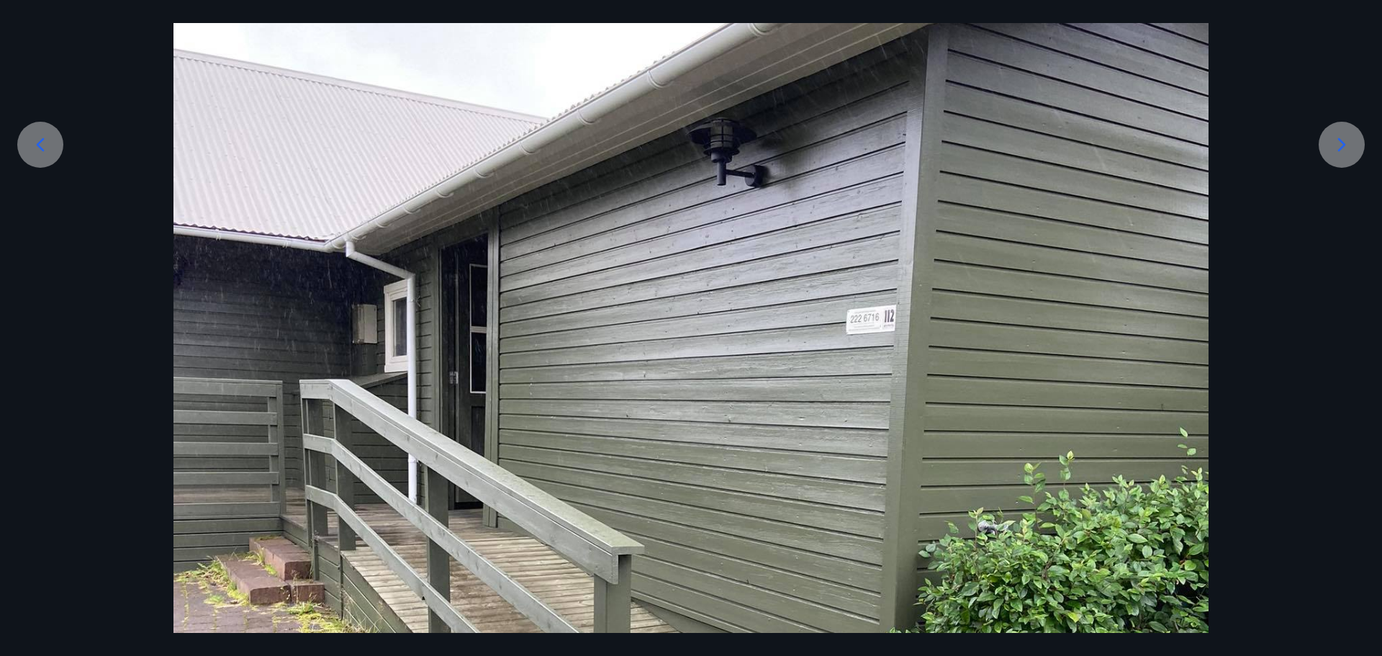
click at [1340, 139] on icon at bounding box center [1342, 144] width 8 height 14
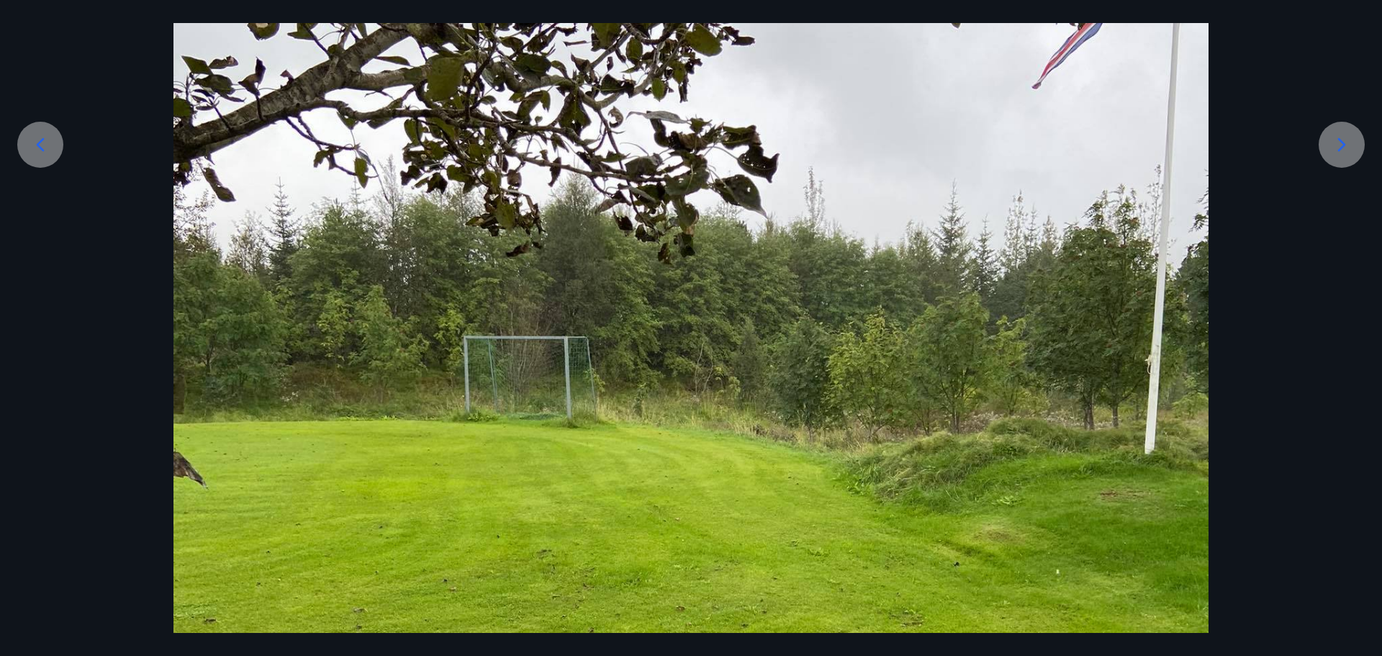
click at [1340, 139] on icon at bounding box center [1342, 144] width 8 height 14
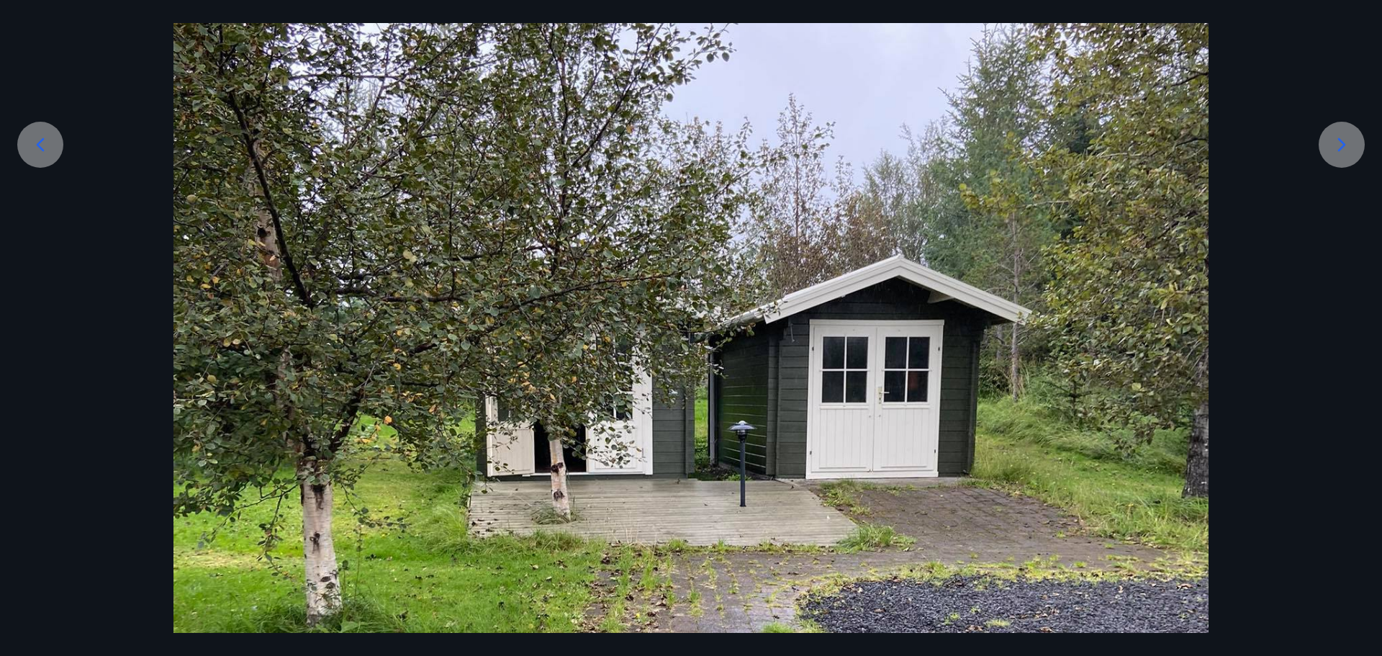
click at [1340, 139] on icon at bounding box center [1342, 144] width 8 height 14
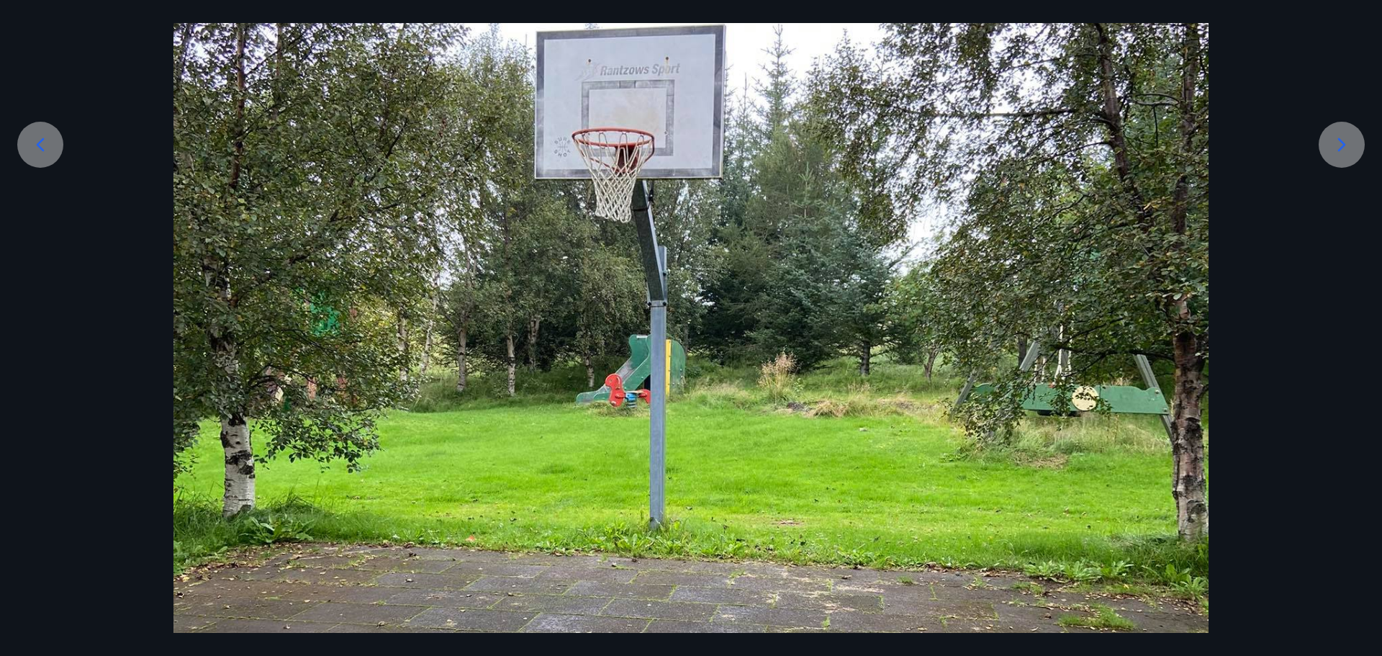
click at [1340, 139] on icon at bounding box center [1342, 144] width 8 height 14
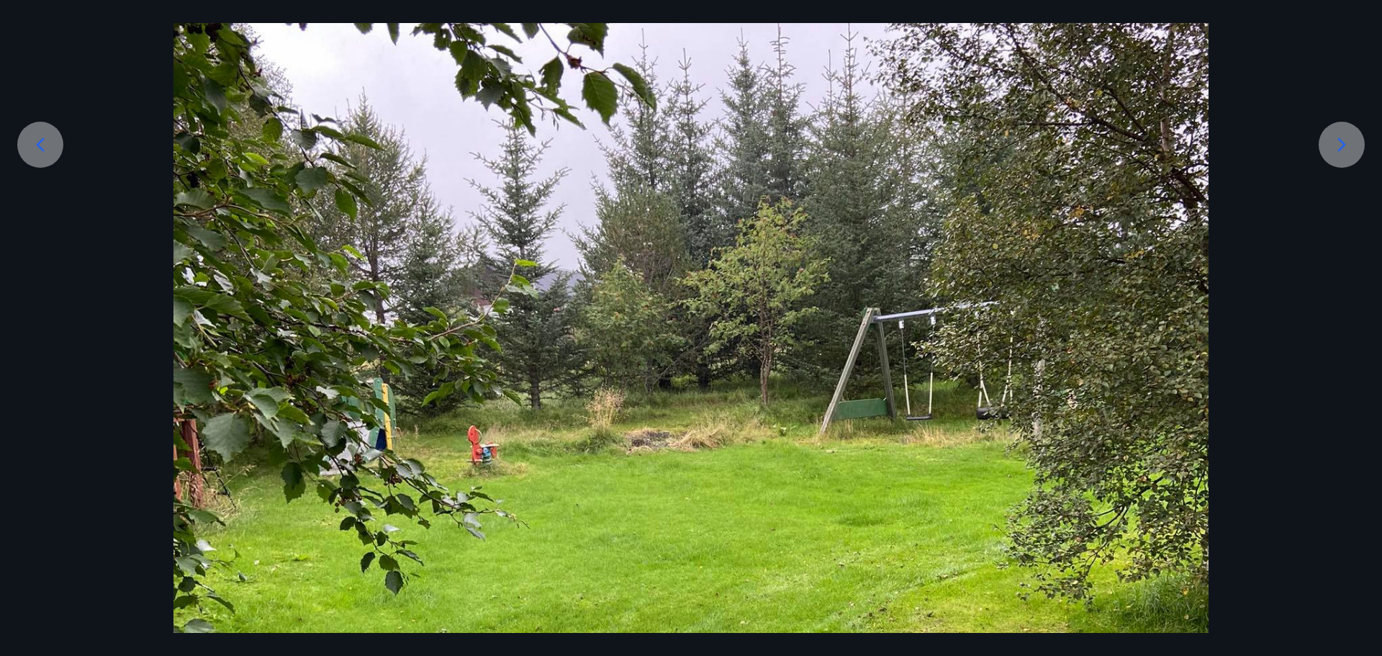
click at [1340, 139] on icon at bounding box center [1342, 144] width 8 height 14
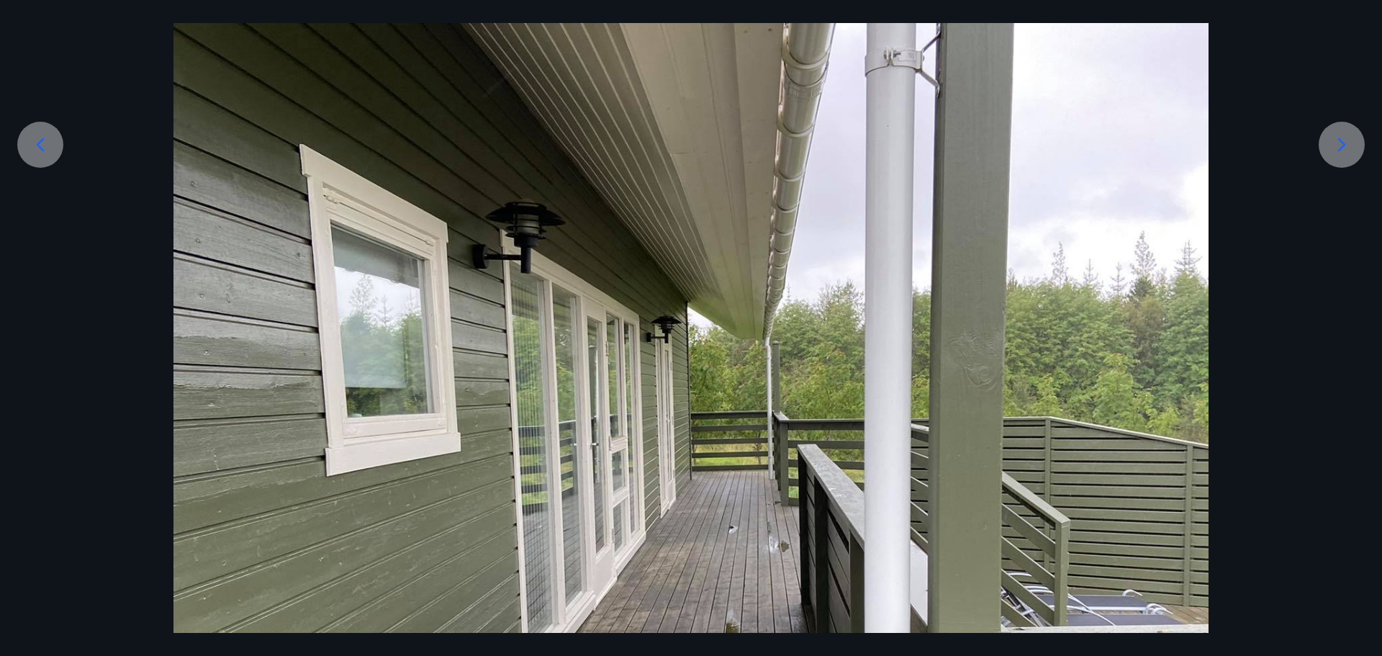
click at [1340, 139] on icon at bounding box center [1342, 144] width 8 height 14
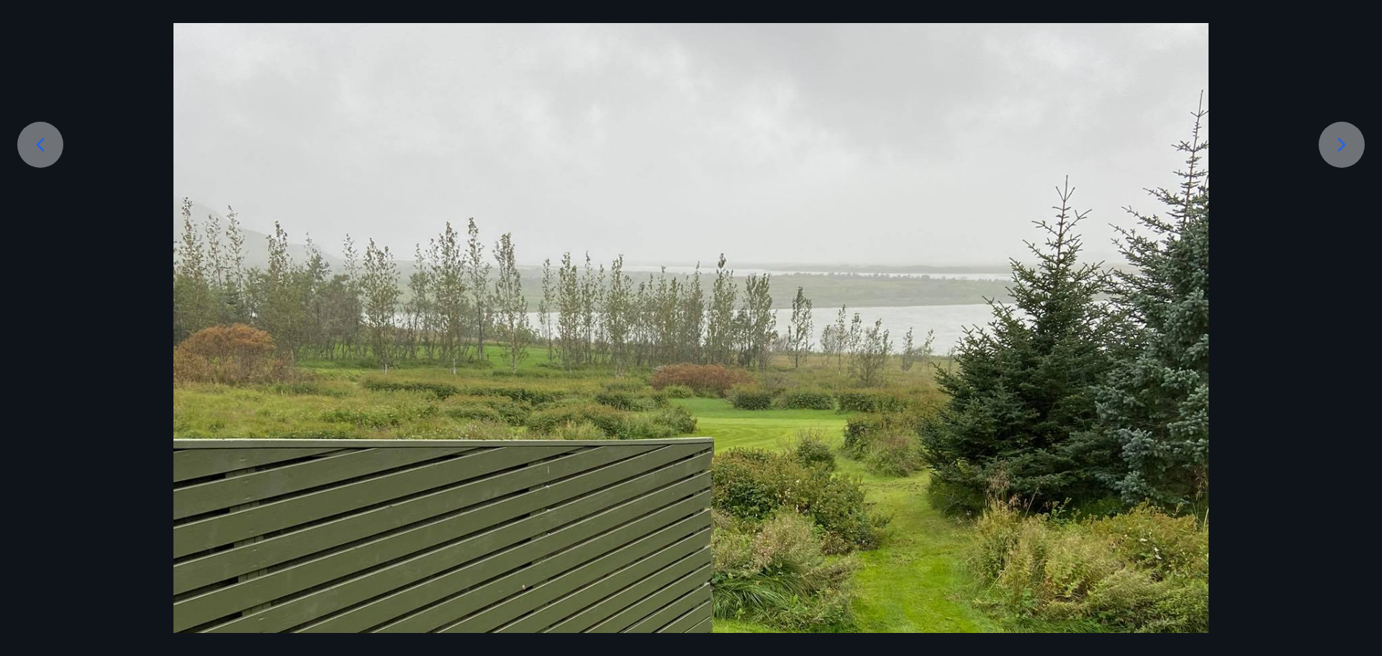
click at [1340, 139] on icon at bounding box center [1342, 144] width 8 height 14
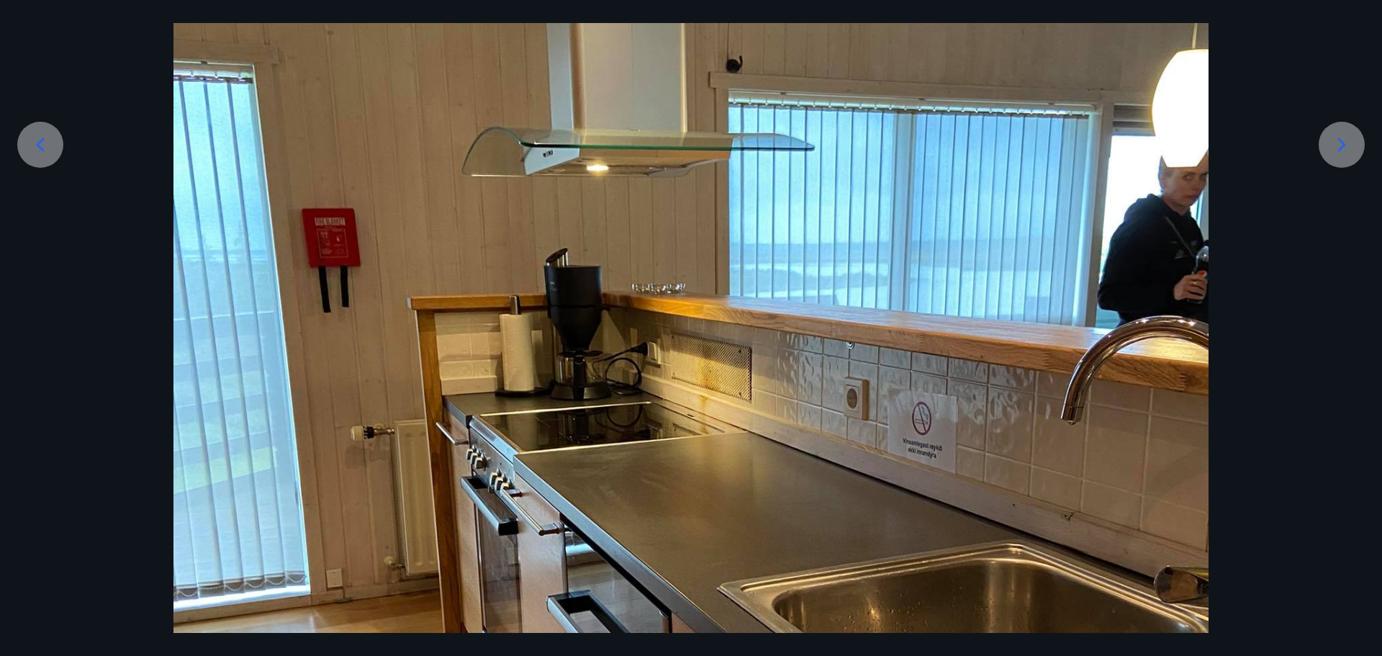
click at [1340, 139] on icon at bounding box center [1342, 144] width 8 height 14
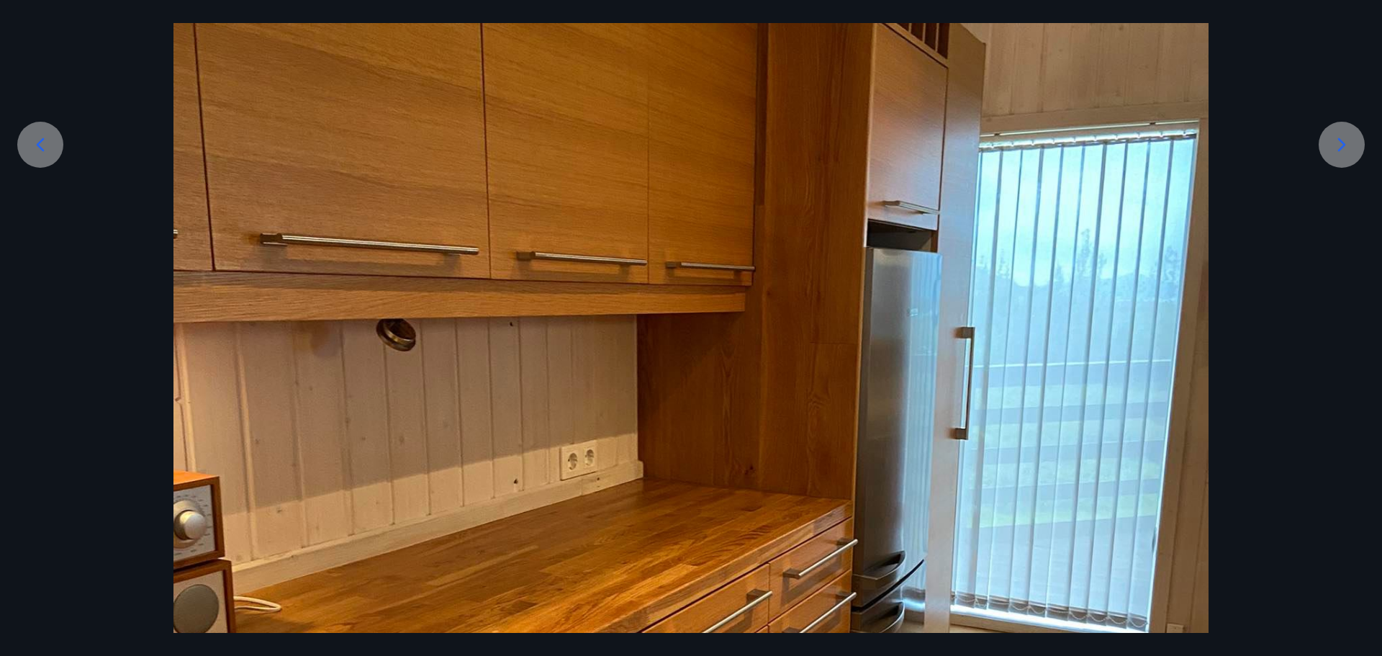
click at [1340, 139] on icon at bounding box center [1342, 144] width 8 height 14
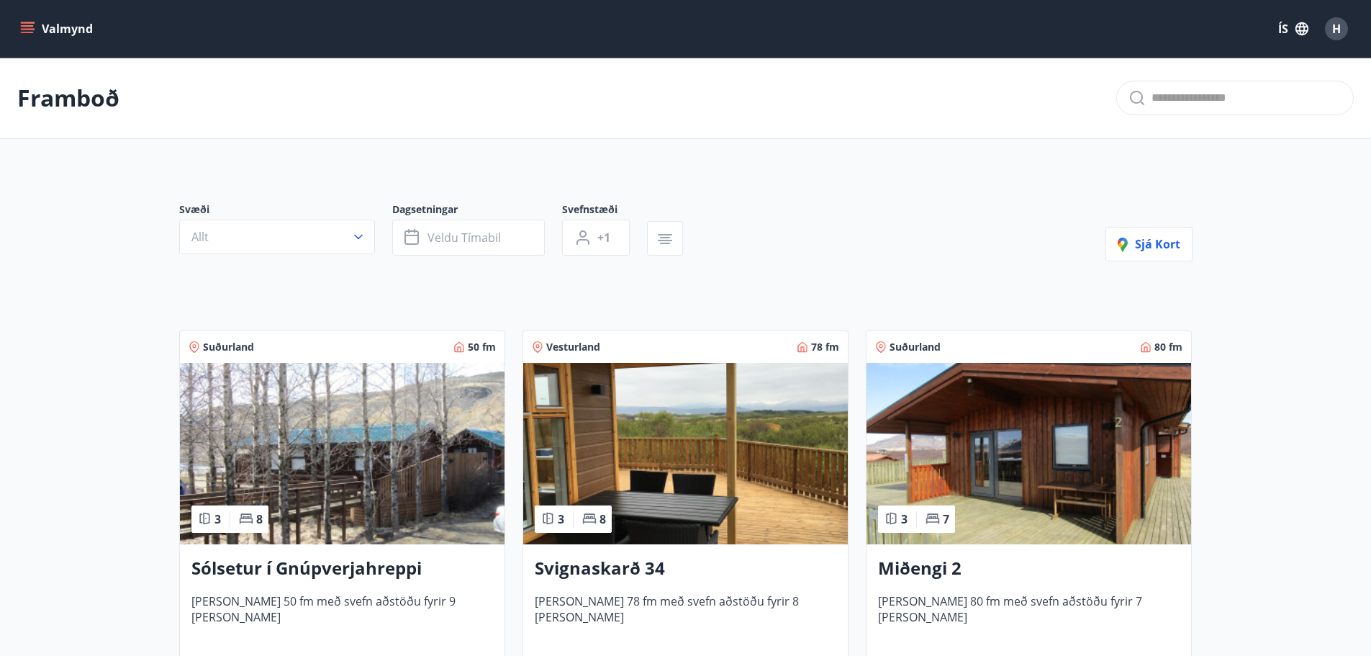
click at [1053, 499] on img at bounding box center [1029, 453] width 325 height 181
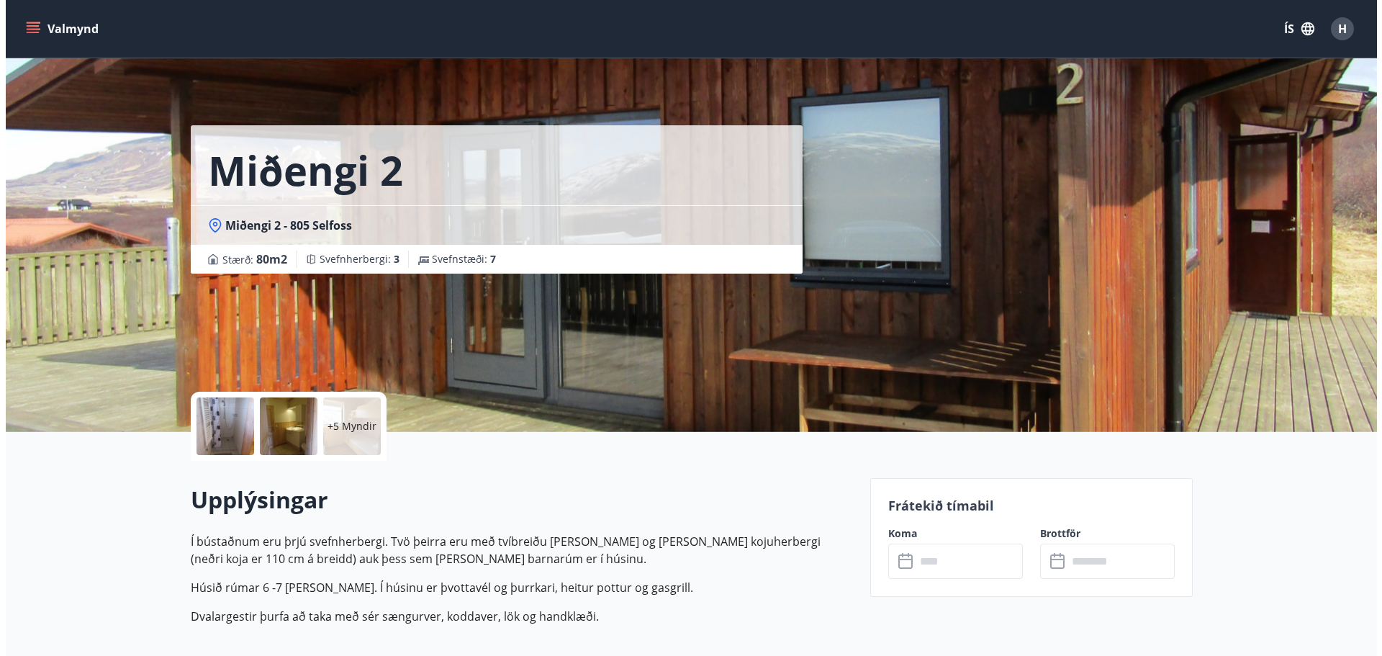
scroll to position [264, 0]
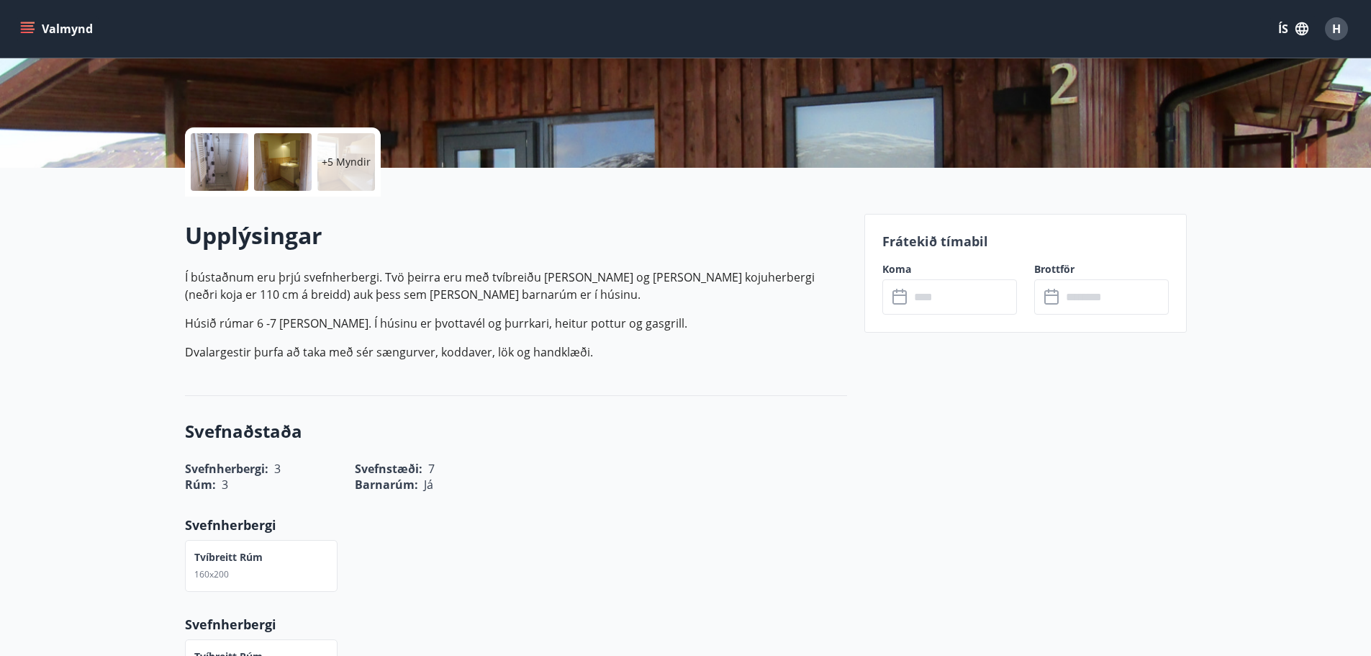
click at [230, 153] on div at bounding box center [220, 162] width 58 height 58
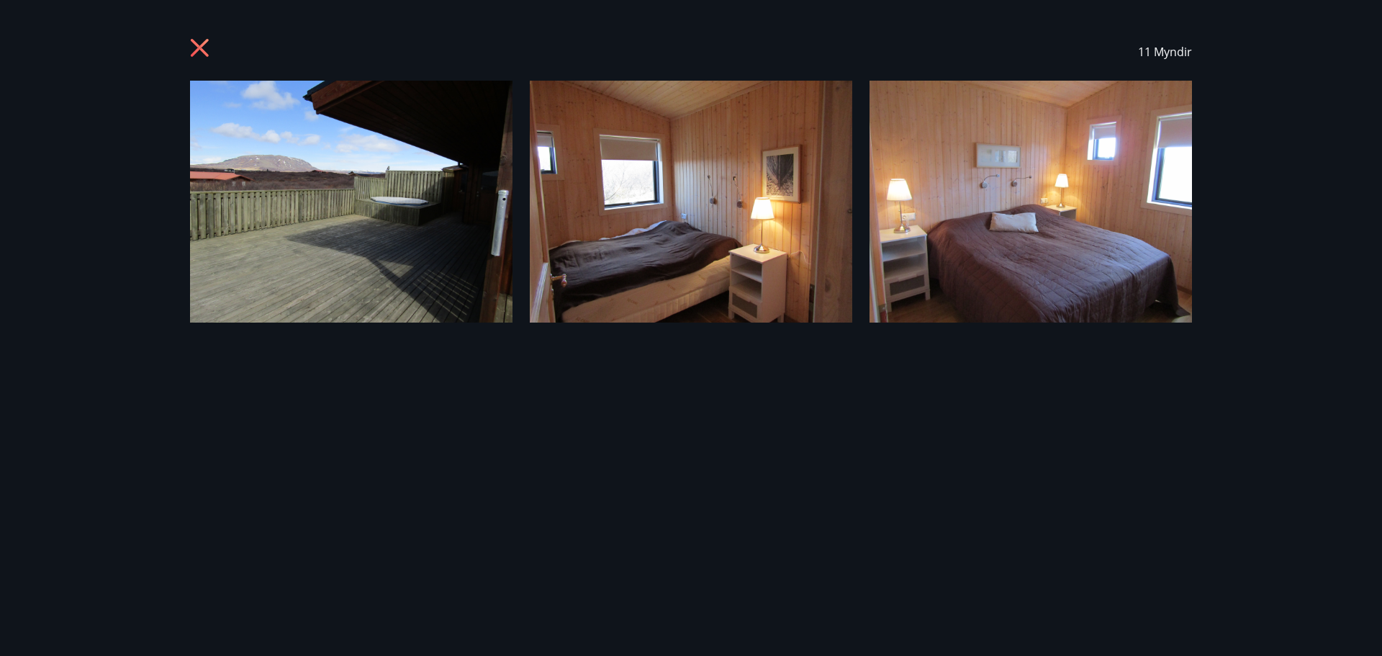
click at [374, 171] on img at bounding box center [351, 202] width 322 height 242
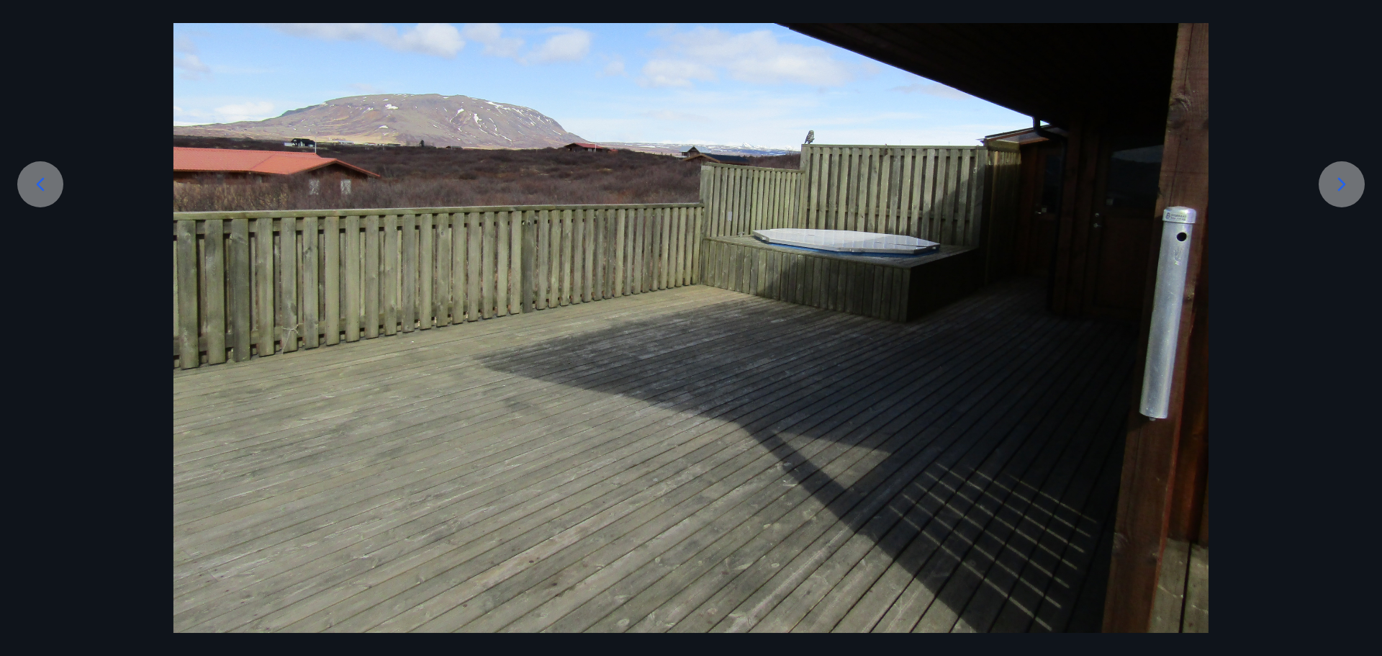
scroll to position [225, 0]
click at [1341, 179] on icon at bounding box center [1341, 184] width 23 height 23
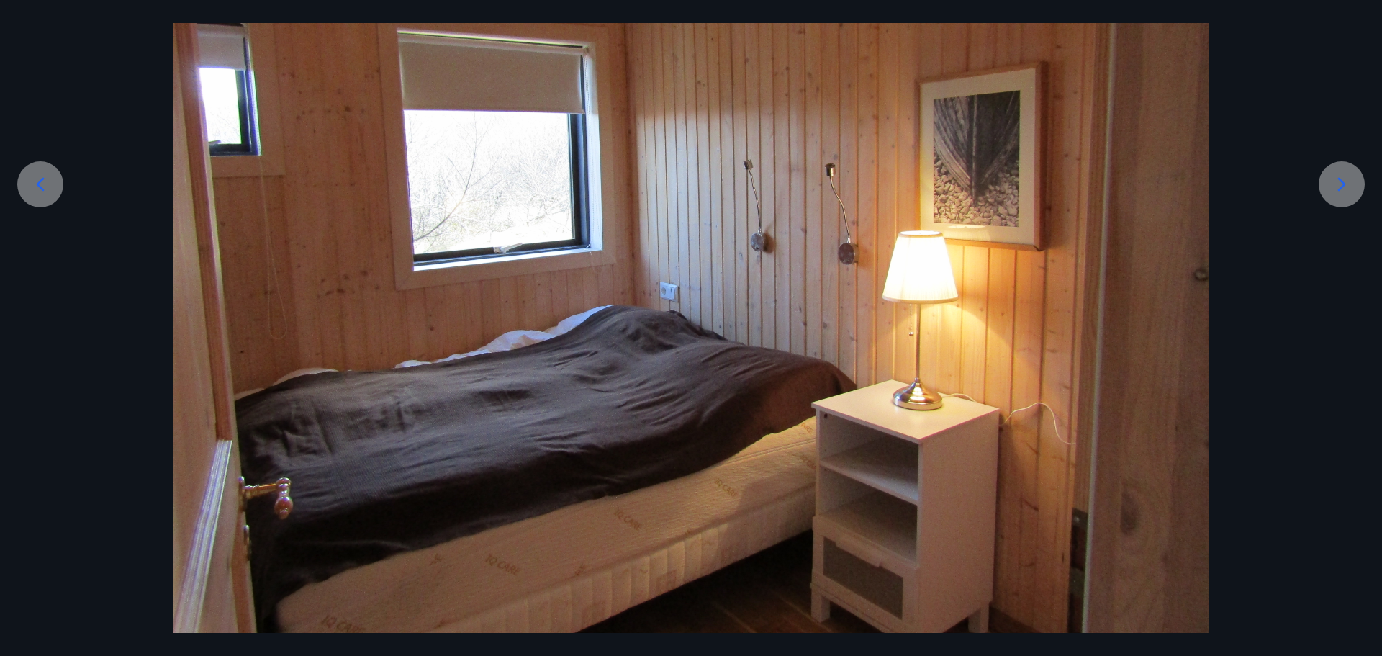
click at [1341, 179] on icon at bounding box center [1341, 184] width 23 height 23
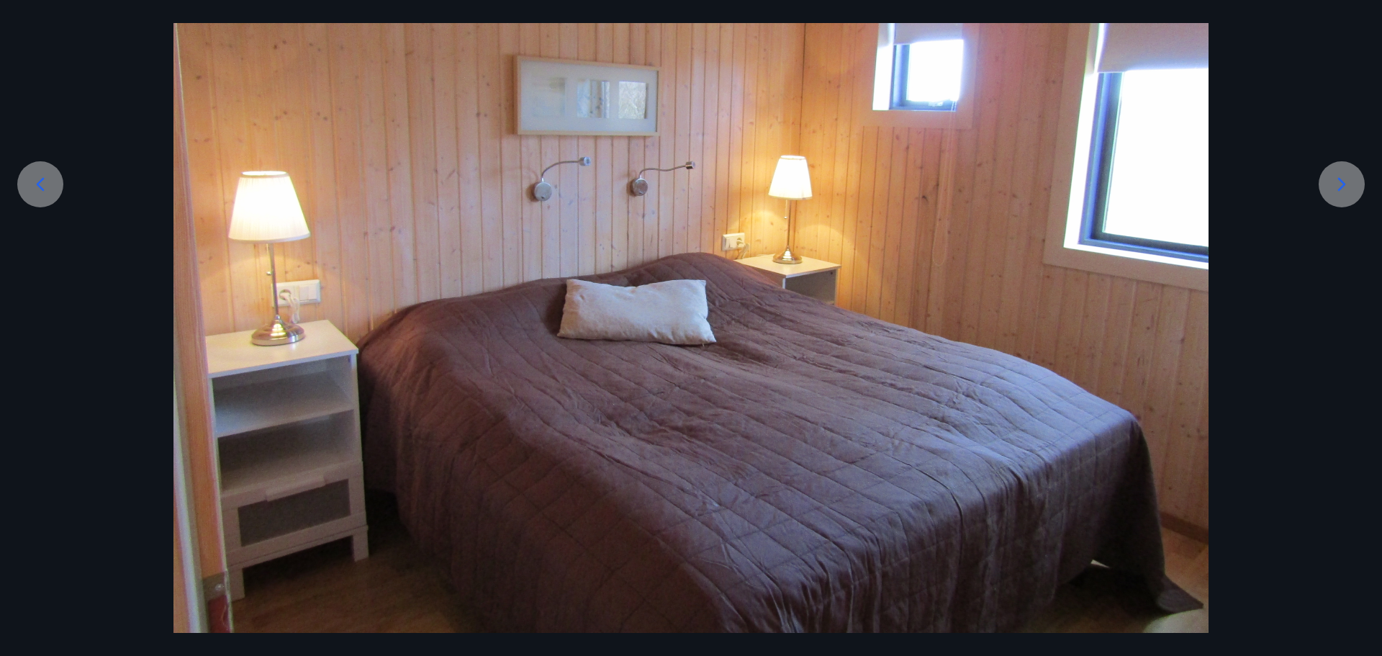
click at [1341, 179] on icon at bounding box center [1341, 184] width 23 height 23
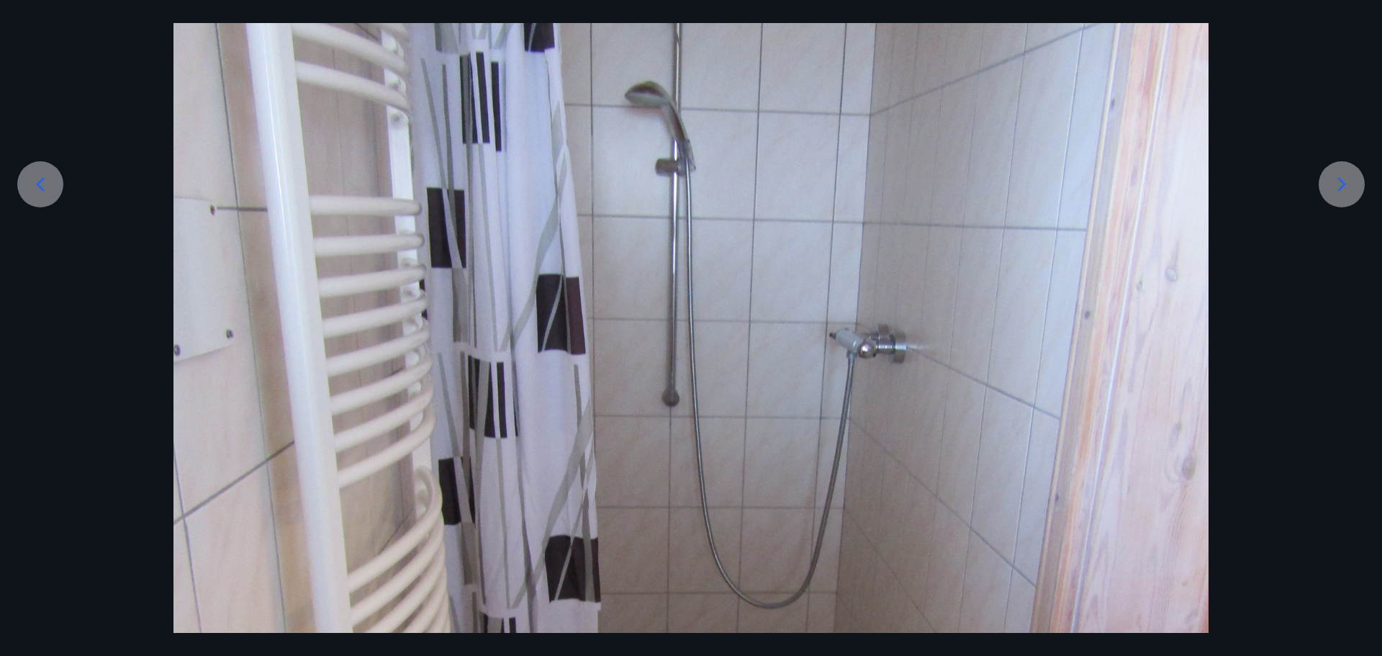
scroll to position [264, 0]
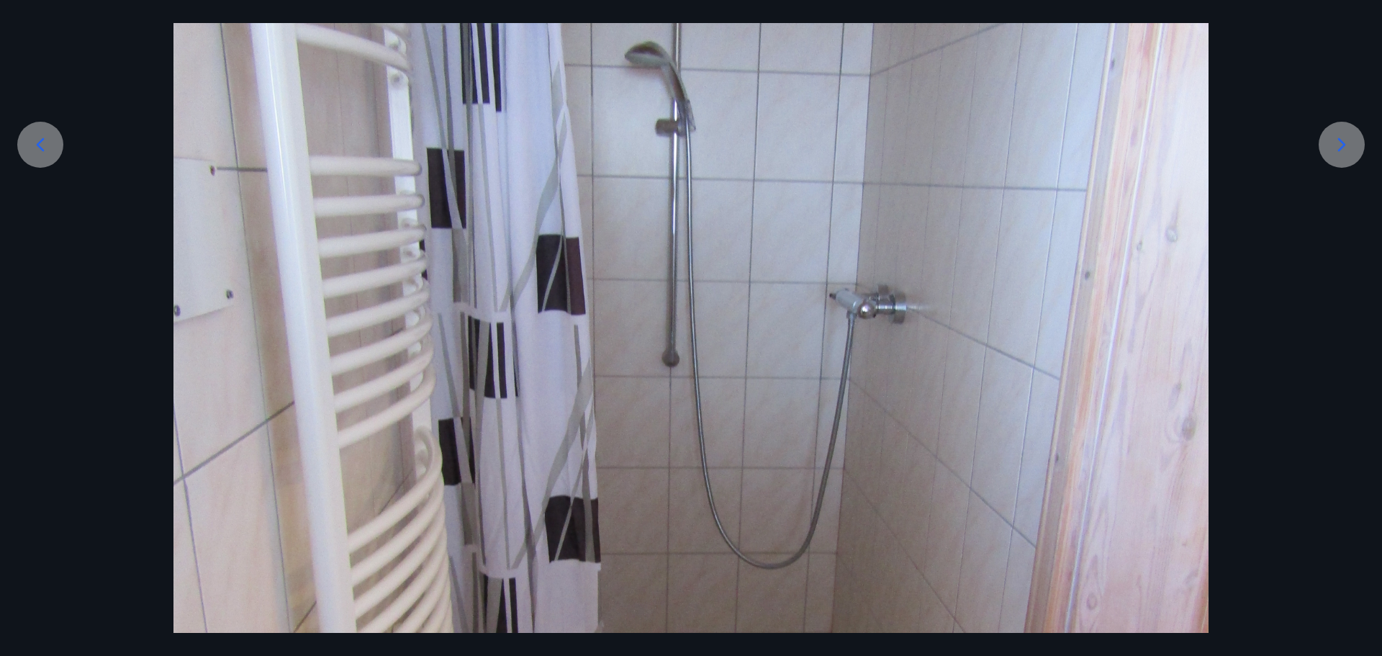
click at [1341, 143] on icon at bounding box center [1341, 144] width 23 height 23
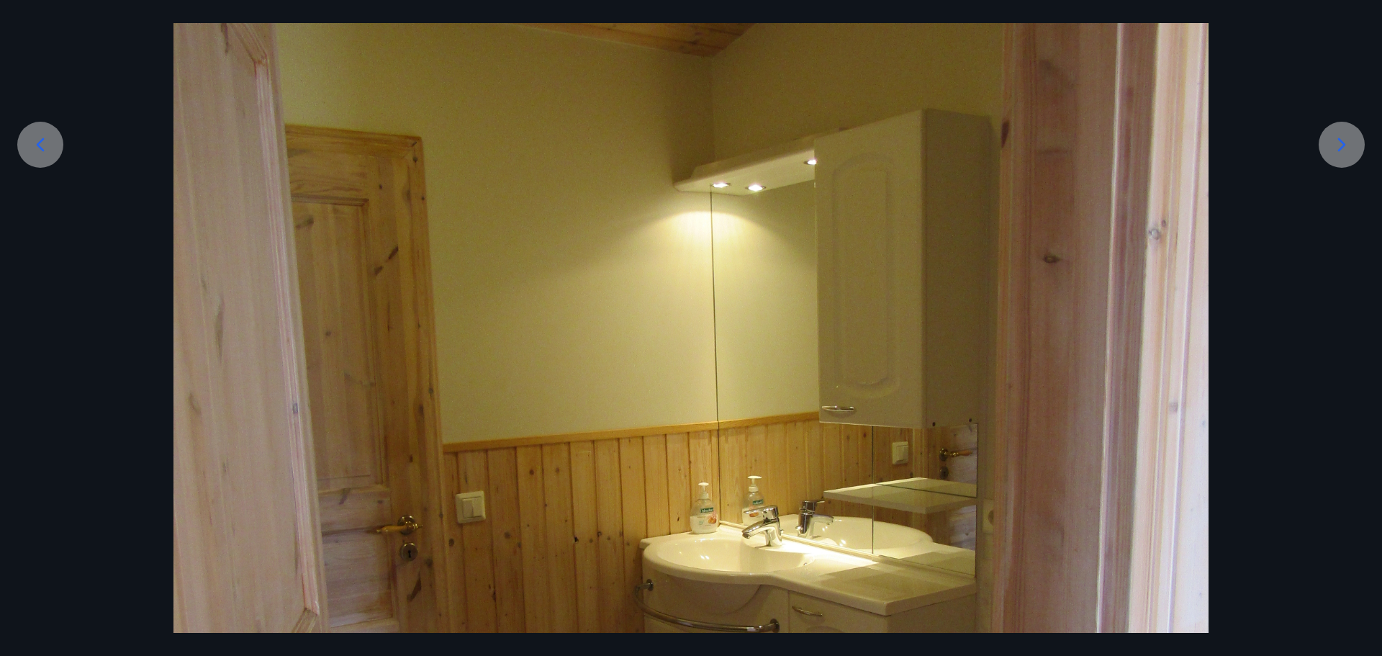
click at [1341, 143] on icon at bounding box center [1341, 144] width 23 height 23
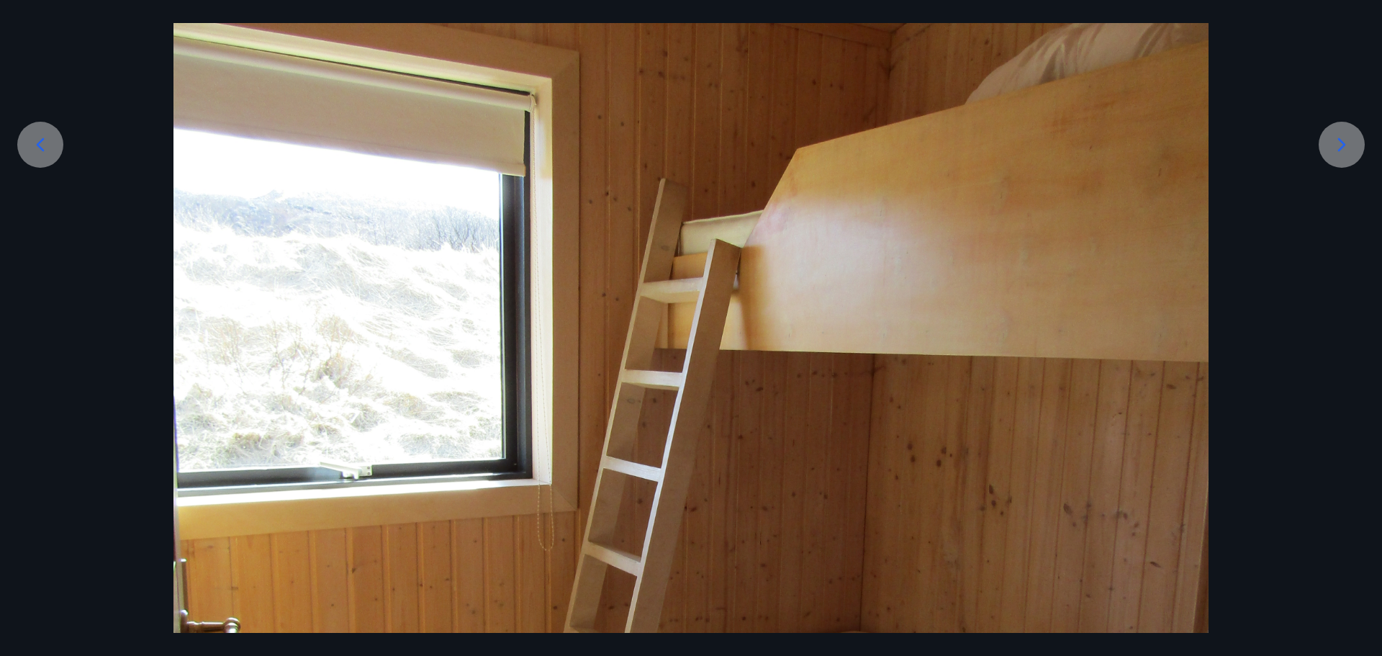
click at [1341, 143] on icon at bounding box center [1341, 144] width 23 height 23
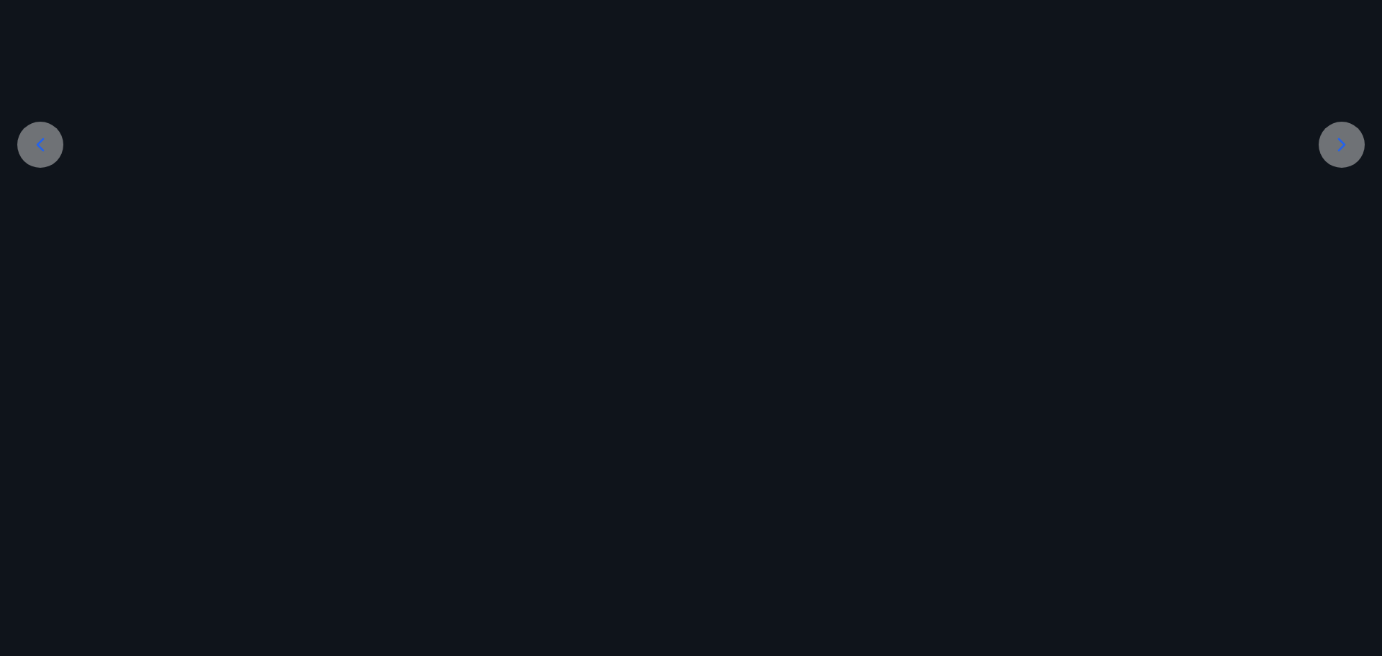
scroll to position [225, 0]
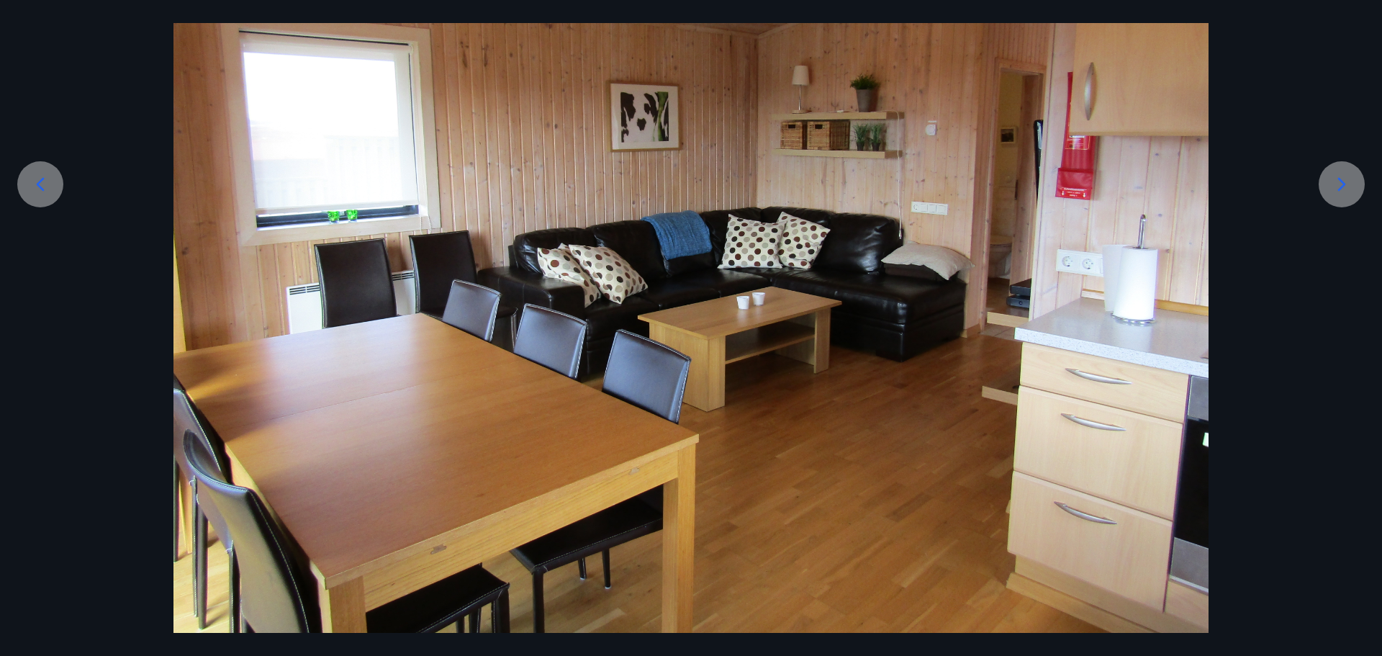
click at [1344, 182] on icon at bounding box center [1341, 184] width 23 height 23
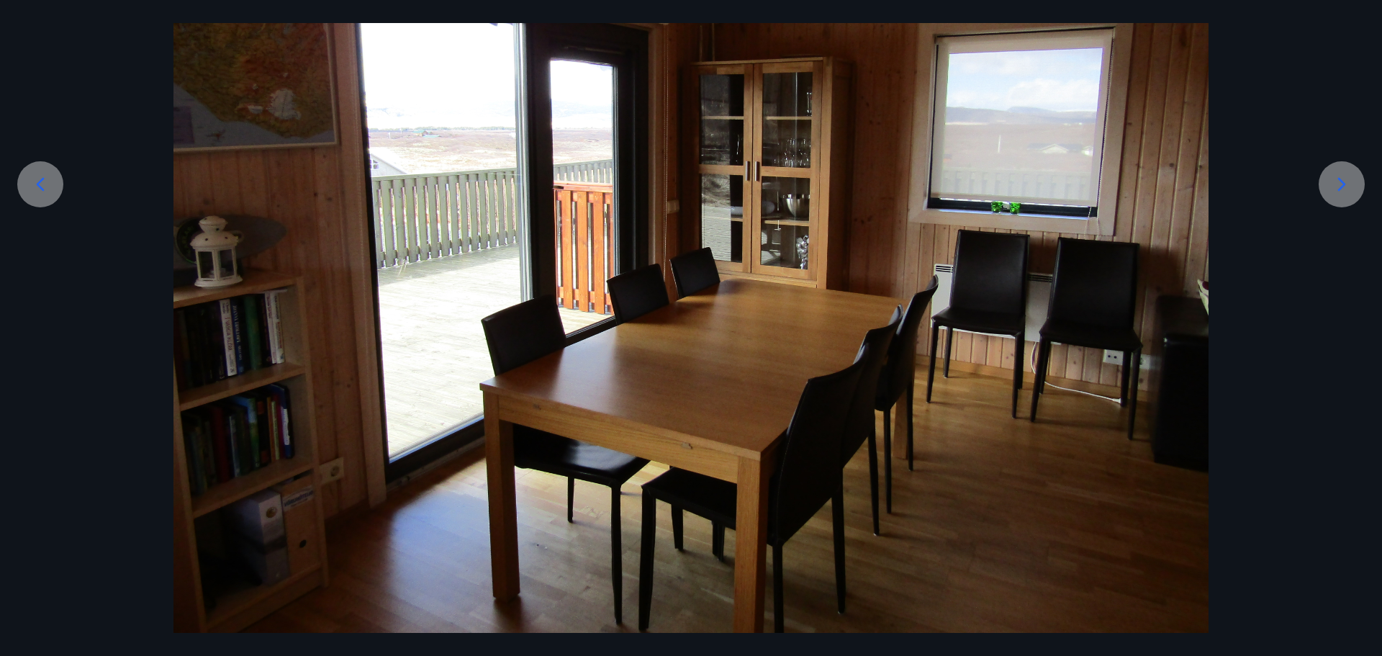
click at [1344, 182] on icon at bounding box center [1341, 184] width 23 height 23
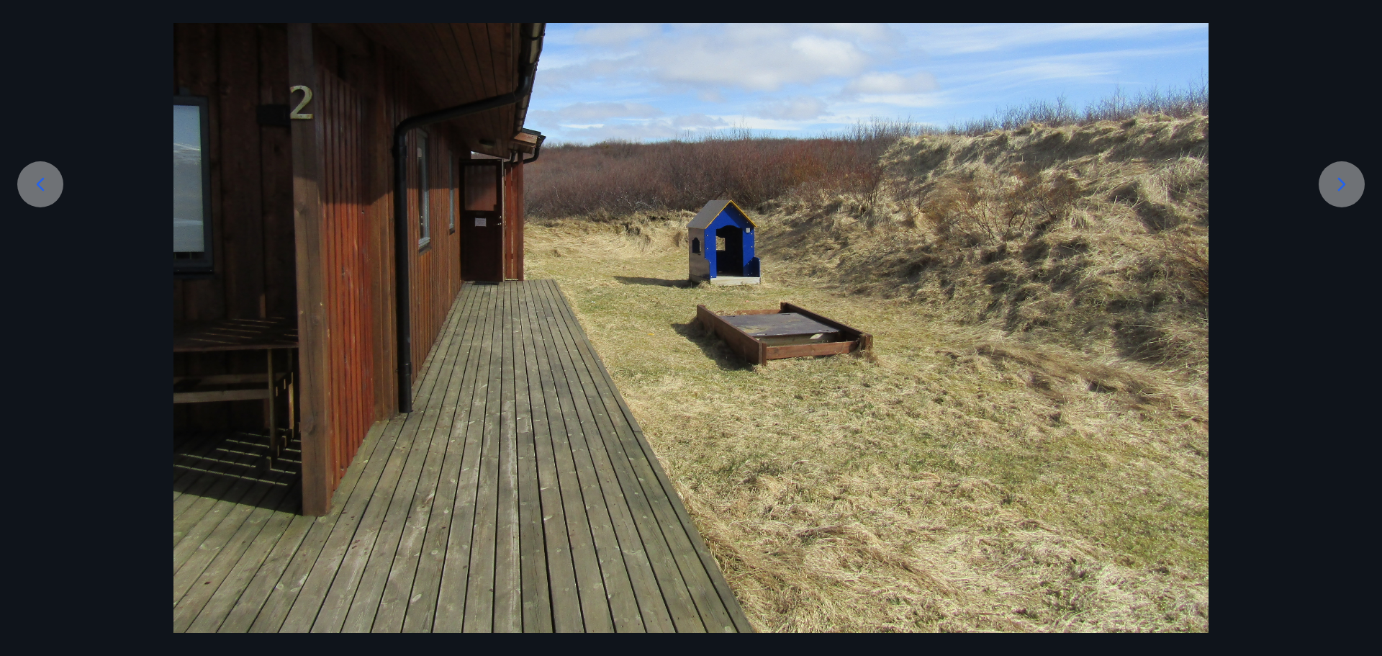
click at [1344, 181] on icon at bounding box center [1341, 184] width 23 height 23
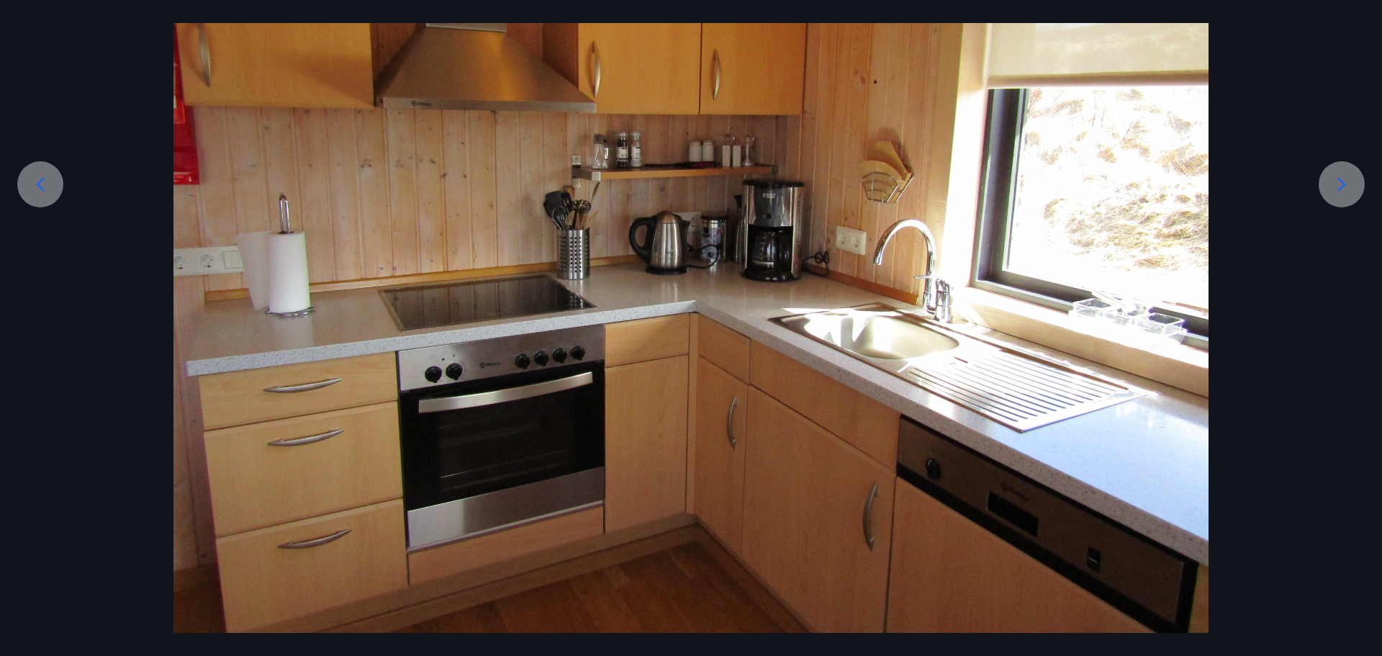
click at [1344, 181] on icon at bounding box center [1341, 184] width 23 height 23
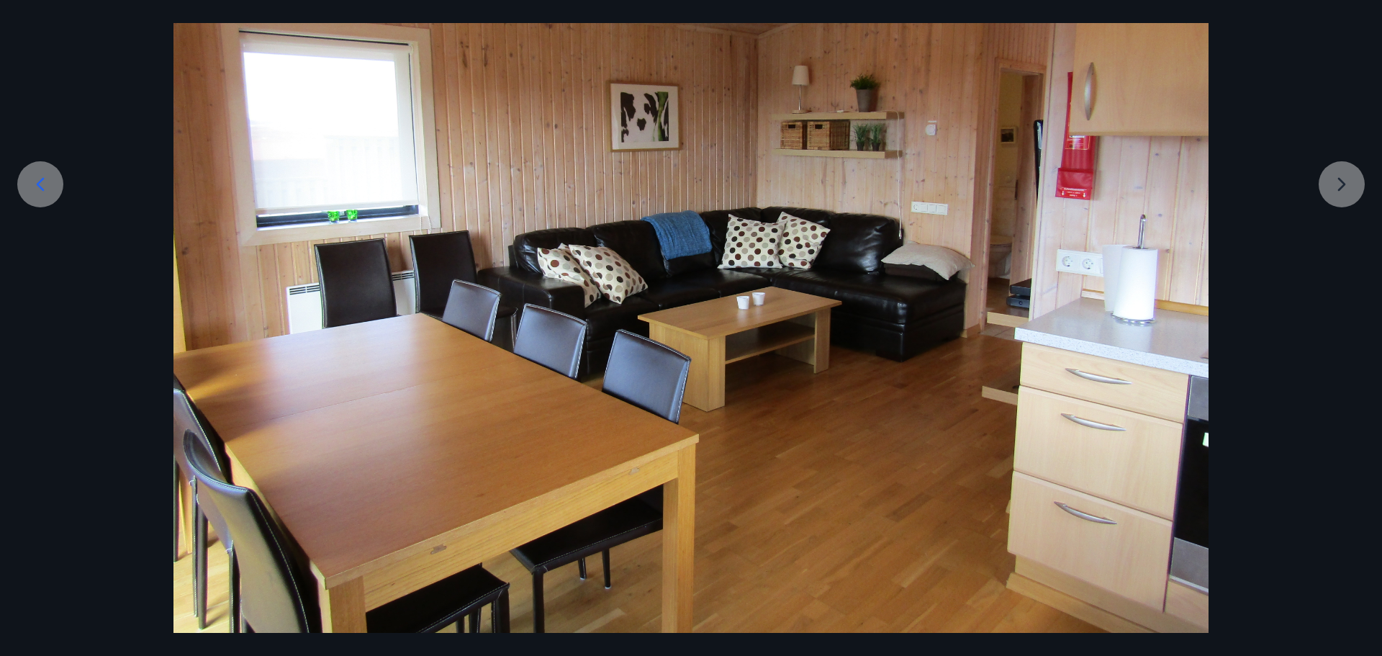
click at [1344, 181] on div at bounding box center [691, 244] width 1382 height 777
click at [1344, 183] on div at bounding box center [691, 244] width 1382 height 777
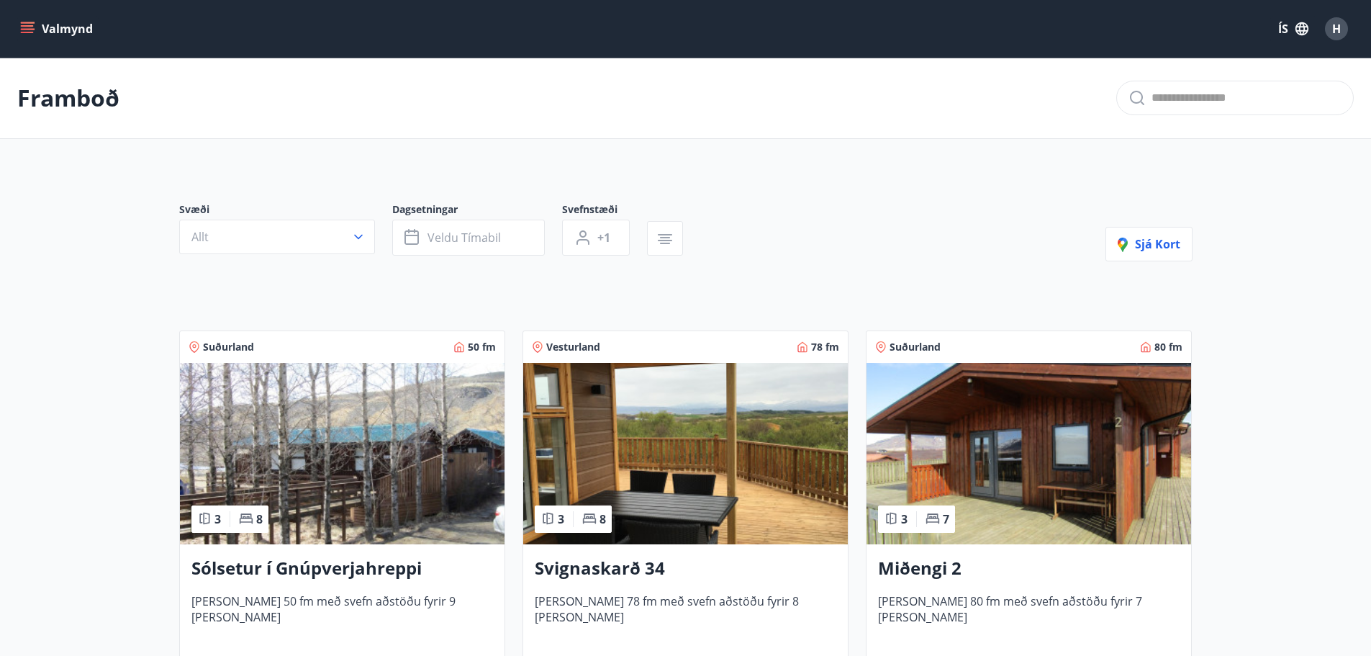
scroll to position [264, 0]
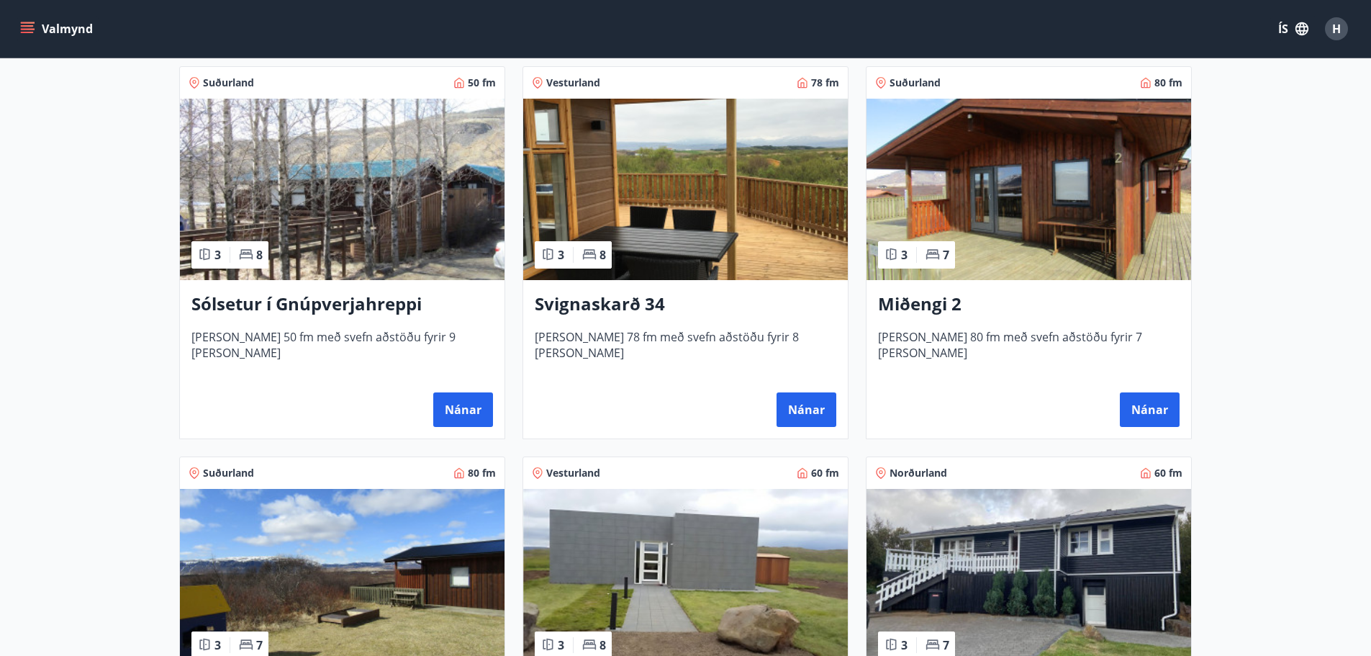
click at [325, 582] on img at bounding box center [342, 579] width 325 height 181
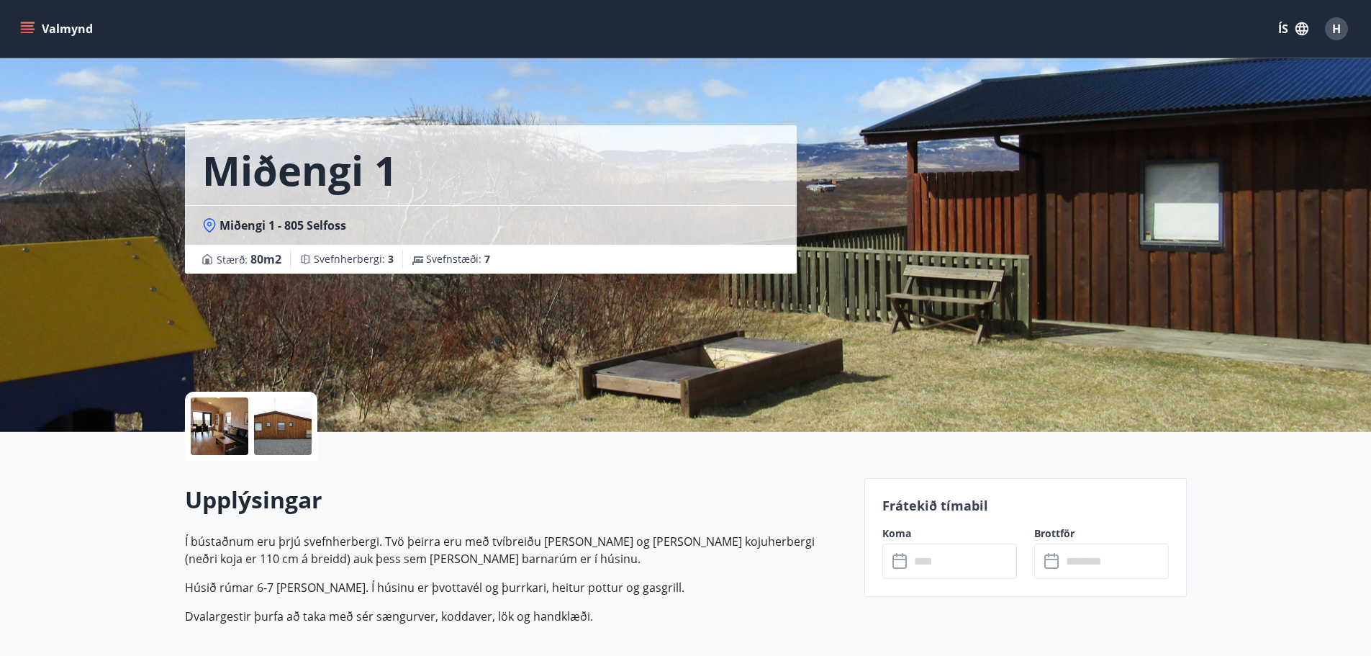
click at [211, 420] on div at bounding box center [220, 426] width 58 height 58
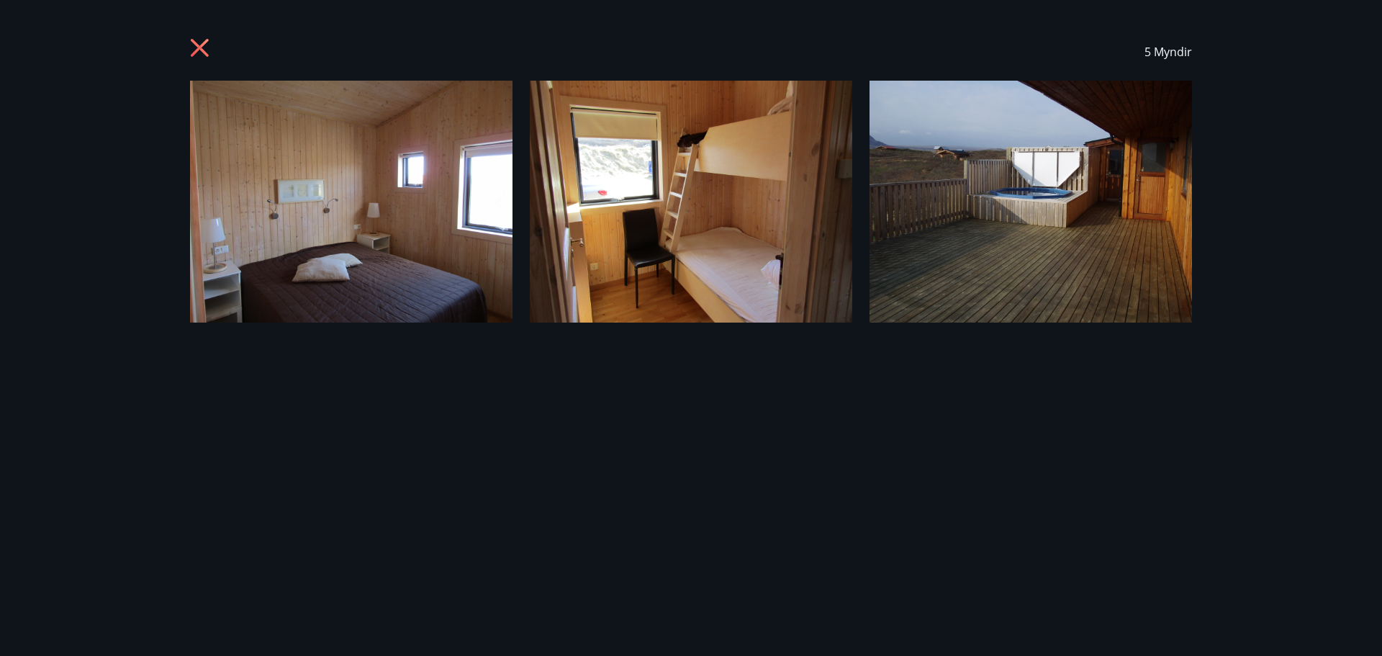
click at [362, 146] on img at bounding box center [351, 202] width 322 height 242
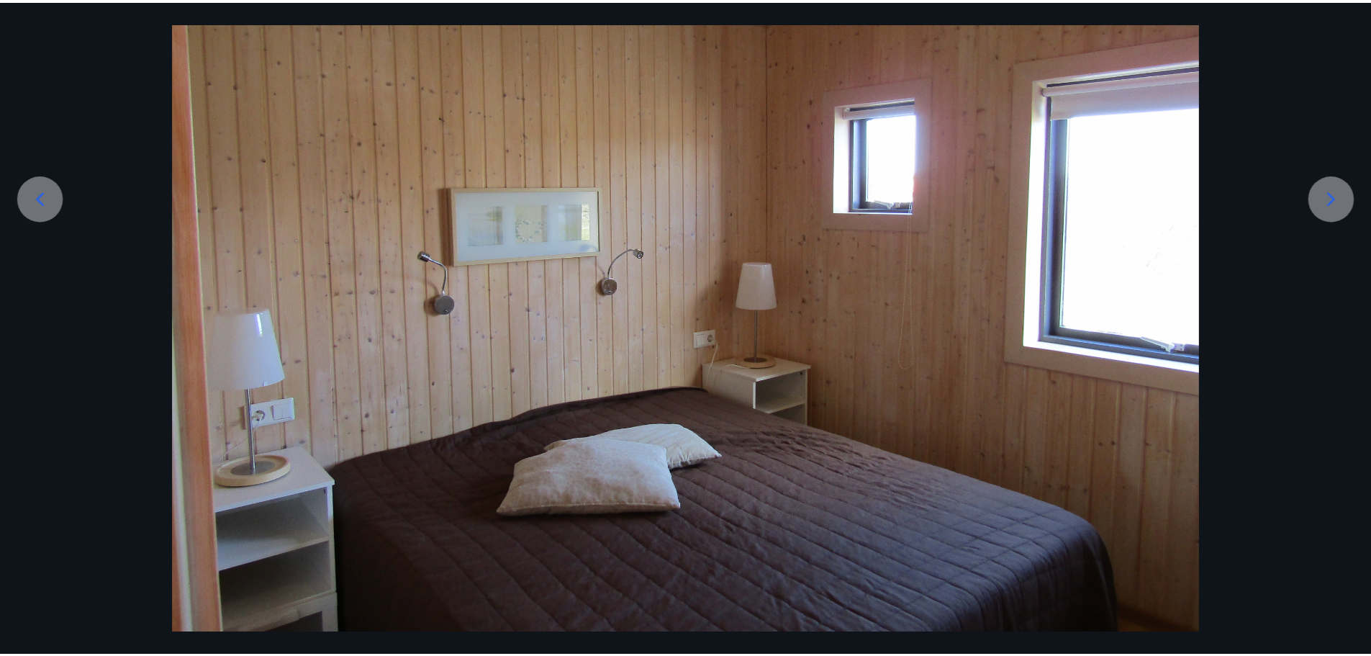
scroll to position [225, 0]
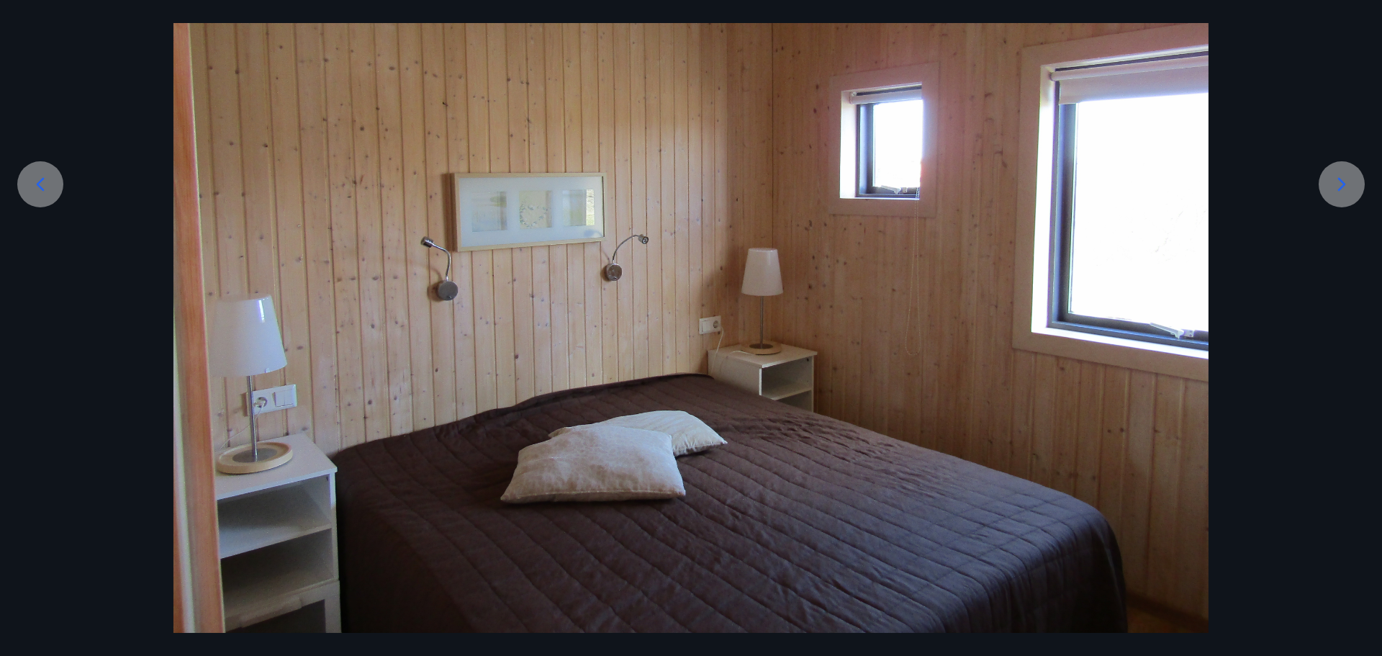
click at [1342, 178] on icon at bounding box center [1341, 184] width 23 height 23
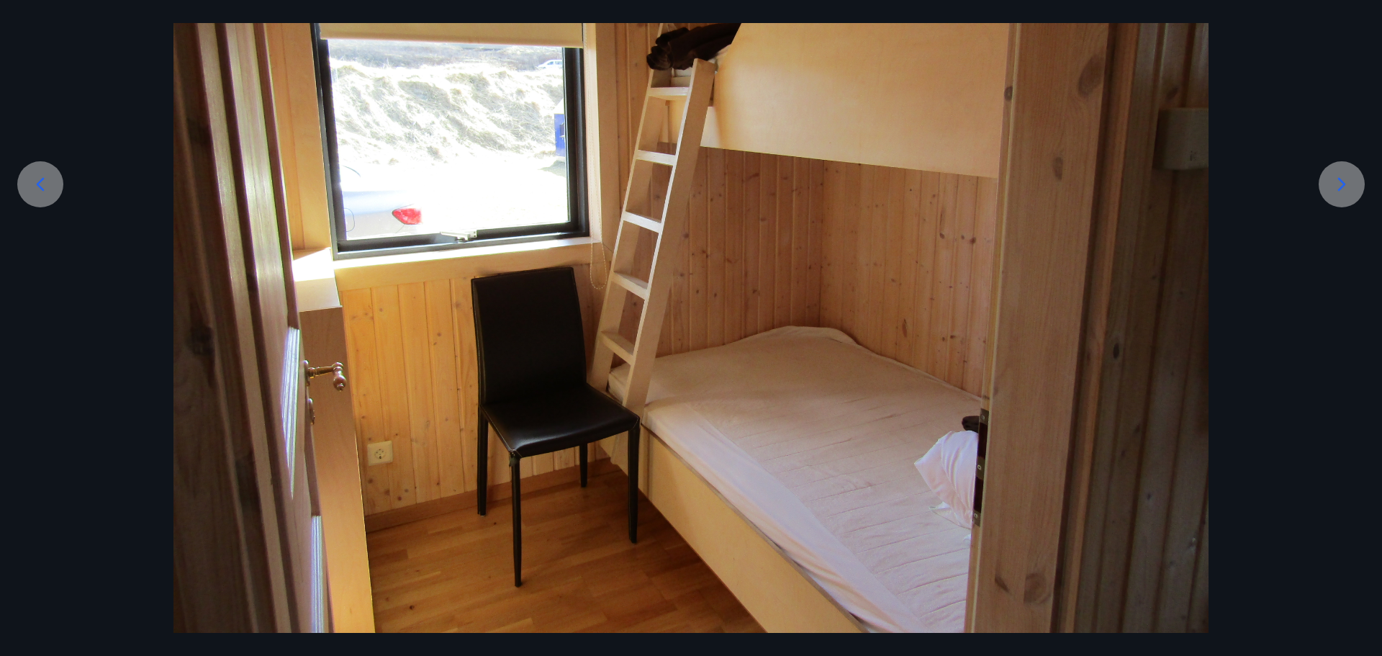
click at [1342, 178] on icon at bounding box center [1341, 184] width 23 height 23
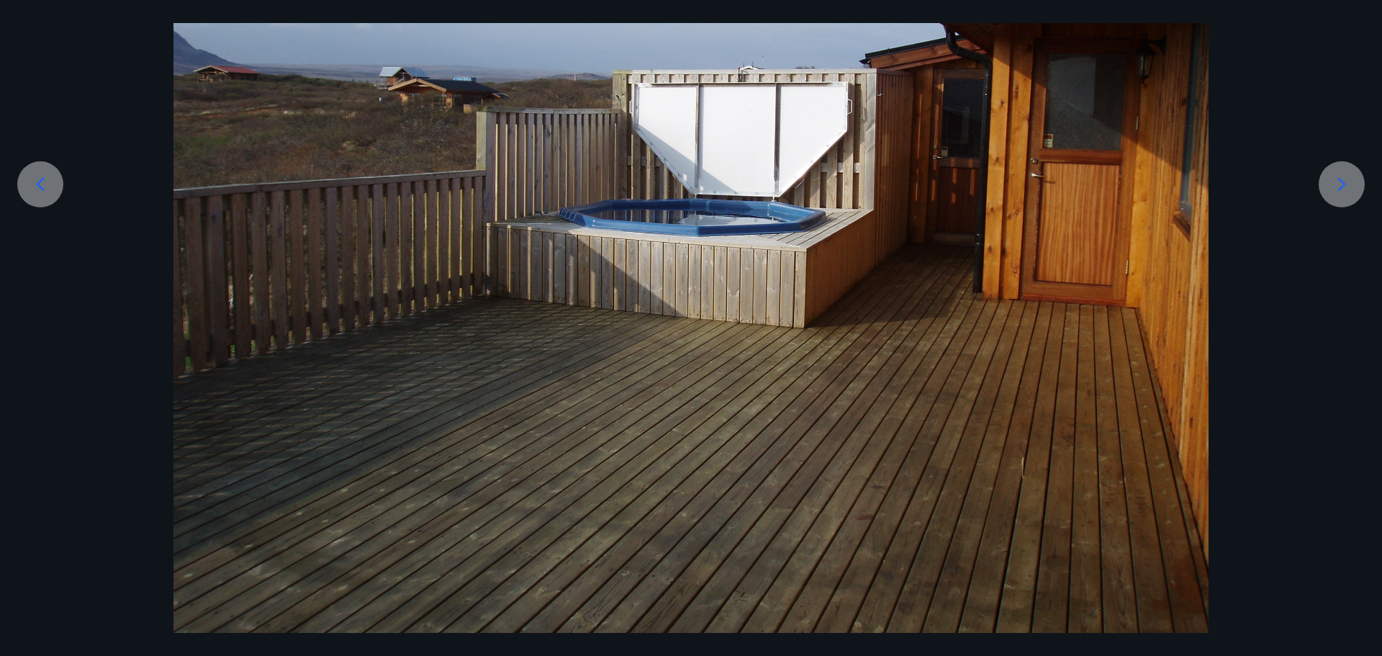
click at [1342, 178] on icon at bounding box center [1341, 184] width 23 height 23
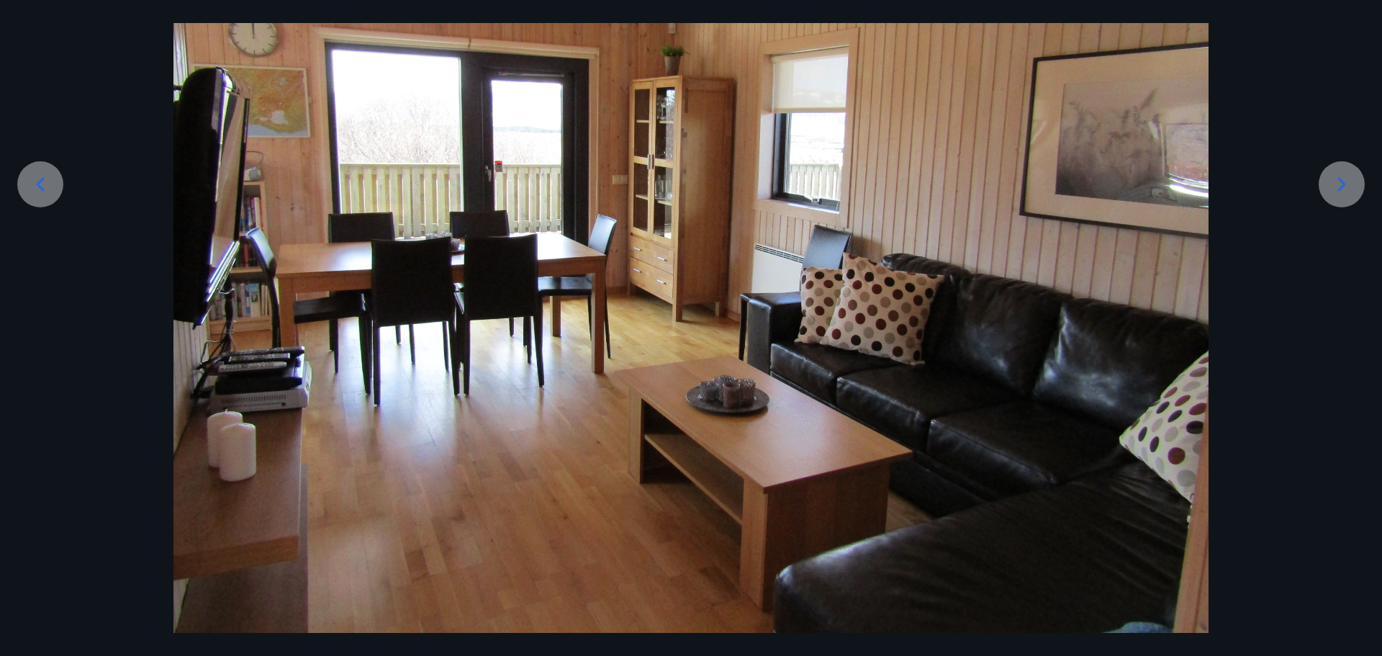
click at [1342, 178] on icon at bounding box center [1341, 184] width 23 height 23
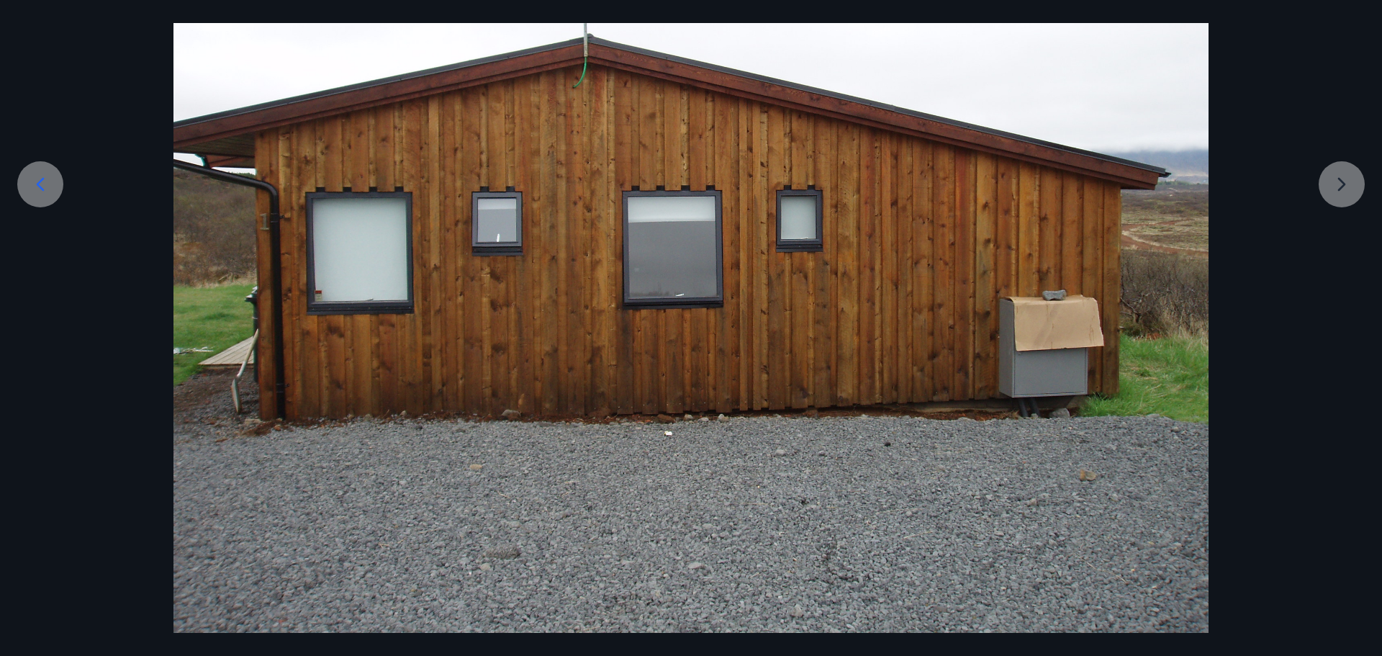
click at [1342, 178] on div at bounding box center [691, 244] width 1382 height 777
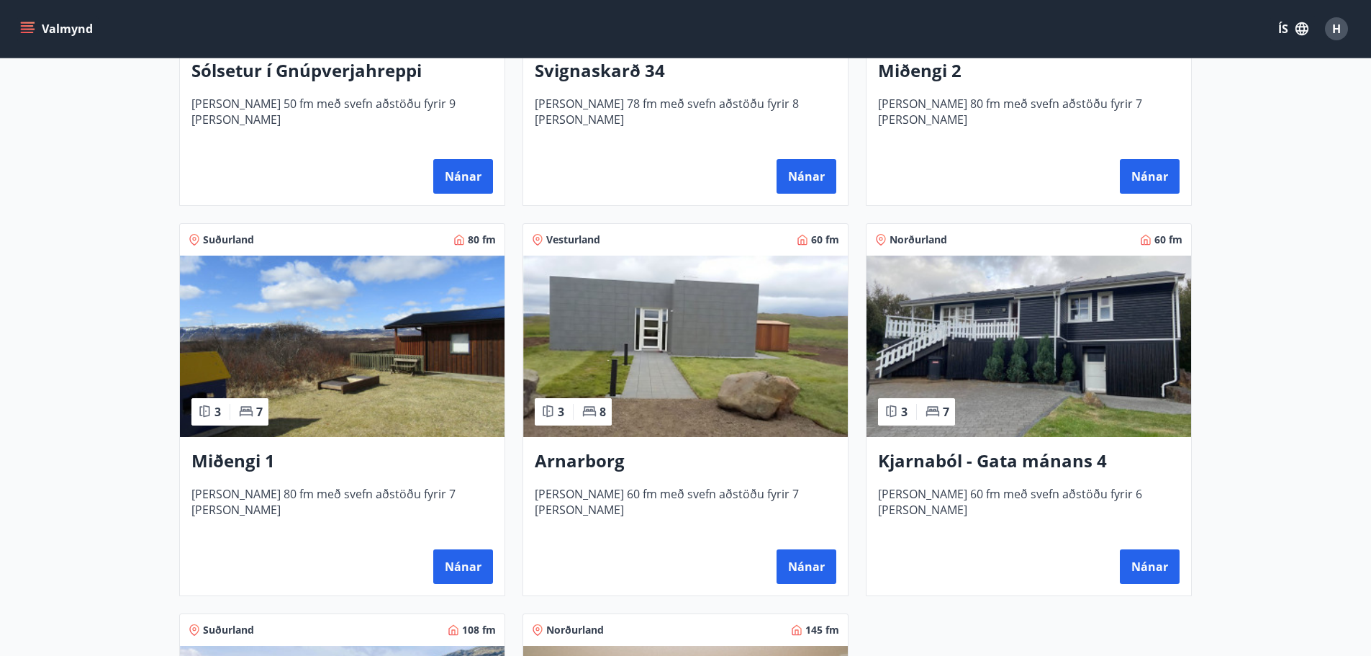
scroll to position [528, 0]
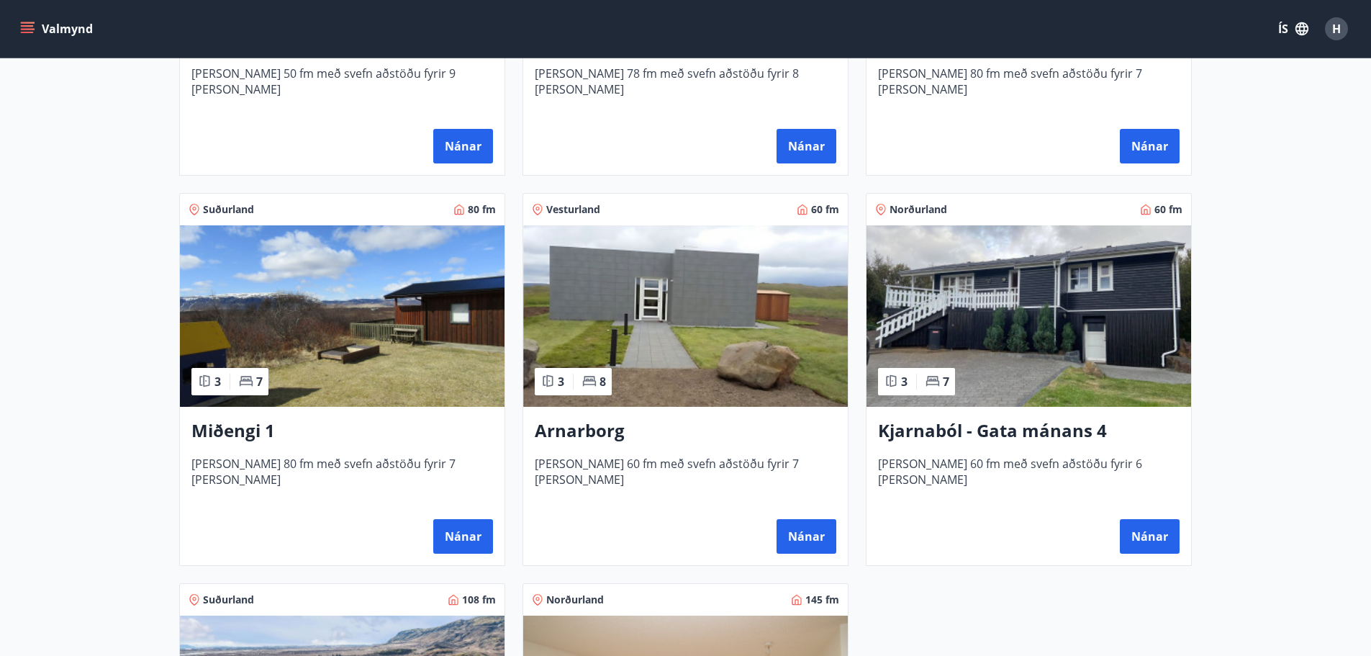
click at [341, 340] on img at bounding box center [342, 315] width 325 height 181
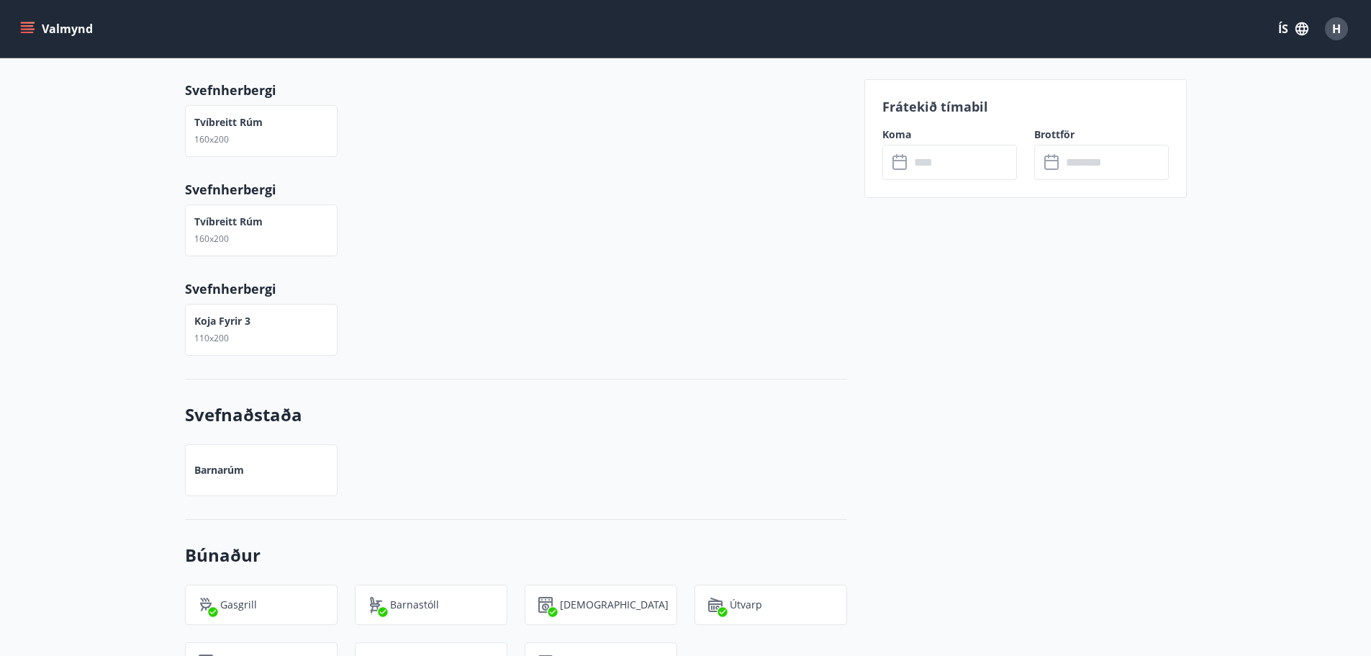
scroll to position [267, 0]
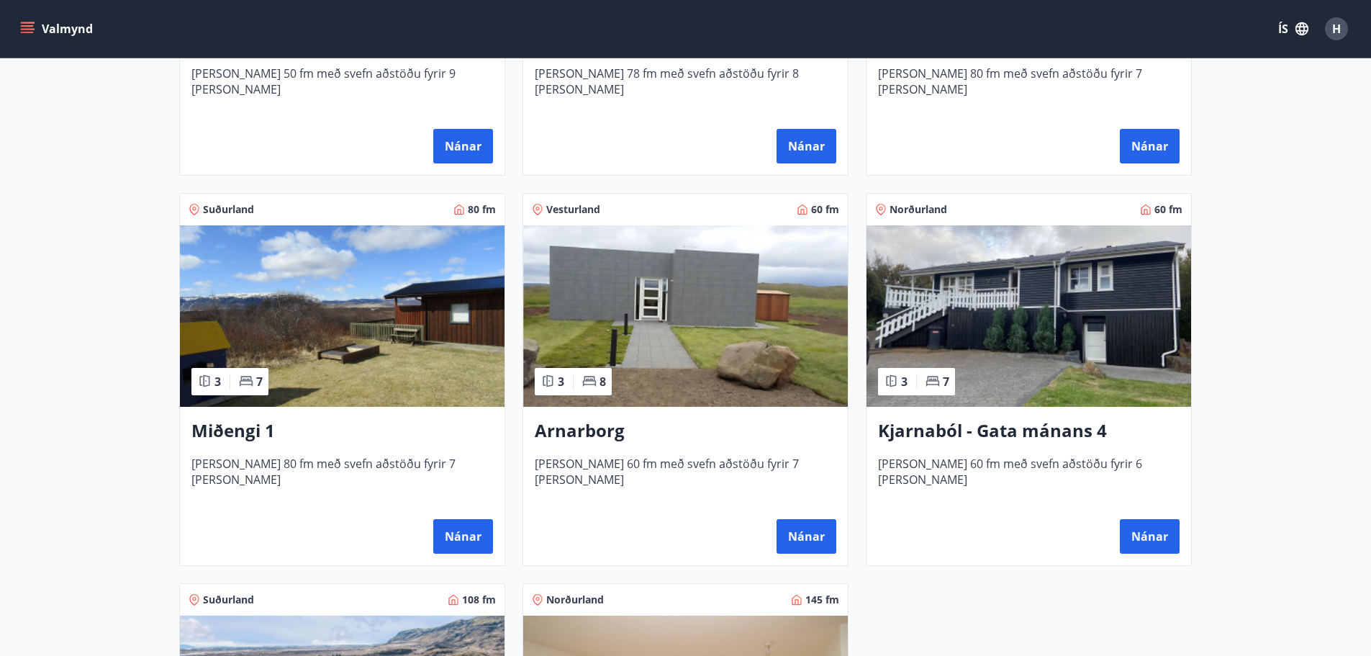
click at [664, 354] on img at bounding box center [685, 315] width 325 height 181
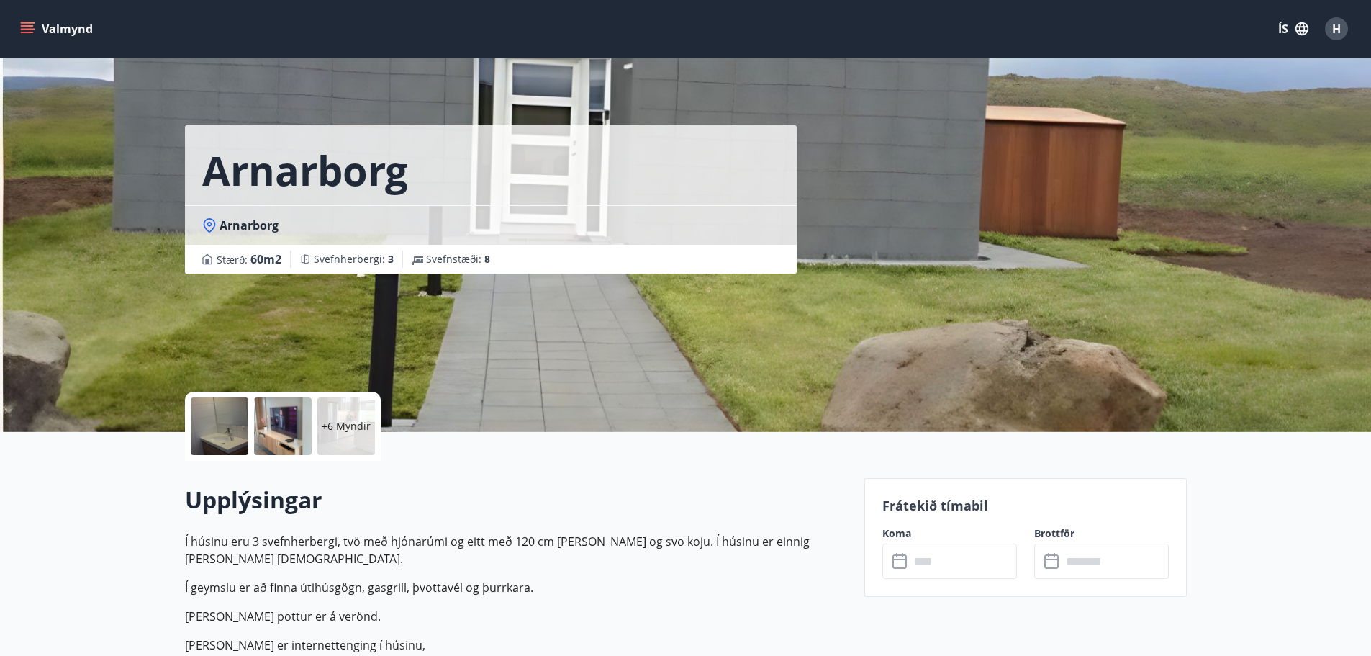
click at [227, 428] on div at bounding box center [220, 426] width 58 height 58
